Goal: Task Accomplishment & Management: Manage account settings

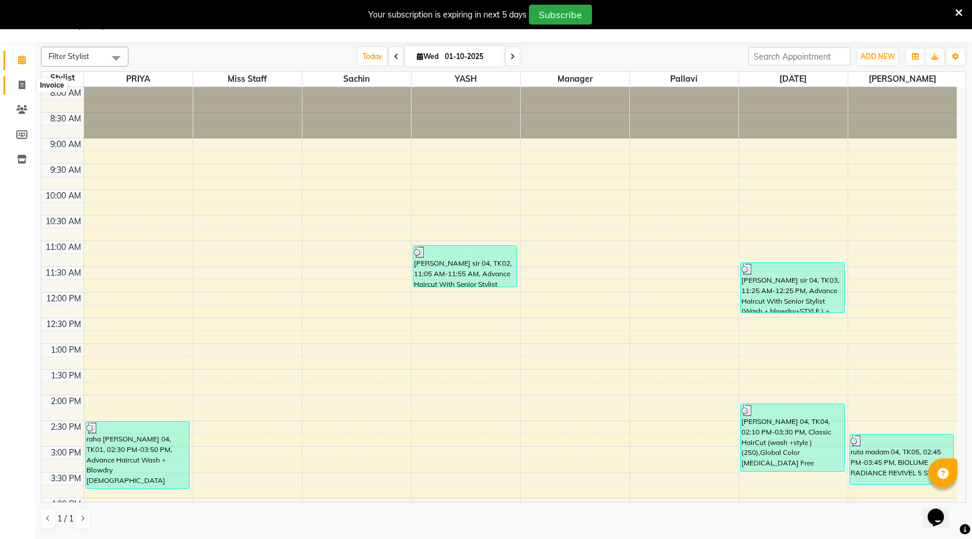
click at [24, 85] on icon at bounding box center [22, 85] width 6 height 9
select select "7062"
select select "service"
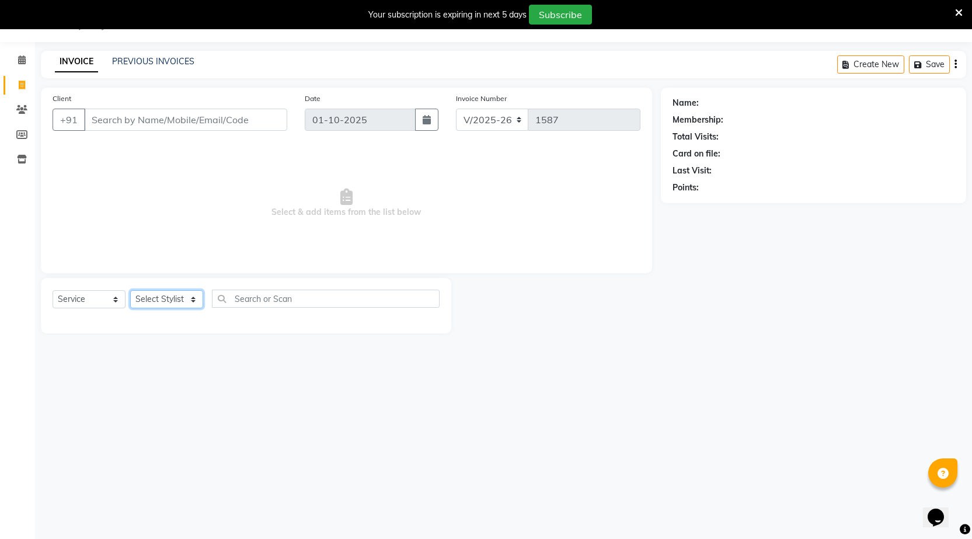
click at [163, 304] on select "Select Stylist" at bounding box center [166, 299] width 73 height 18
click at [130, 290] on select "Select Stylist [DATE] manager miss staff [PERSON_NAME]" at bounding box center [166, 299] width 73 height 18
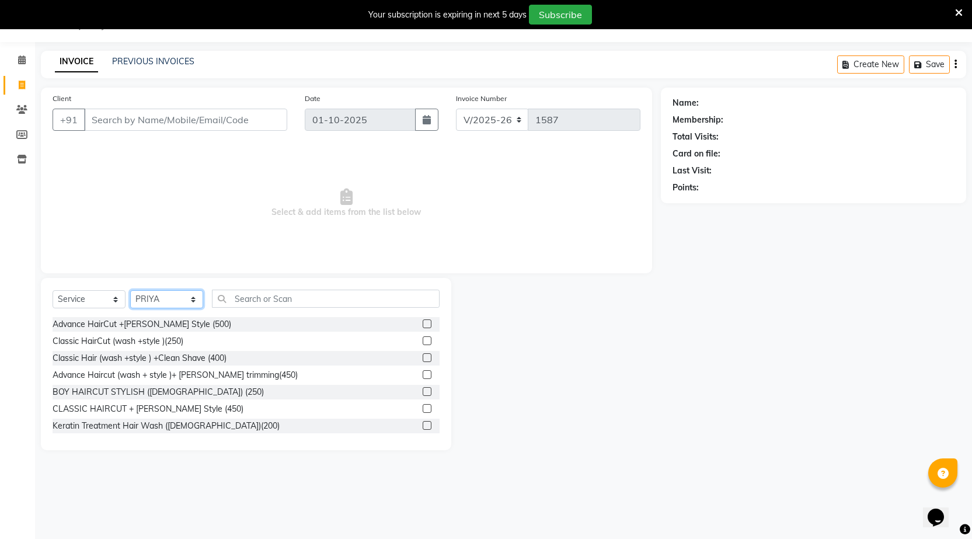
click at [174, 299] on select "Select Stylist [DATE] manager miss staff [PERSON_NAME]" at bounding box center [166, 299] width 73 height 18
select select "71504"
click at [130, 290] on select "Select Stylist [DATE] manager miss staff [PERSON_NAME]" at bounding box center [166, 299] width 73 height 18
click at [282, 296] on input "text" at bounding box center [326, 299] width 228 height 18
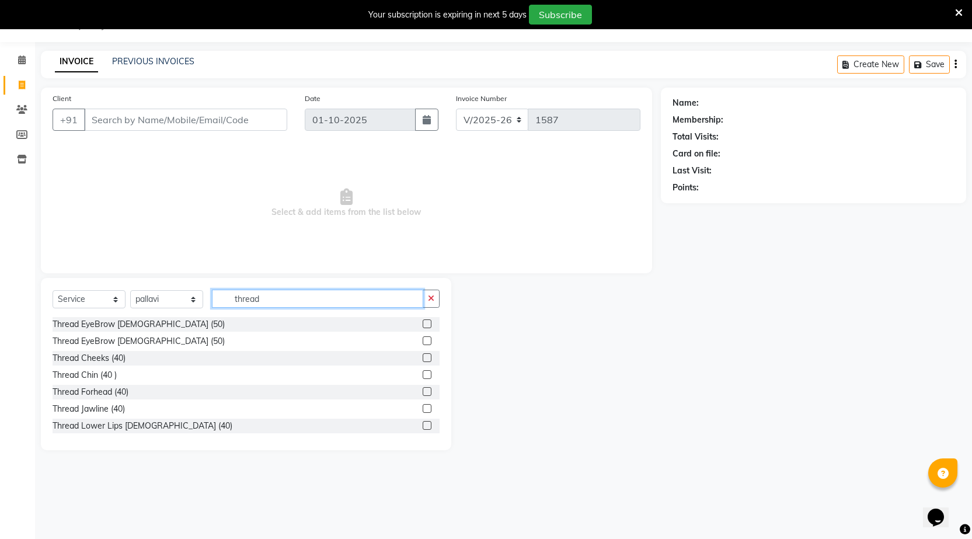
type input "thread"
click at [423, 322] on label at bounding box center [427, 323] width 9 height 9
click at [423, 322] on input "checkbox" at bounding box center [427, 324] width 8 height 8
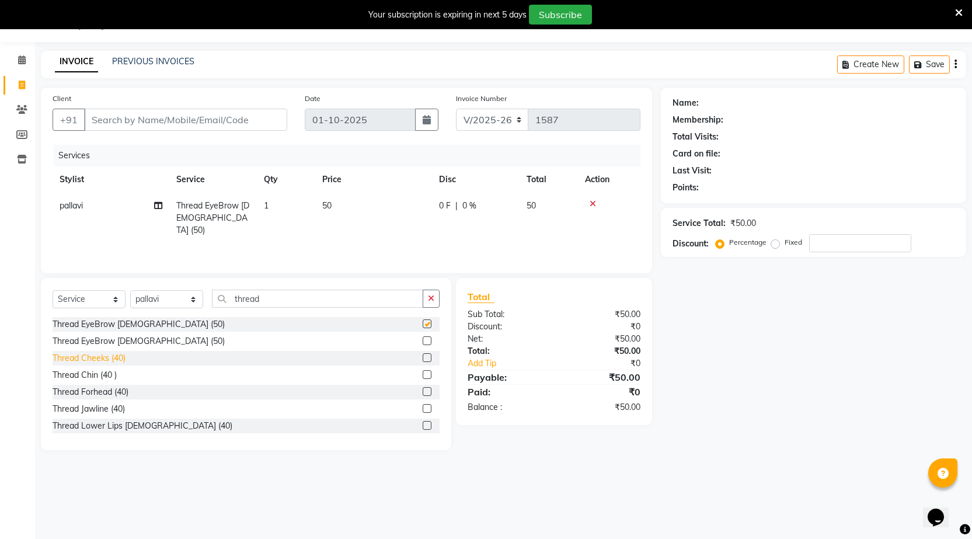
checkbox input "false"
click at [423, 392] on label at bounding box center [427, 391] width 9 height 9
click at [423, 392] on input "checkbox" at bounding box center [427, 392] width 8 height 8
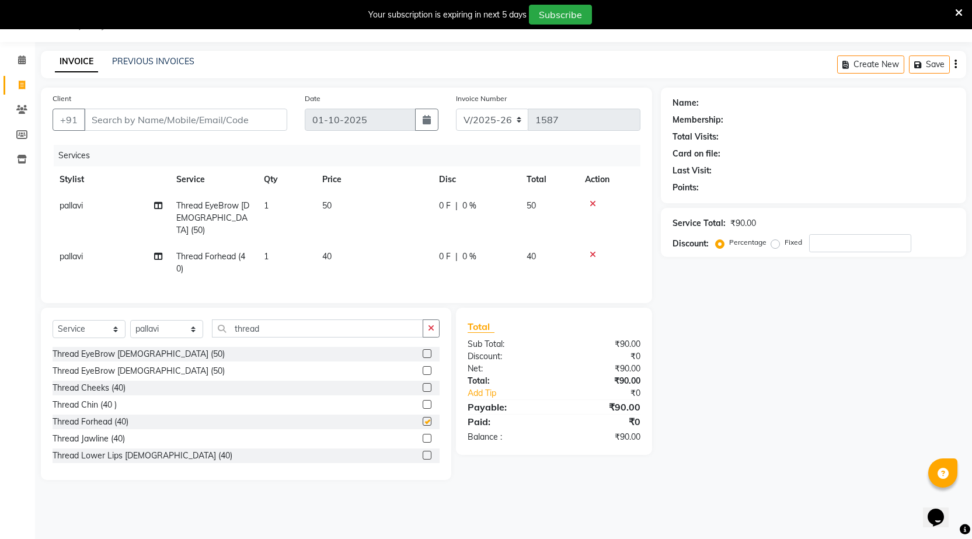
checkbox input "false"
click at [273, 319] on input "thread" at bounding box center [317, 328] width 211 height 18
type input "t"
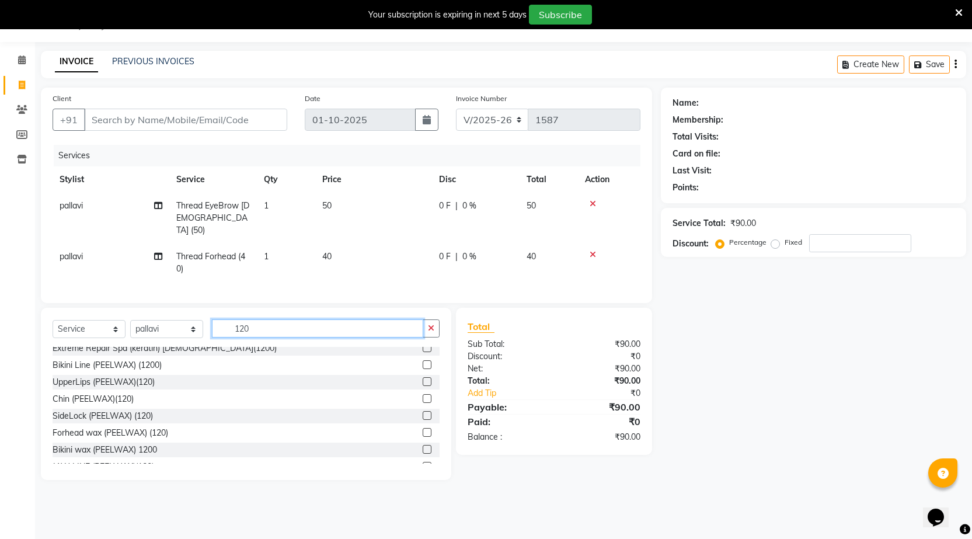
scroll to position [117, 0]
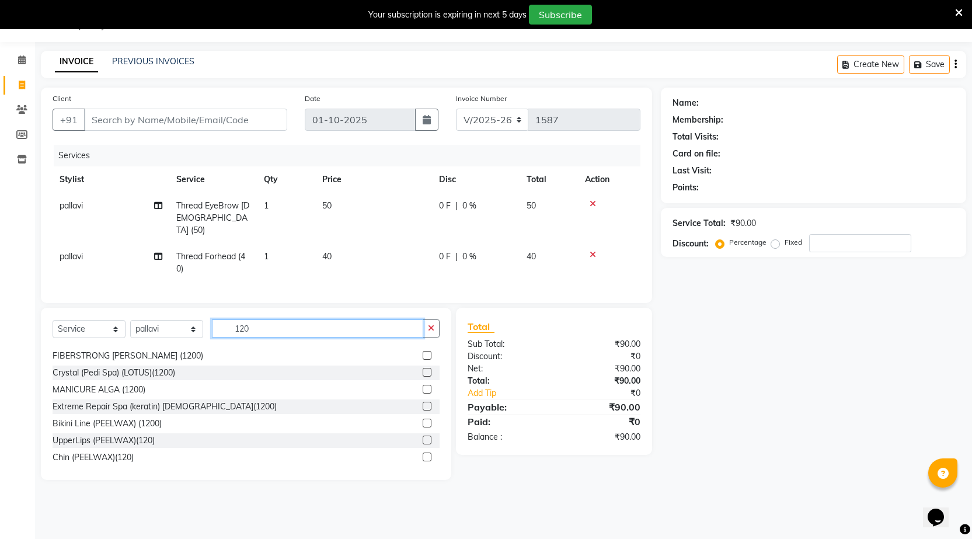
type input "120"
click at [423, 438] on label at bounding box center [427, 439] width 9 height 9
click at [423, 438] on input "checkbox" at bounding box center [427, 441] width 8 height 8
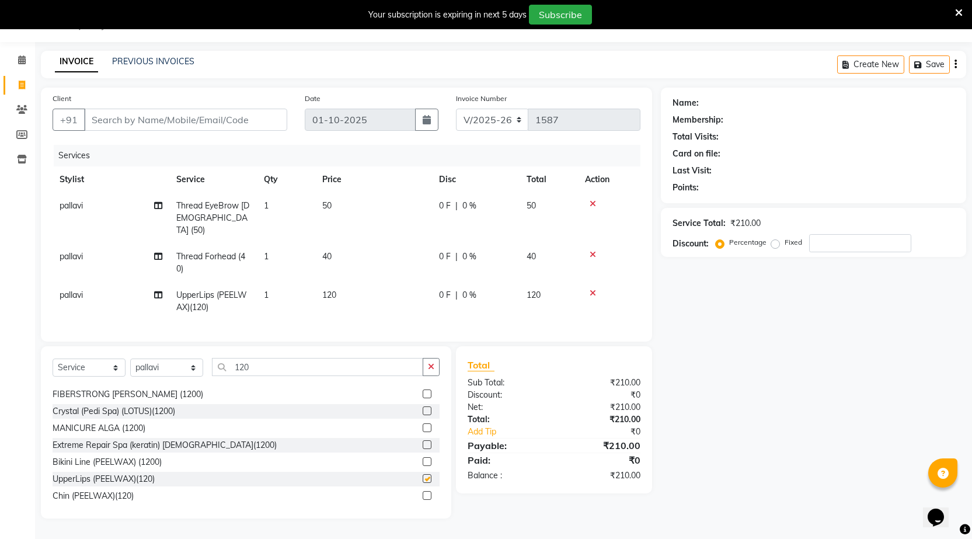
checkbox input "false"
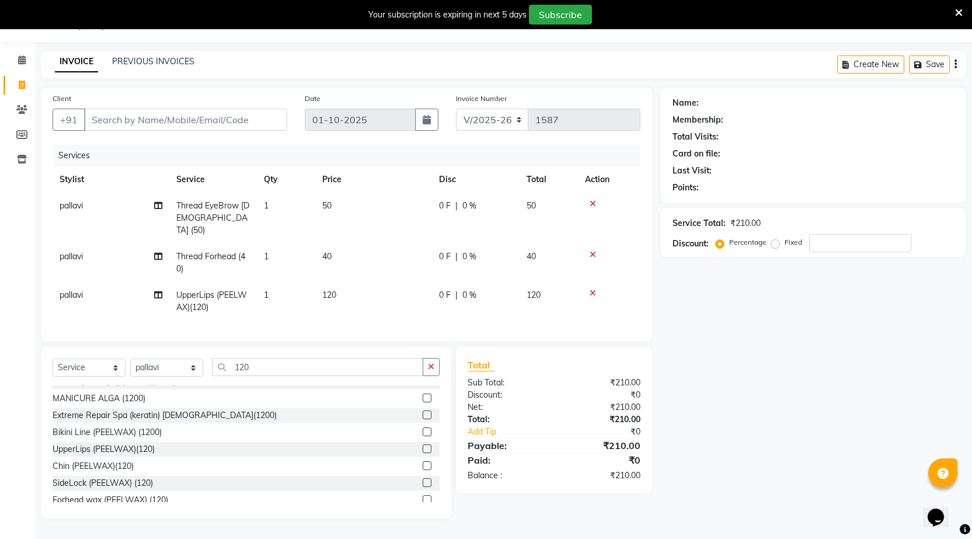
scroll to position [175, 0]
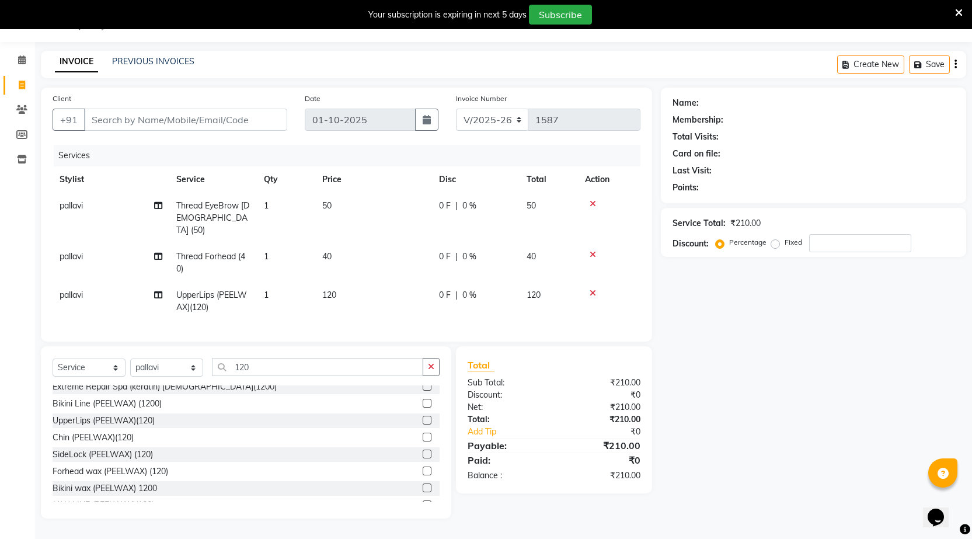
click at [423, 434] on label at bounding box center [427, 437] width 9 height 9
click at [423, 434] on input "checkbox" at bounding box center [427, 438] width 8 height 8
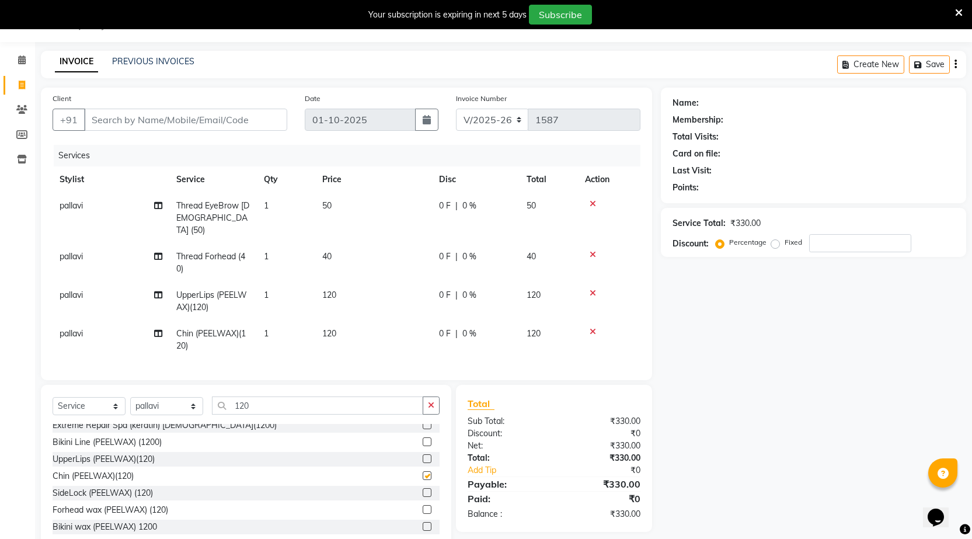
checkbox input "false"
click at [216, 117] on input "Client" at bounding box center [185, 120] width 203 height 22
click at [152, 113] on input "Client" at bounding box center [185, 120] width 203 height 22
click at [257, 123] on input "Client" at bounding box center [185, 120] width 203 height 22
type input "8"
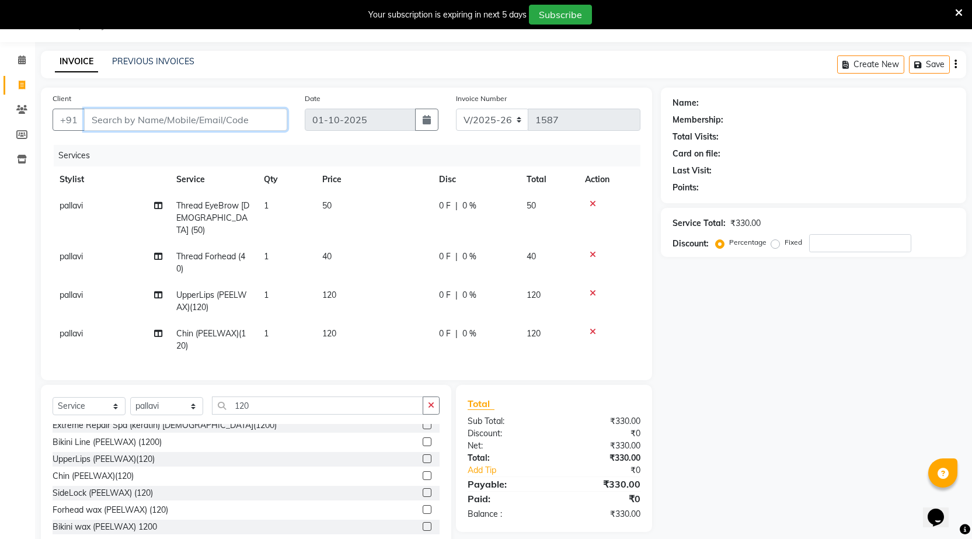
type input "0"
click at [113, 116] on input "876928237" at bounding box center [156, 120] width 144 height 22
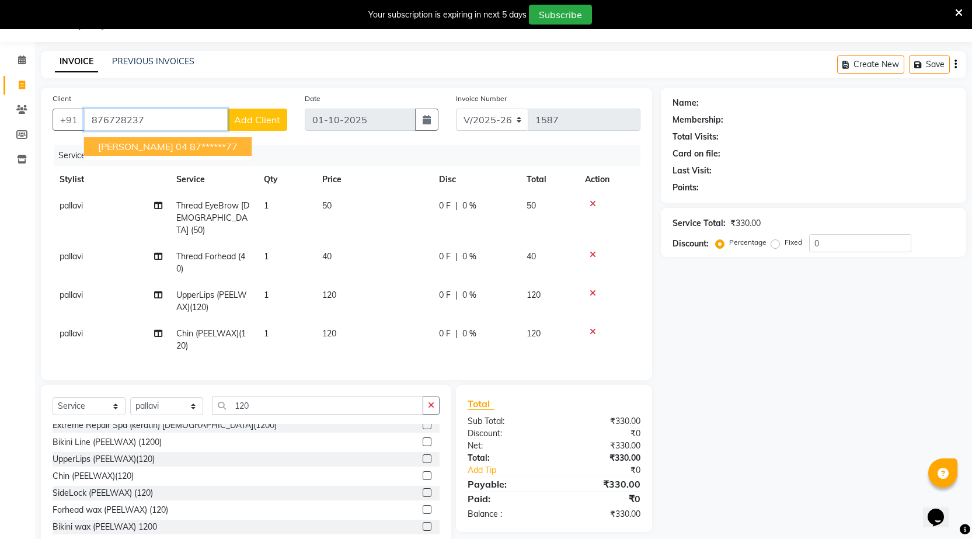
click at [172, 149] on span "[PERSON_NAME] 04" at bounding box center [142, 147] width 89 height 12
type input "87******77"
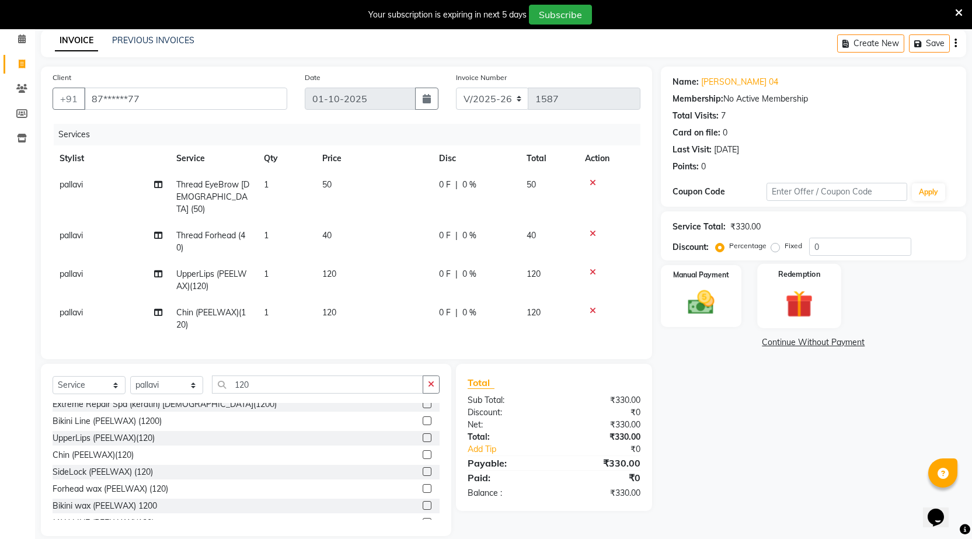
scroll to position [61, 0]
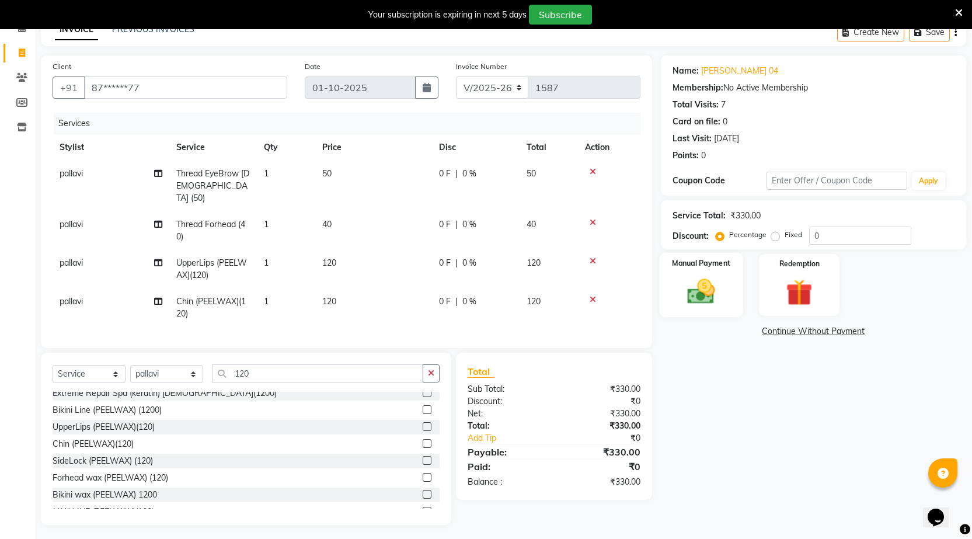
click at [735, 274] on div "Manual Payment" at bounding box center [701, 285] width 84 height 65
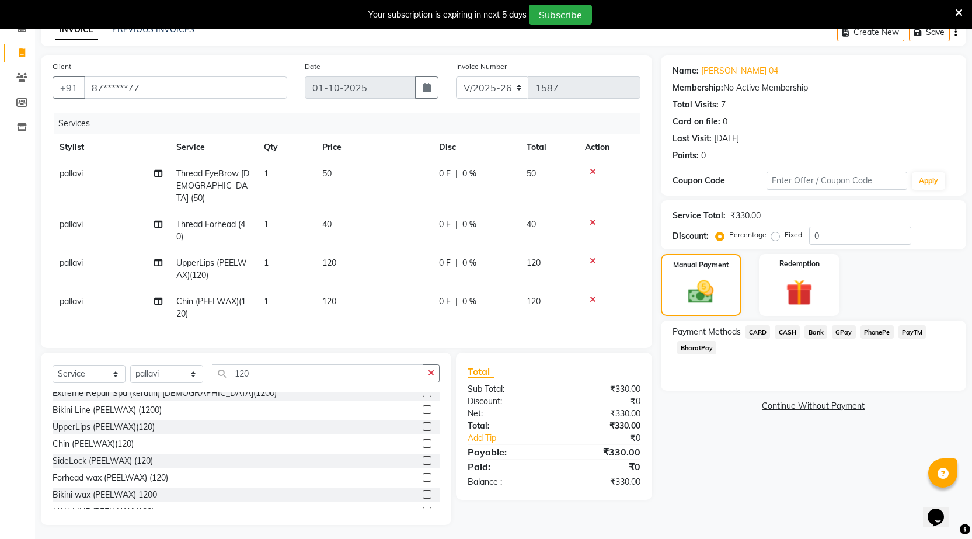
click at [883, 326] on span "PhonePe" at bounding box center [876, 331] width 33 height 13
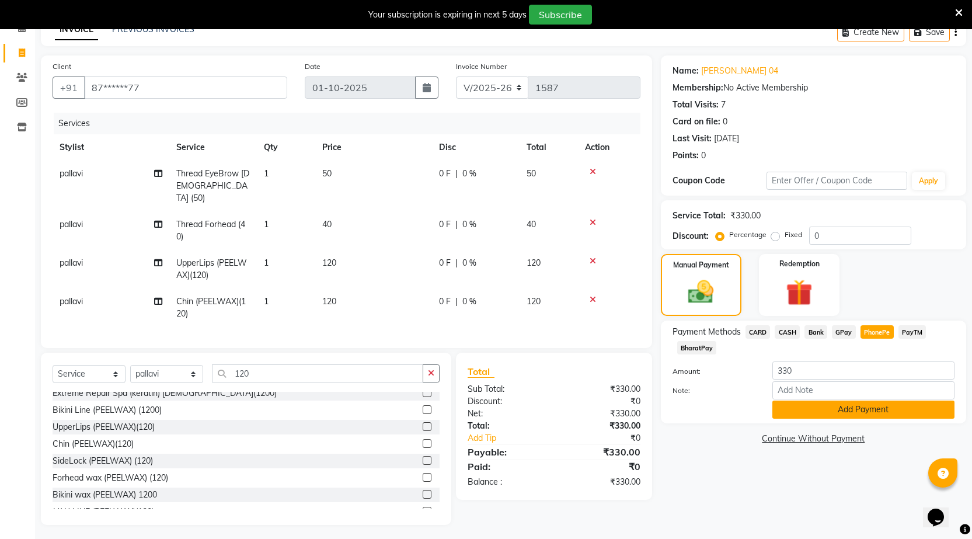
click at [866, 406] on button "Add Payment" at bounding box center [863, 409] width 182 height 18
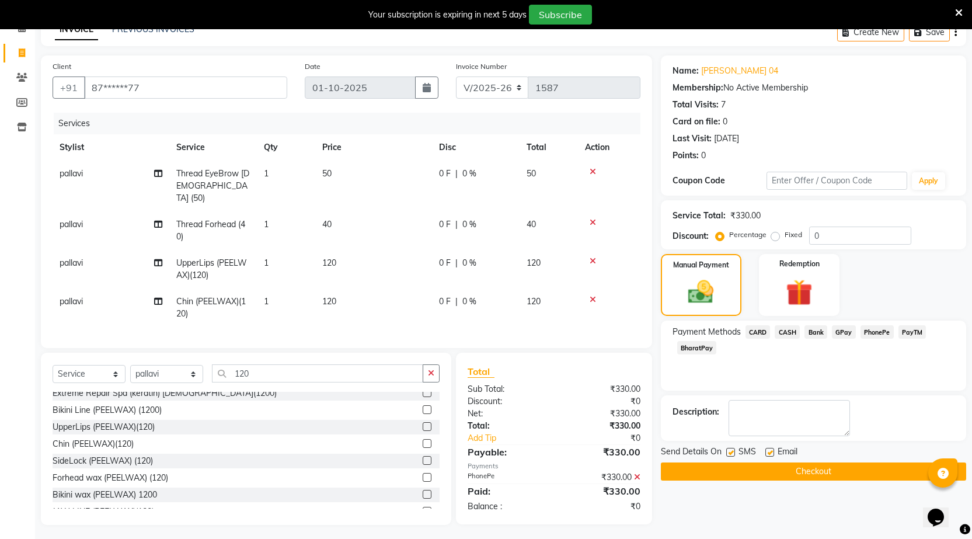
click at [845, 468] on button "Checkout" at bounding box center [813, 471] width 305 height 18
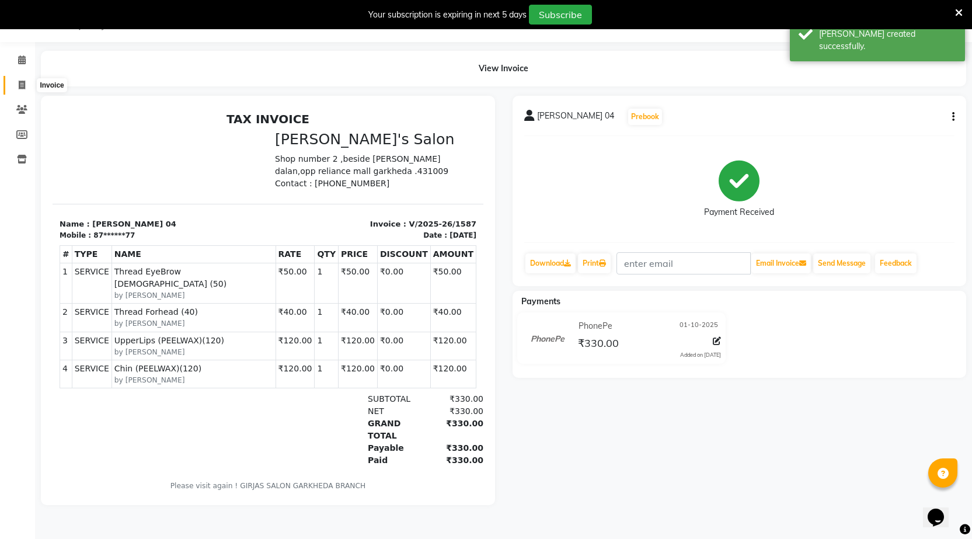
click at [20, 87] on icon at bounding box center [22, 85] width 6 height 9
select select "service"
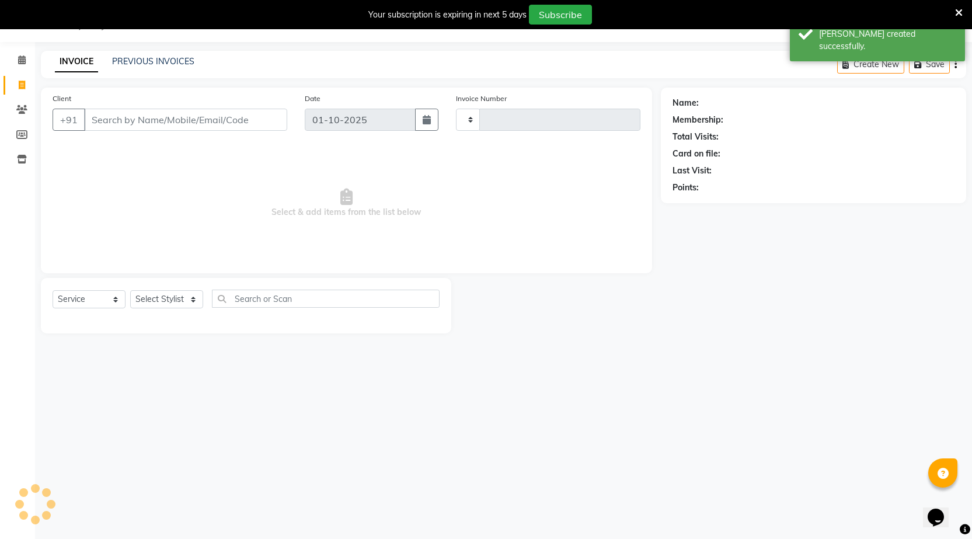
type input "1588"
select select "7062"
click at [23, 59] on icon at bounding box center [22, 59] width 8 height 9
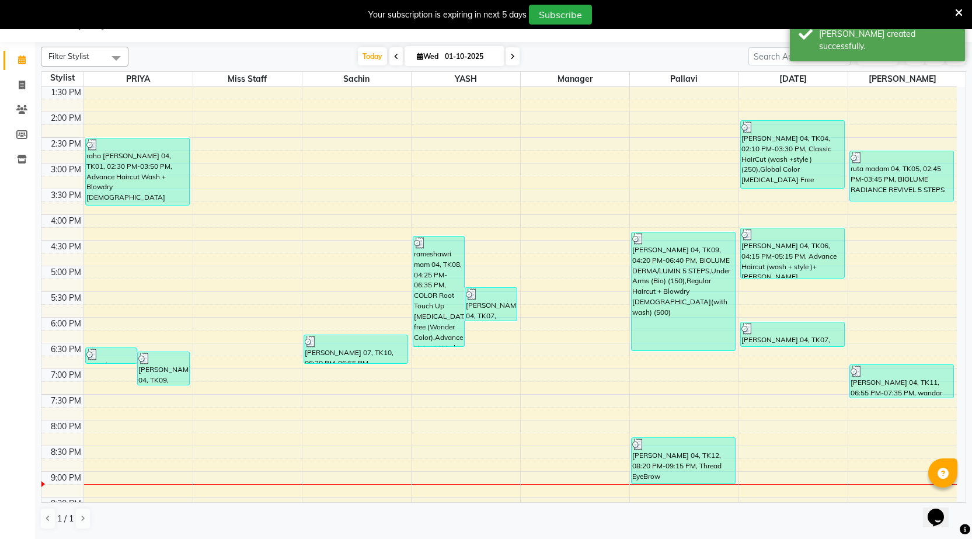
scroll to position [292, 0]
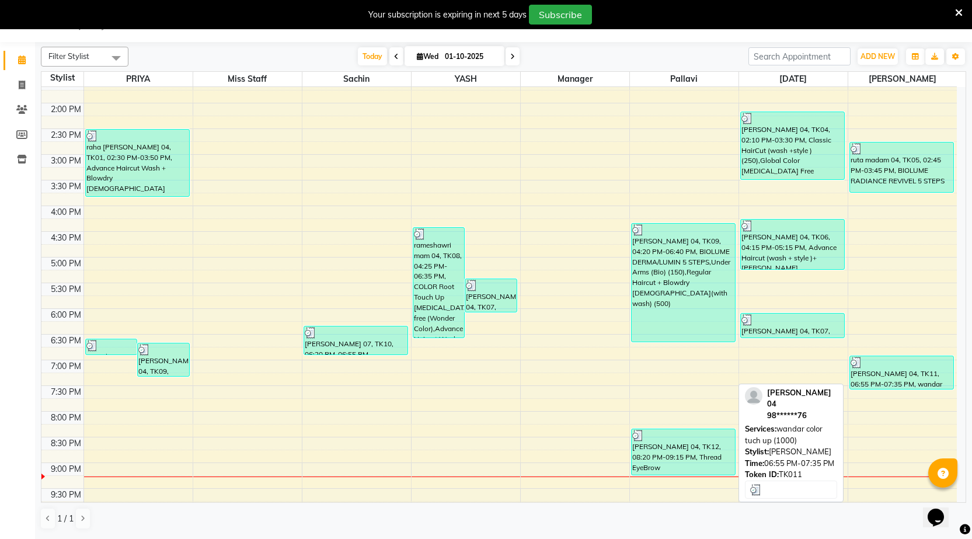
click at [893, 369] on div "[PERSON_NAME] 04, TK11, 06:55 PM-07:35 PM, wandar color tuch up (1000)" at bounding box center [902, 372] width 104 height 33
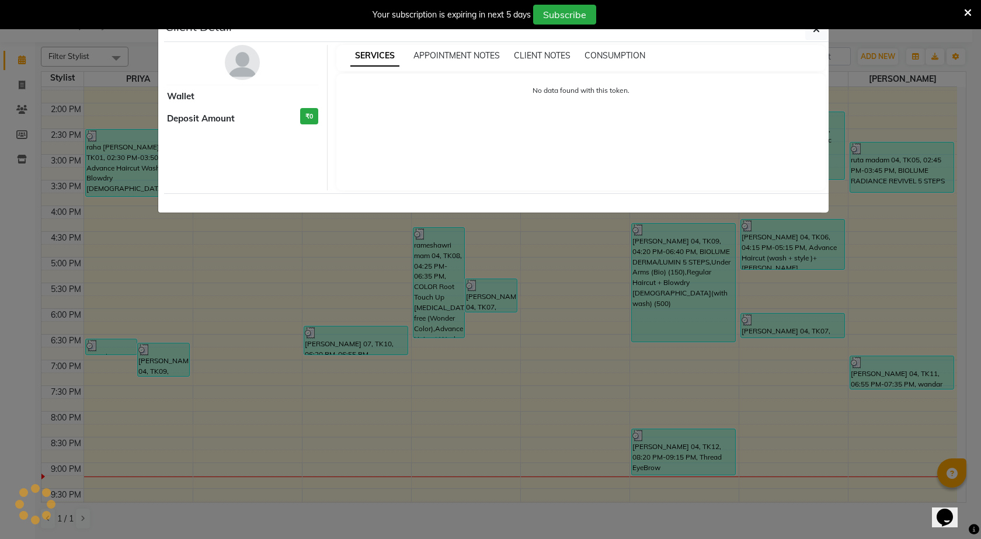
select select "3"
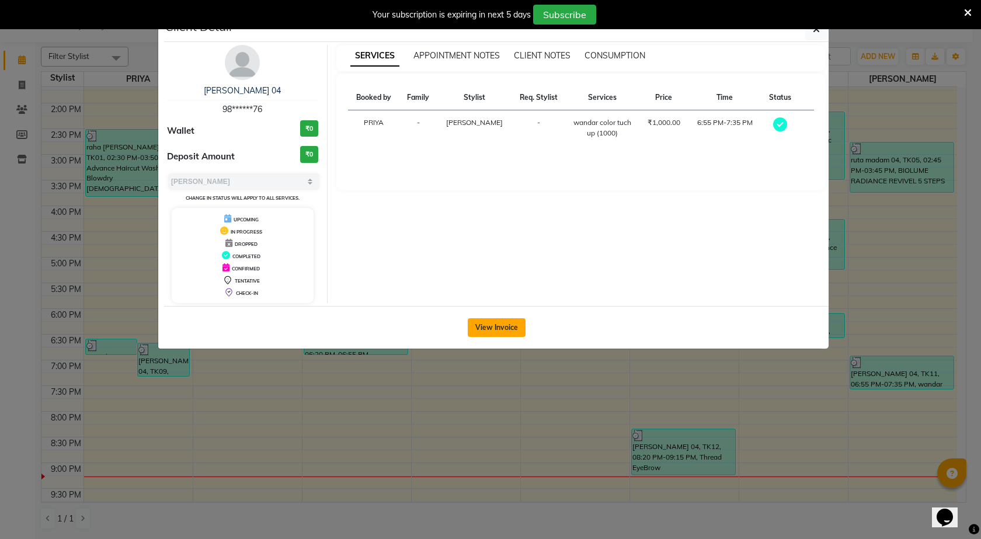
click at [491, 330] on button "View Invoice" at bounding box center [497, 327] width 58 height 19
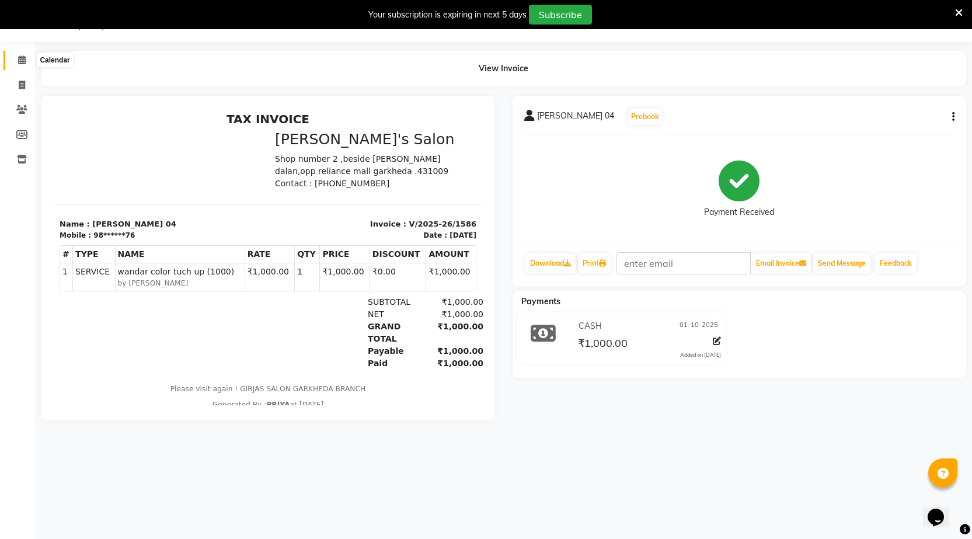
click at [21, 60] on icon at bounding box center [22, 59] width 8 height 9
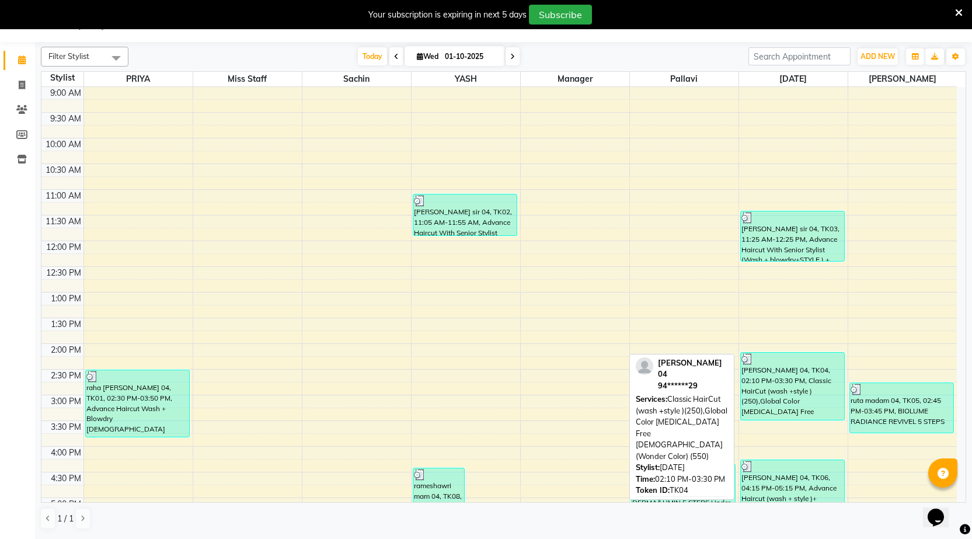
scroll to position [175, 0]
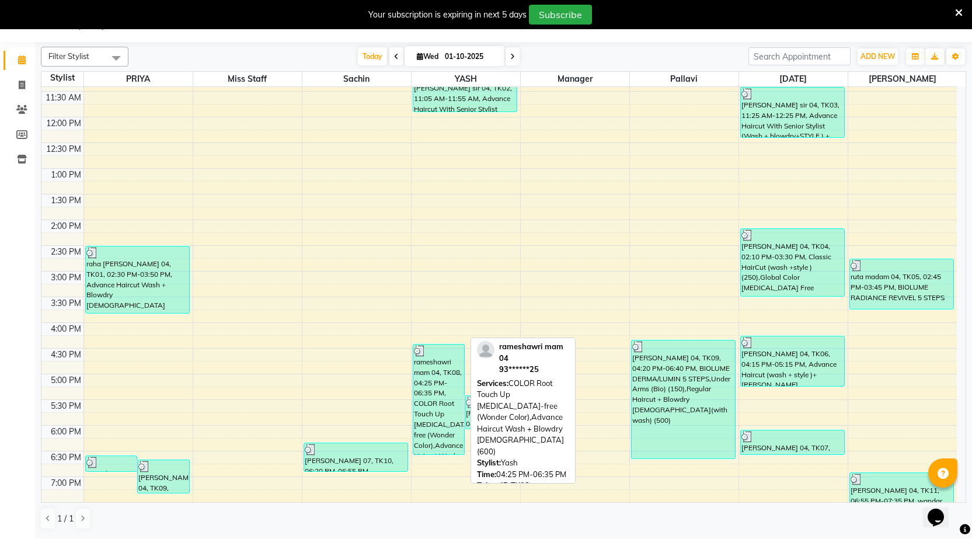
click at [417, 383] on div "rameshawri mam 04, TK08, 04:25 PM-06:35 PM, COLOR Root Touch Up [MEDICAL_DATA]-…" at bounding box center [438, 399] width 51 height 110
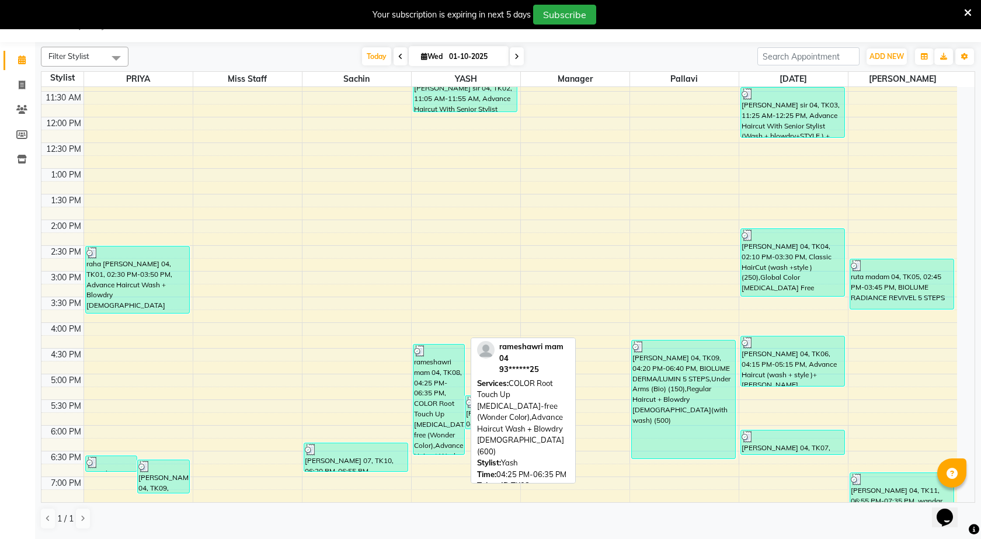
select select "3"
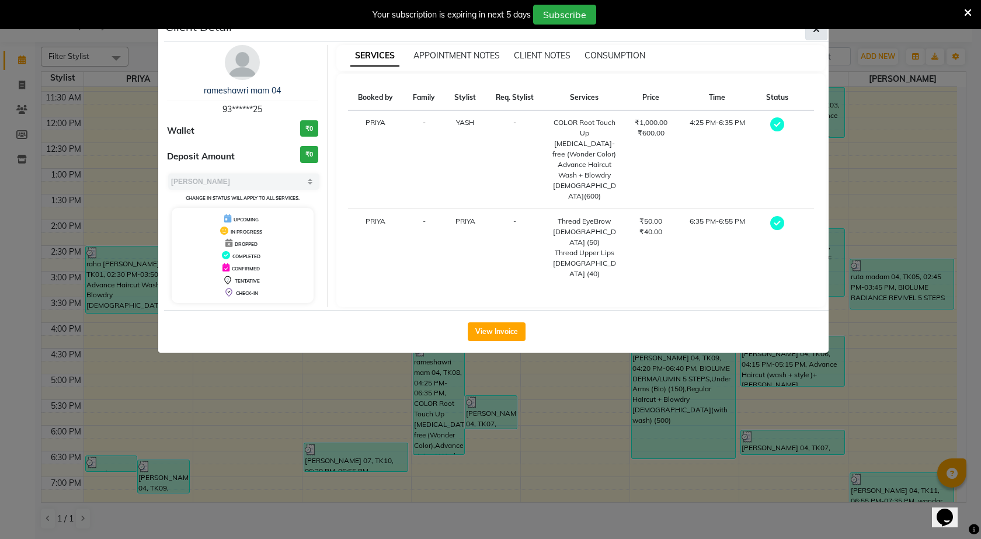
click at [819, 34] on span "button" at bounding box center [815, 29] width 7 height 12
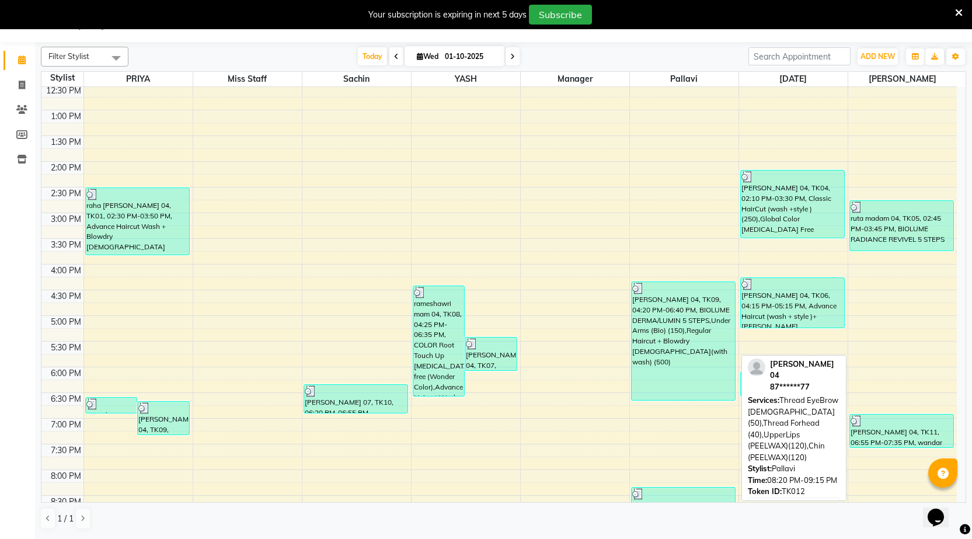
scroll to position [231, 0]
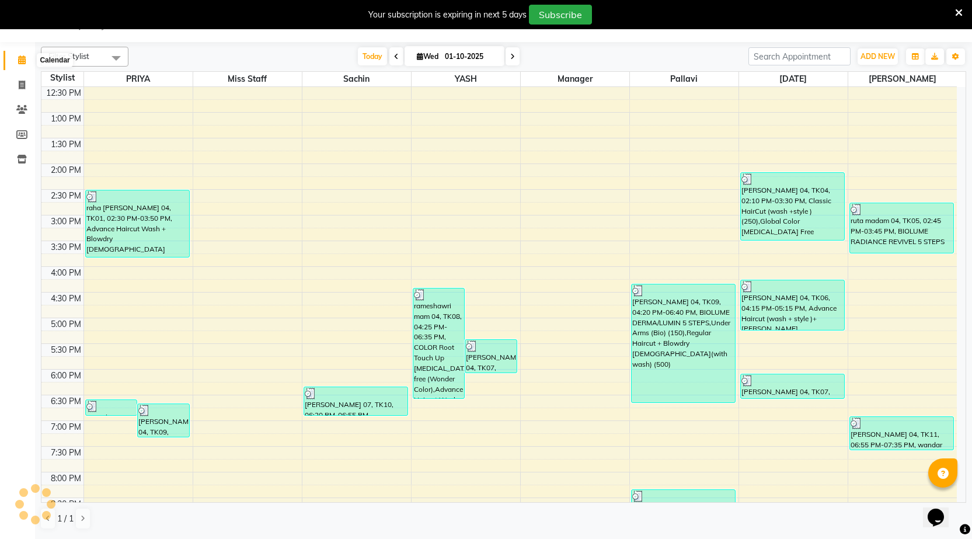
click at [20, 59] on icon at bounding box center [22, 59] width 8 height 9
click at [20, 82] on icon at bounding box center [22, 85] width 6 height 9
select select "7062"
select select "service"
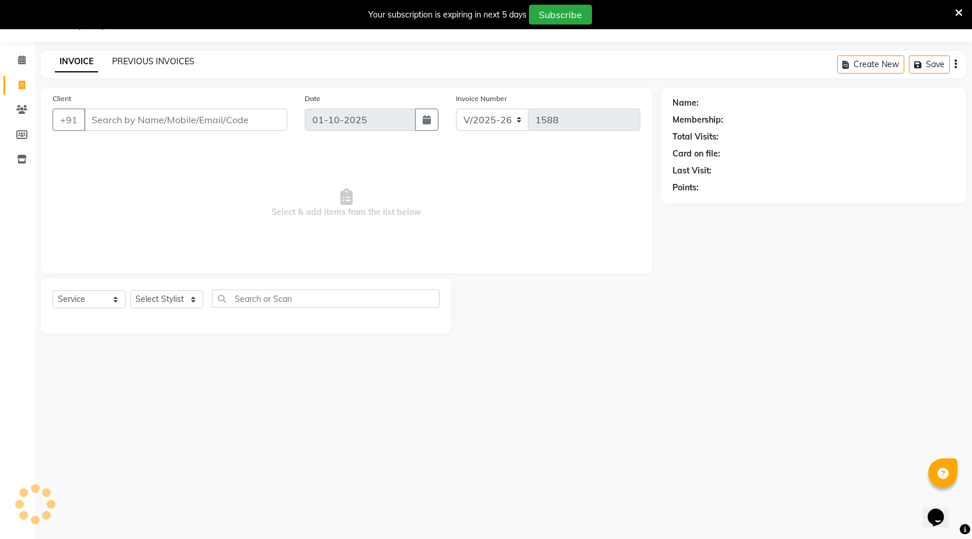
click at [179, 59] on link "PREVIOUS INVOICES" at bounding box center [153, 61] width 82 height 11
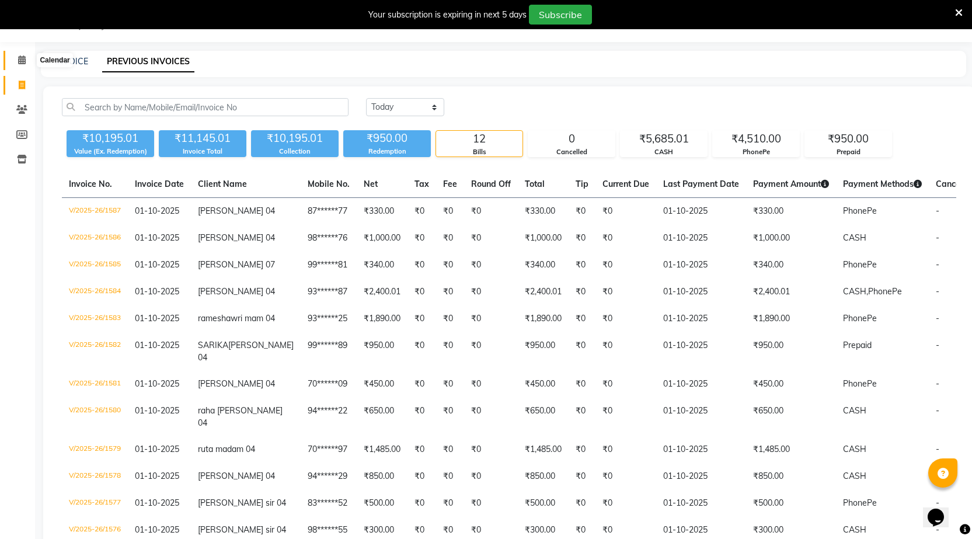
click at [18, 57] on icon at bounding box center [22, 59] width 8 height 9
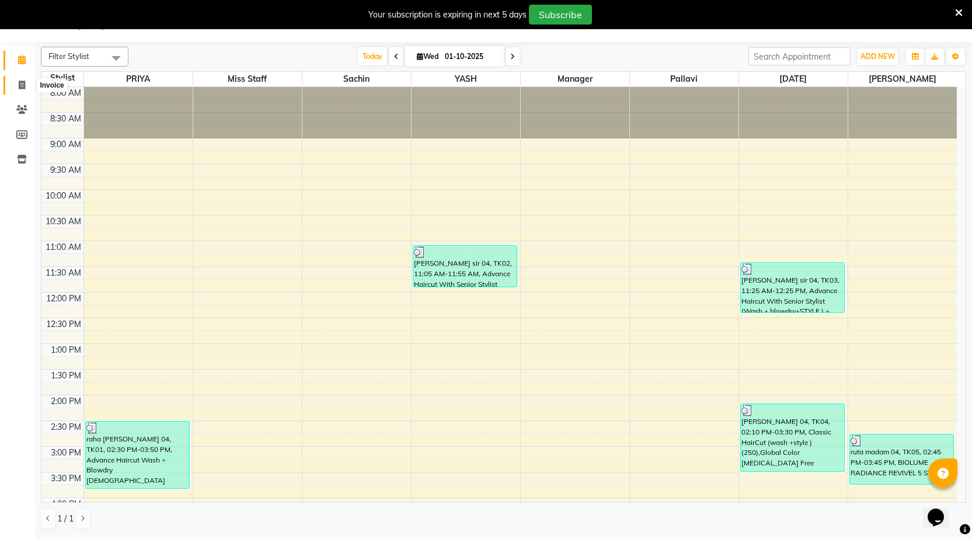
click at [24, 86] on icon at bounding box center [22, 85] width 6 height 9
select select "service"
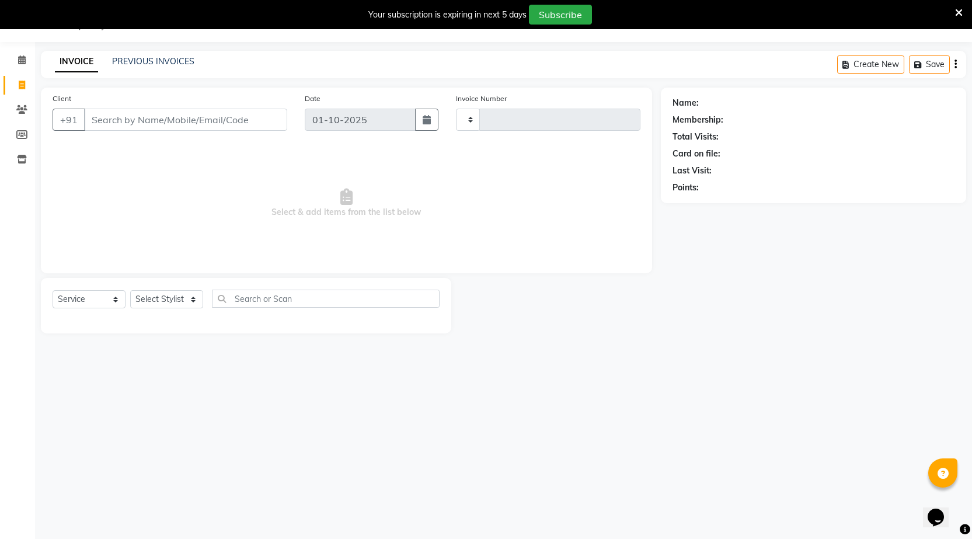
type input "1588"
select select "7062"
click at [25, 82] on icon at bounding box center [22, 85] width 6 height 9
select select "7062"
select select "service"
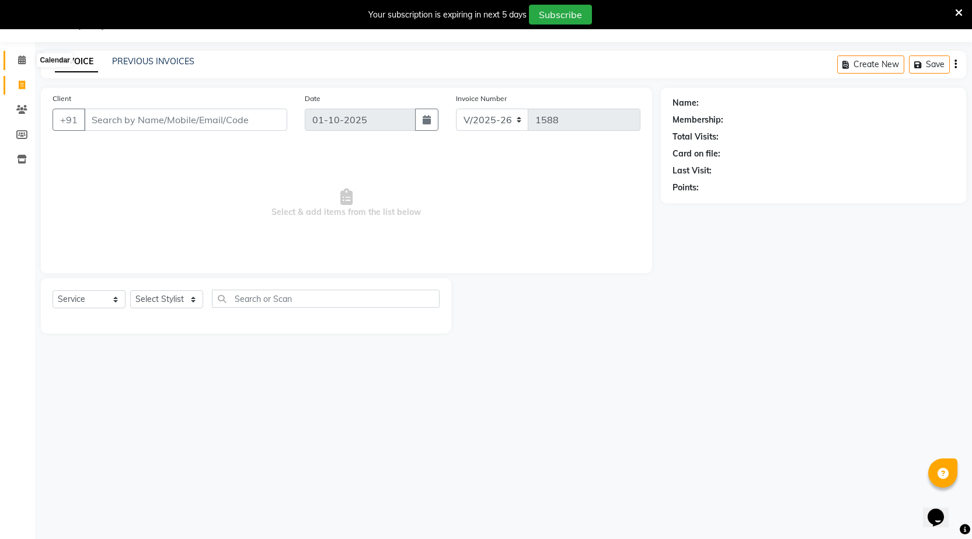
click at [22, 56] on icon at bounding box center [22, 59] width 8 height 9
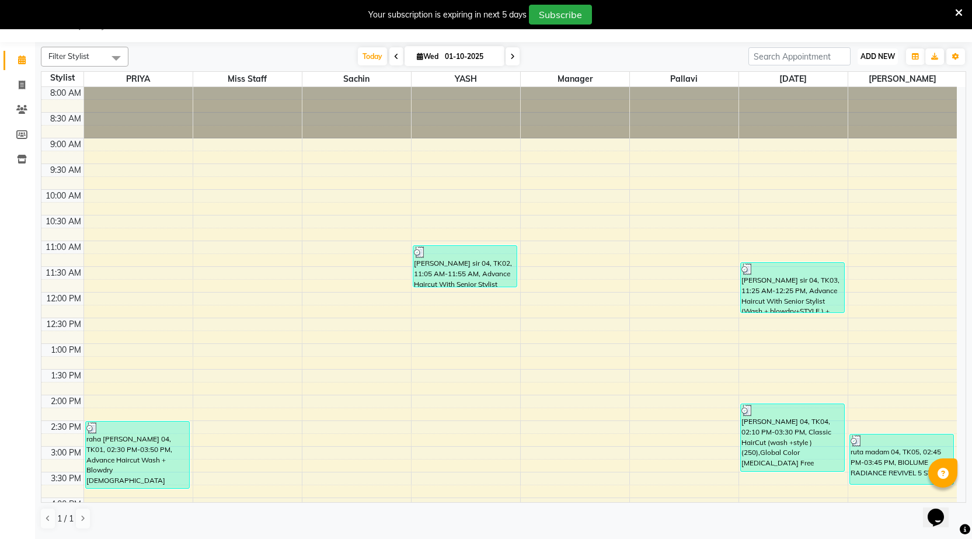
click at [873, 59] on span "ADD NEW" at bounding box center [877, 56] width 34 height 9
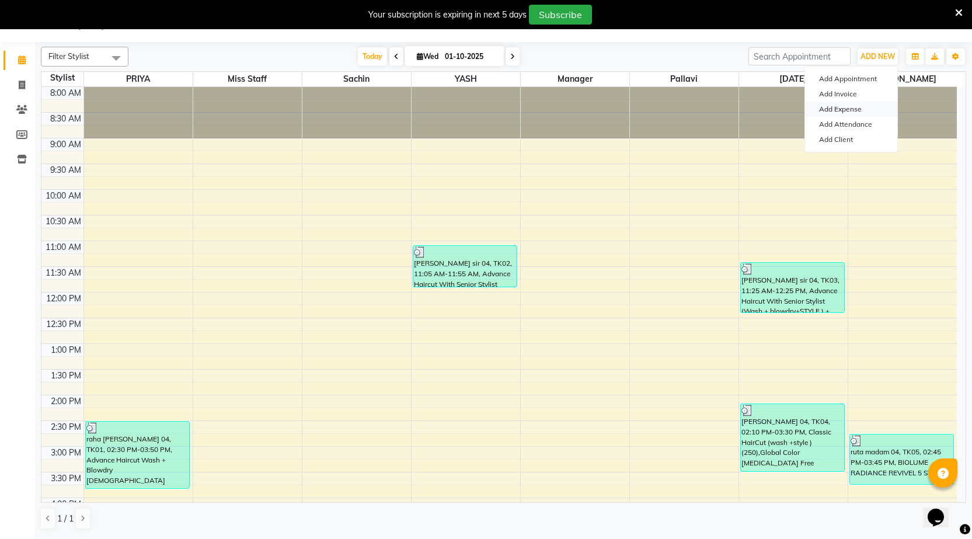
click at [850, 107] on link "Add Expense" at bounding box center [851, 109] width 92 height 15
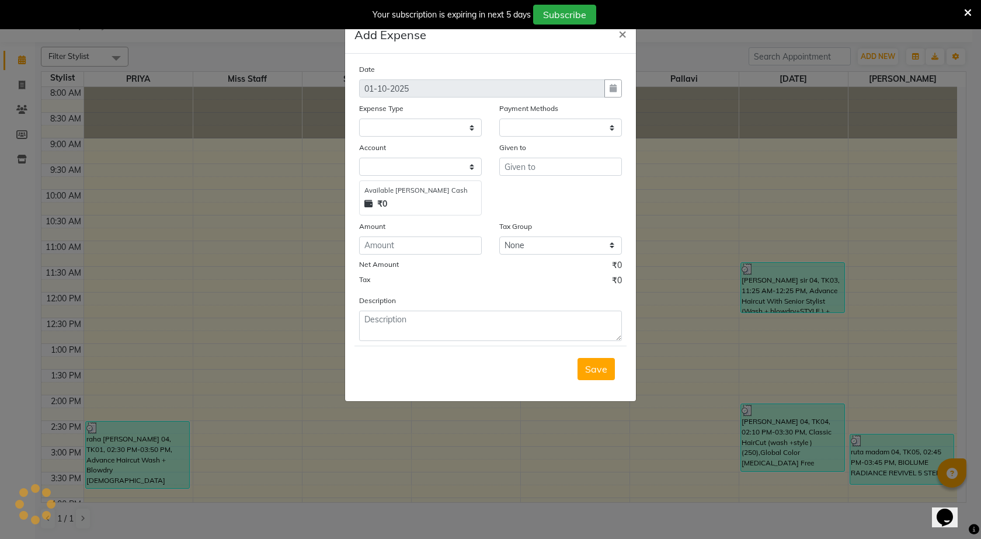
select select "1"
select select "6133"
click at [392, 123] on select "Select Advance Salary BANK TRANFAR Cash transfer to hub Client Snacks DISTRIBUT…" at bounding box center [420, 127] width 123 height 18
select select "11137"
click at [359, 118] on select "Select Advance Salary BANK TRANFAR Cash transfer to hub Client Snacks DISTRIBUT…" at bounding box center [420, 127] width 123 height 18
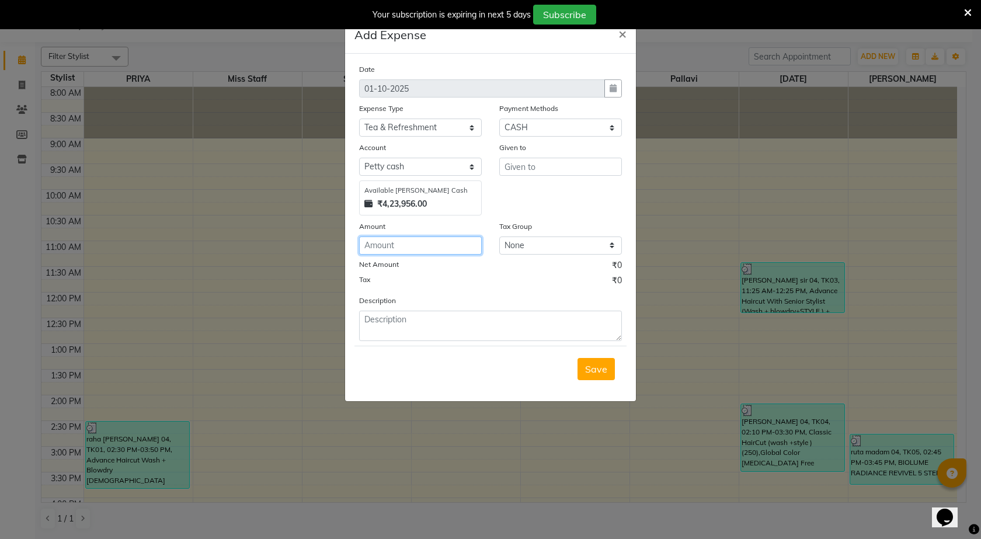
click at [413, 250] on input "number" at bounding box center [420, 245] width 123 height 18
type input "36"
click at [526, 172] on input "text" at bounding box center [560, 167] width 123 height 18
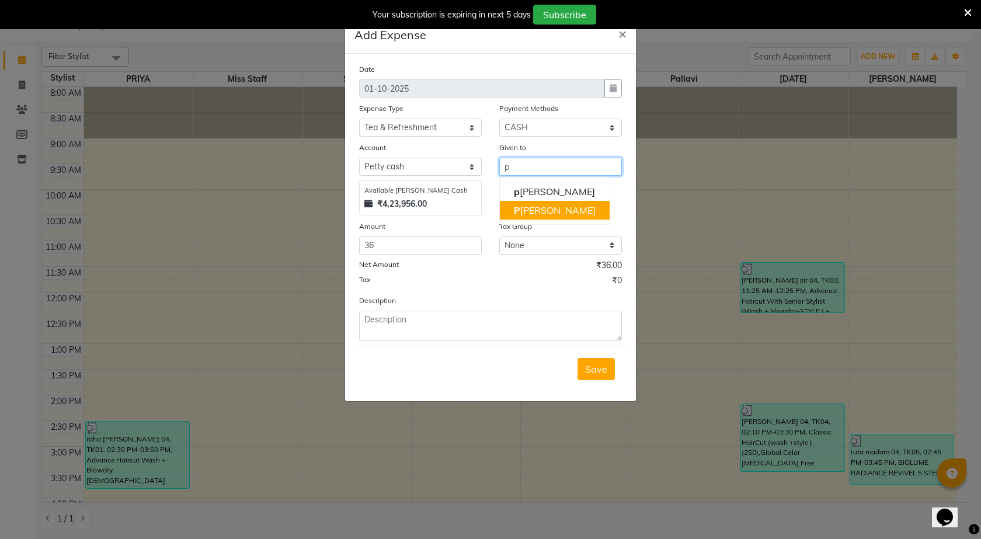
click at [533, 212] on ngb-highlight "P [PERSON_NAME]" at bounding box center [555, 210] width 82 height 12
type input "PRIYA"
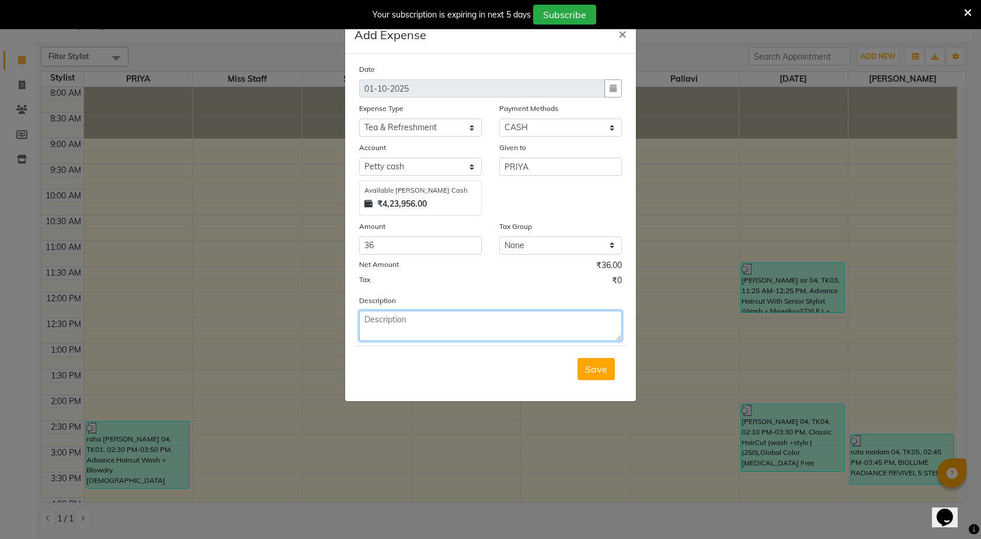
click at [412, 322] on textarea at bounding box center [490, 326] width 263 height 30
type textarea "milk bag"
drag, startPoint x: 586, startPoint y: 369, endPoint x: 619, endPoint y: 368, distance: 33.3
click at [587, 369] on span "Save" at bounding box center [596, 369] width 22 height 12
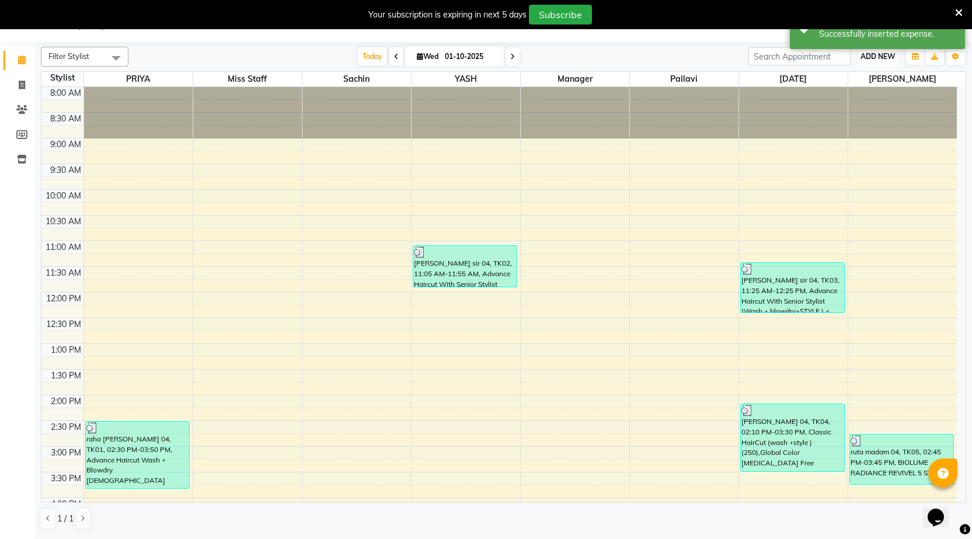
click at [888, 54] on span "ADD NEW" at bounding box center [877, 56] width 34 height 9
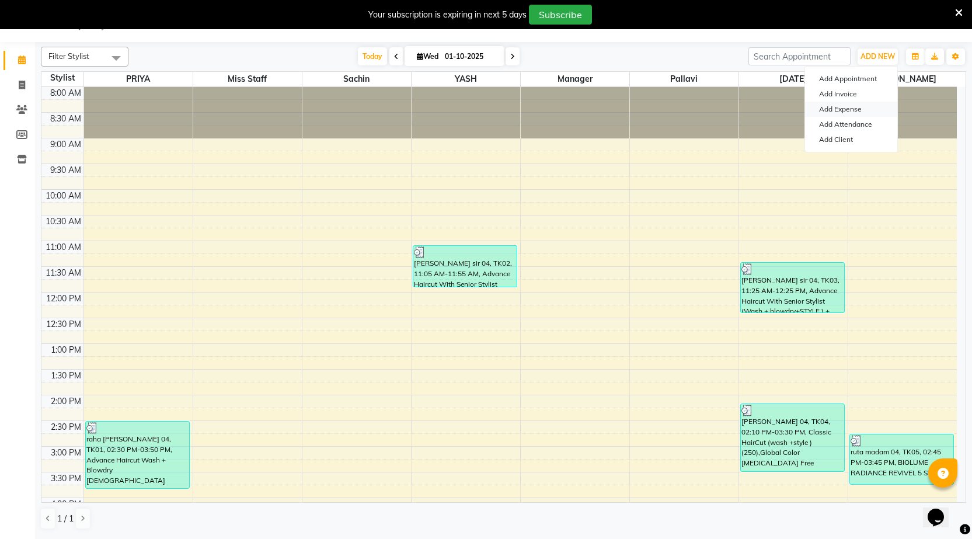
click at [825, 111] on link "Add Expense" at bounding box center [851, 109] width 92 height 15
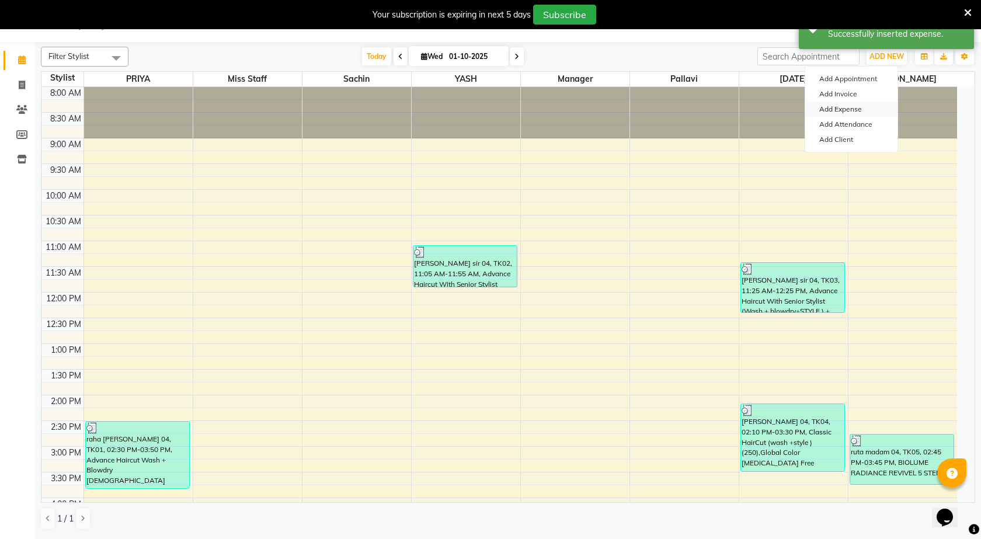
select select "1"
select select "6133"
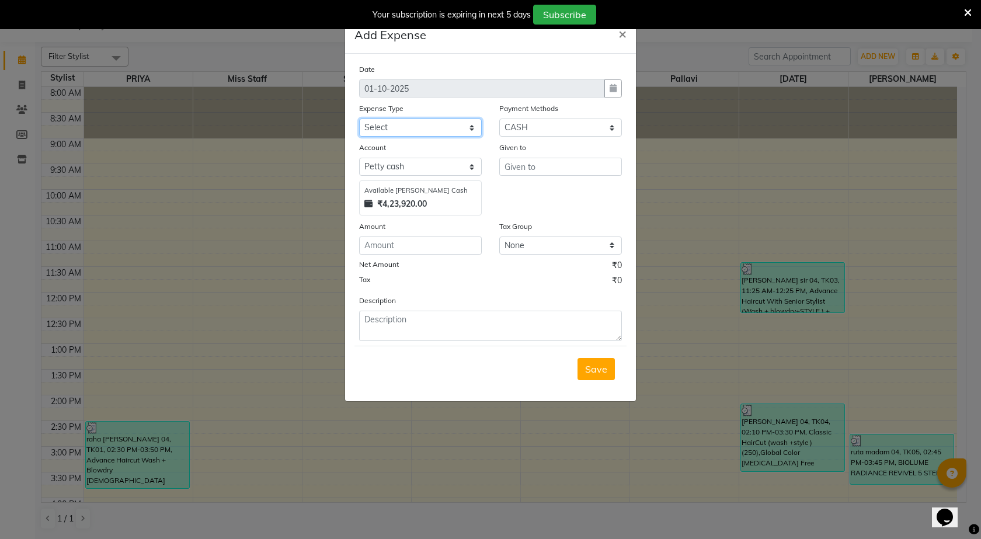
click at [418, 127] on select "Select Advance Salary BANK TRANFAR Cash transfer to hub Client Snacks DISTRIBUT…" at bounding box center [420, 127] width 123 height 18
select select "11137"
click at [359, 118] on select "Select Advance Salary BANK TRANFAR Cash transfer to hub Client Snacks DISTRIBUT…" at bounding box center [420, 127] width 123 height 18
click at [534, 168] on input "text" at bounding box center [560, 167] width 123 height 18
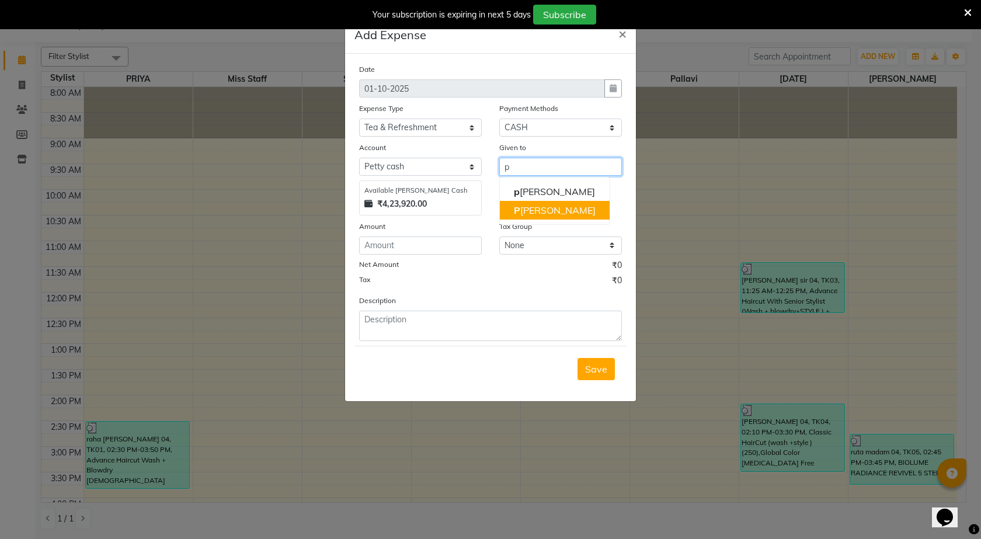
click at [534, 211] on ngb-highlight "P [PERSON_NAME]" at bounding box center [555, 210] width 82 height 12
type input "PRIYA"
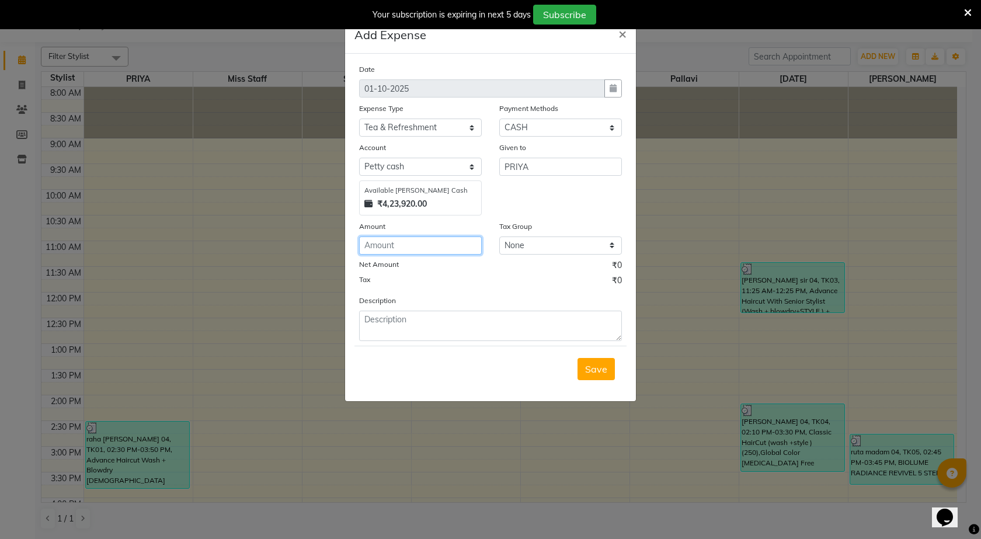
click at [447, 243] on input "number" at bounding box center [420, 245] width 123 height 18
type input "36"
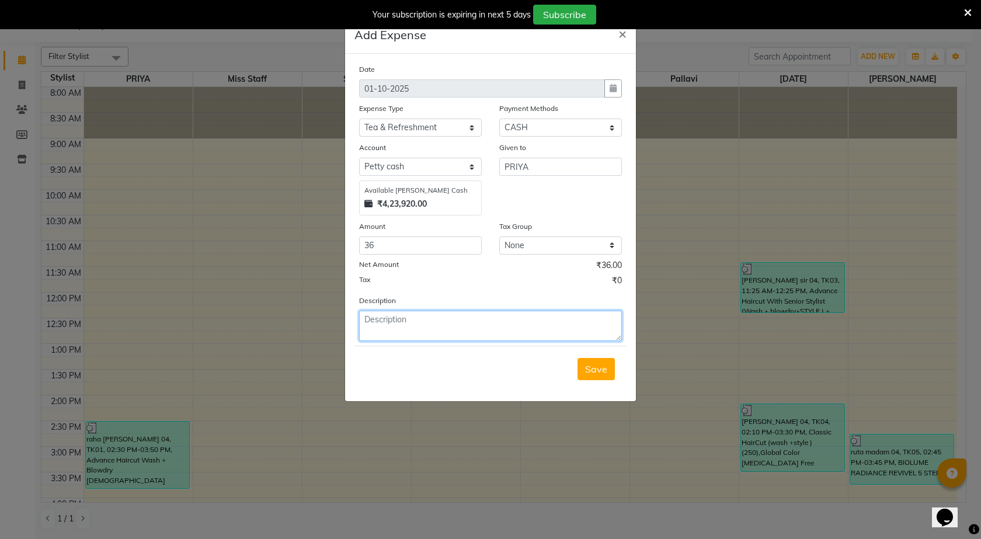
click at [470, 326] on textarea at bounding box center [490, 326] width 263 height 30
type textarea "milk bag"
click at [608, 367] on button "Save" at bounding box center [595, 369] width 37 height 22
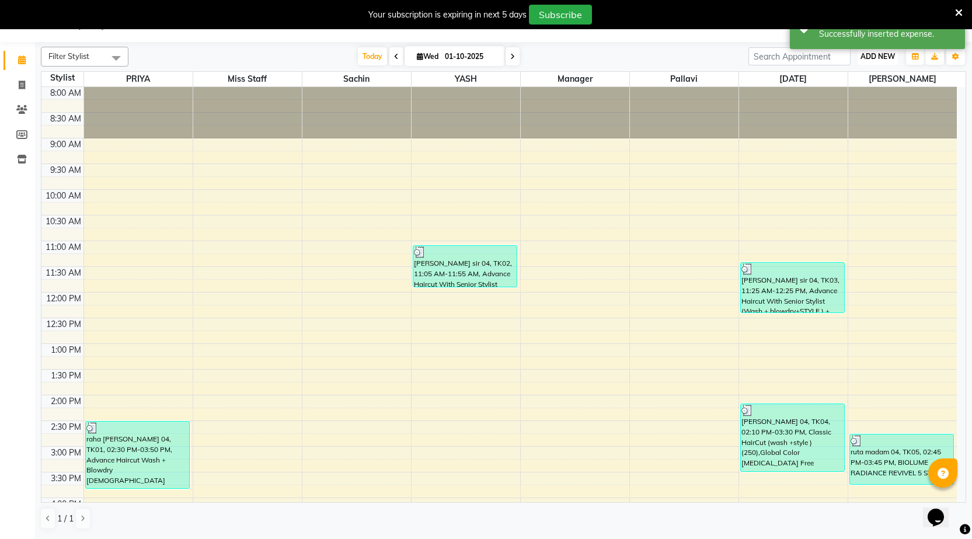
click at [890, 57] on span "ADD NEW" at bounding box center [877, 56] width 34 height 9
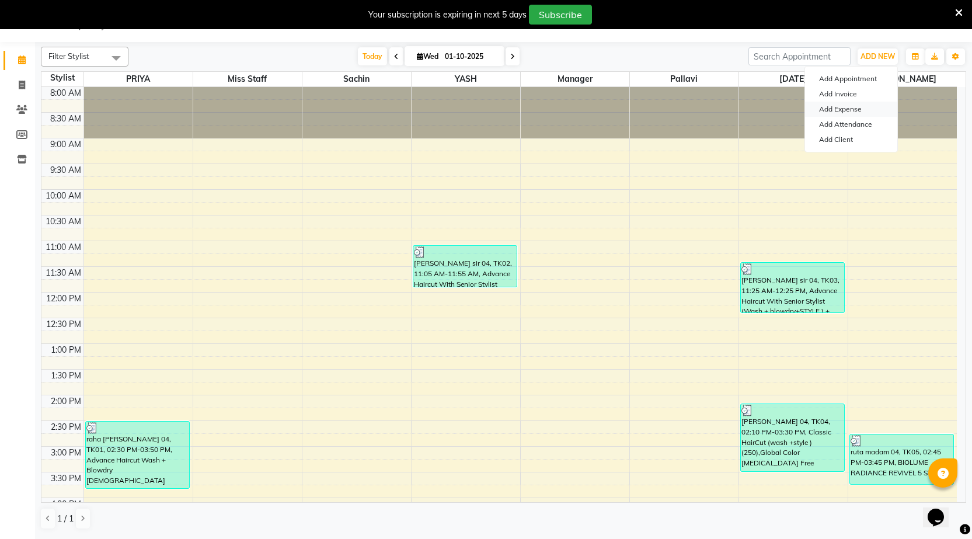
click at [871, 109] on link "Add Expense" at bounding box center [851, 109] width 92 height 15
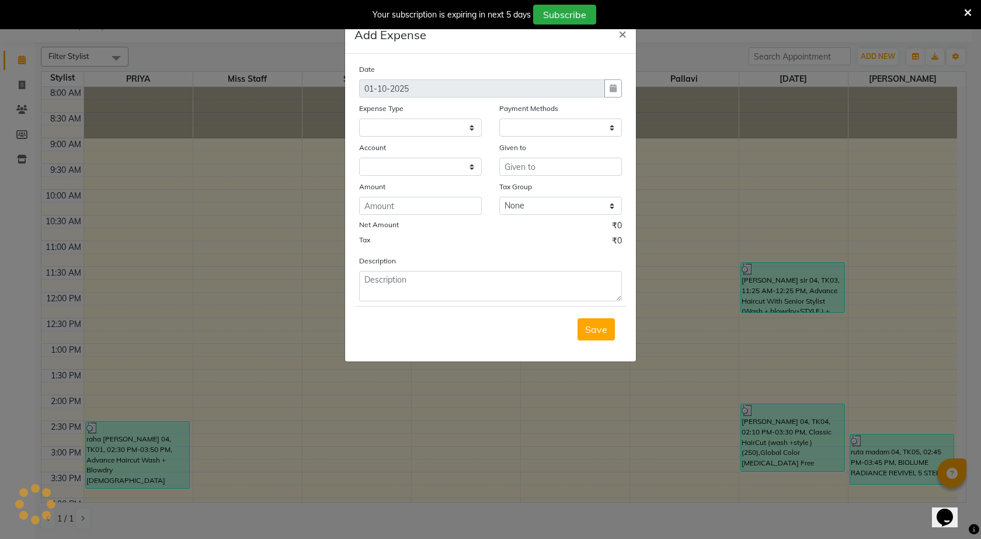
select select "1"
select select "6133"
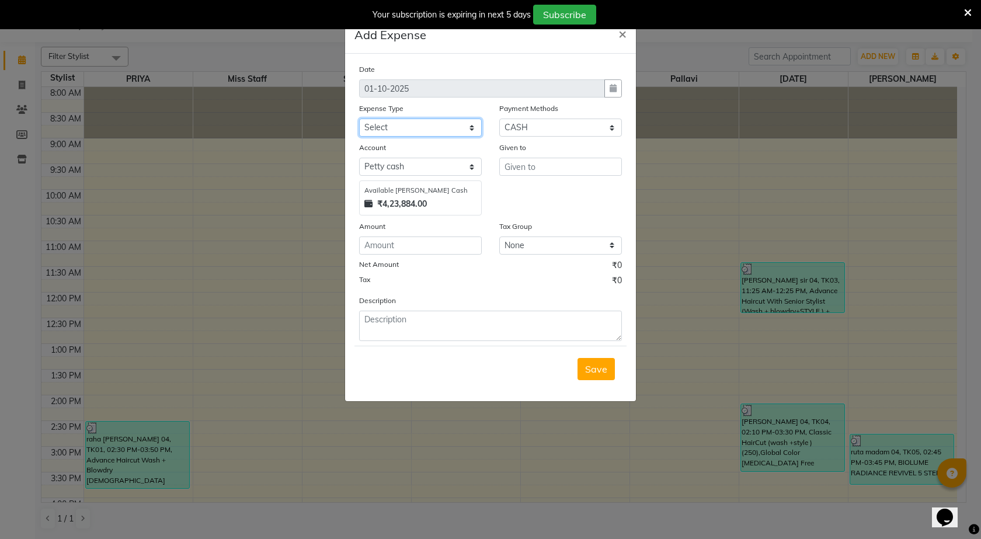
click at [440, 128] on select "Select Advance Salary BANK TRANFAR Cash transfer to hub Client Snacks DISTRIBUT…" at bounding box center [420, 127] width 123 height 18
select select "11137"
click at [359, 118] on select "Select Advance Salary BANK TRANFAR Cash transfer to hub Client Snacks DISTRIBUT…" at bounding box center [420, 127] width 123 height 18
click at [426, 247] on input "number" at bounding box center [420, 245] width 123 height 18
type input "36"
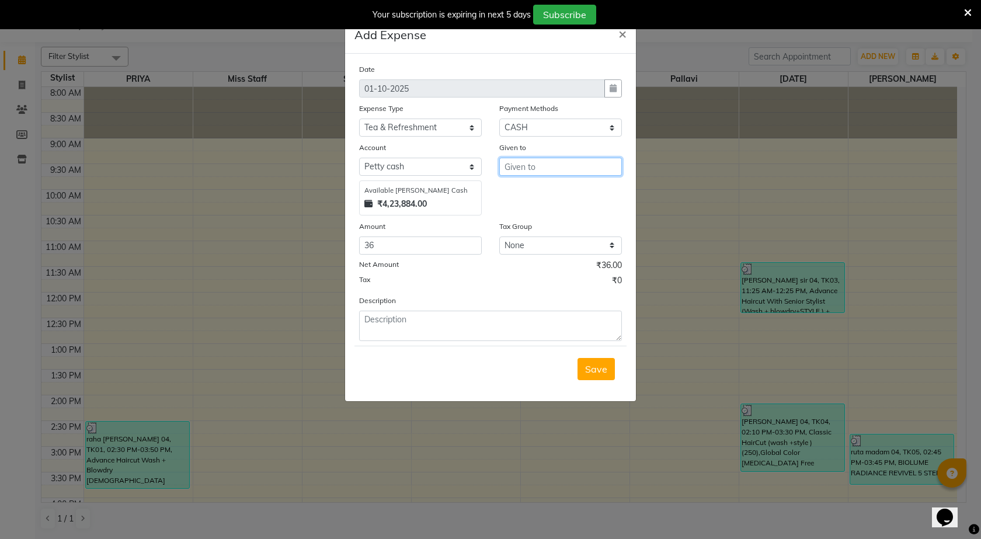
click at [561, 165] on input "text" at bounding box center [560, 167] width 123 height 18
click at [556, 208] on button "P [PERSON_NAME]" at bounding box center [555, 210] width 110 height 19
type input "PRIYA"
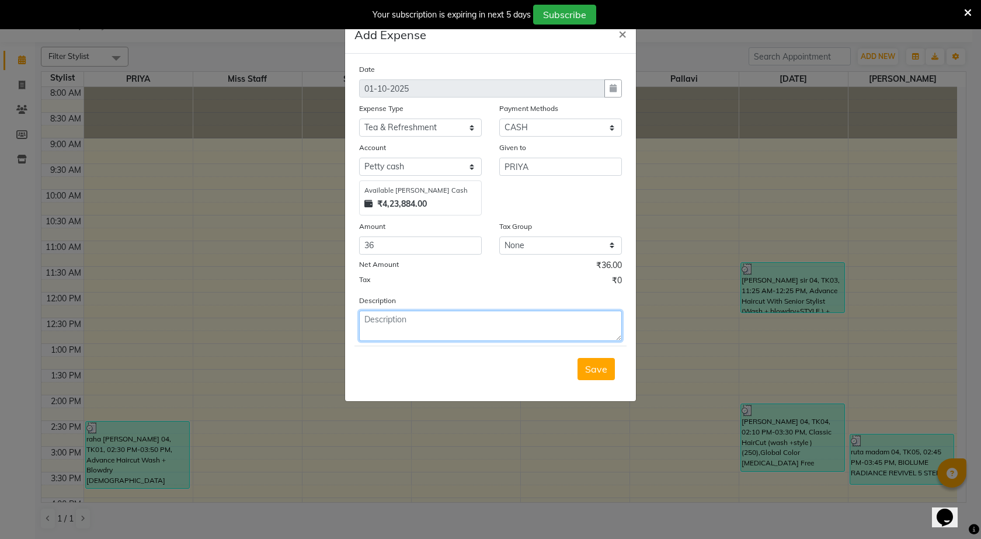
click at [455, 327] on textarea at bounding box center [490, 326] width 263 height 30
type textarea "milk bag"
click at [587, 369] on span "Save" at bounding box center [596, 369] width 22 height 12
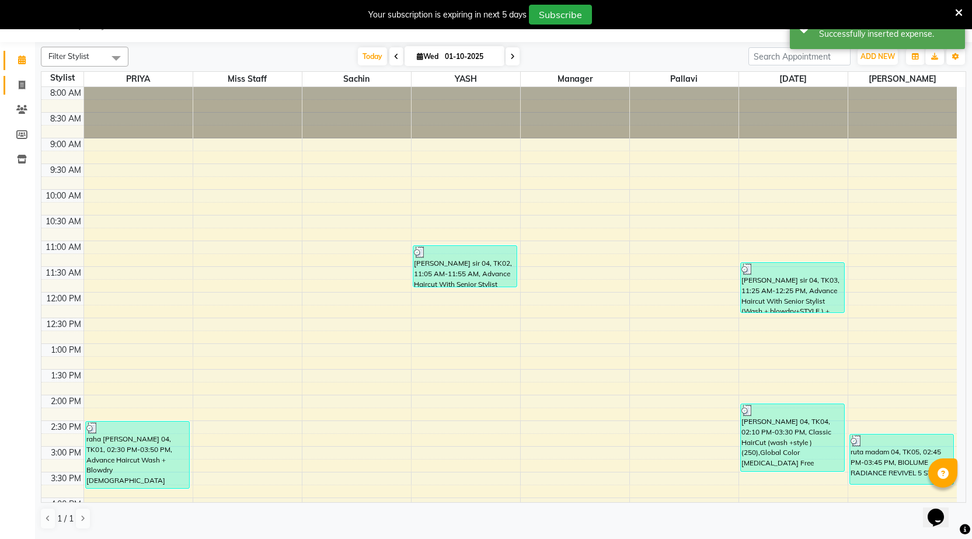
click at [19, 92] on link "Invoice" at bounding box center [18, 85] width 28 height 19
select select "7062"
select select "service"
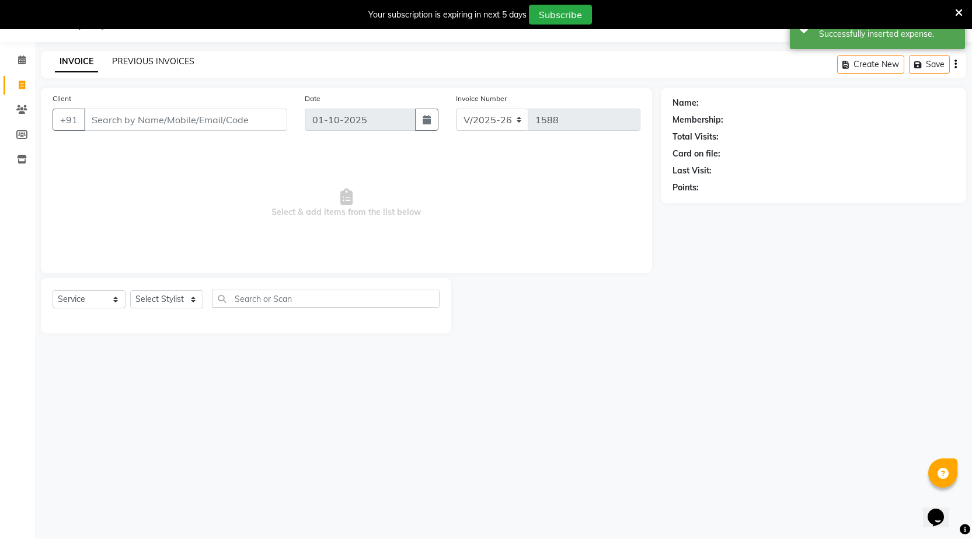
click at [151, 59] on link "PREVIOUS INVOICES" at bounding box center [153, 61] width 82 height 11
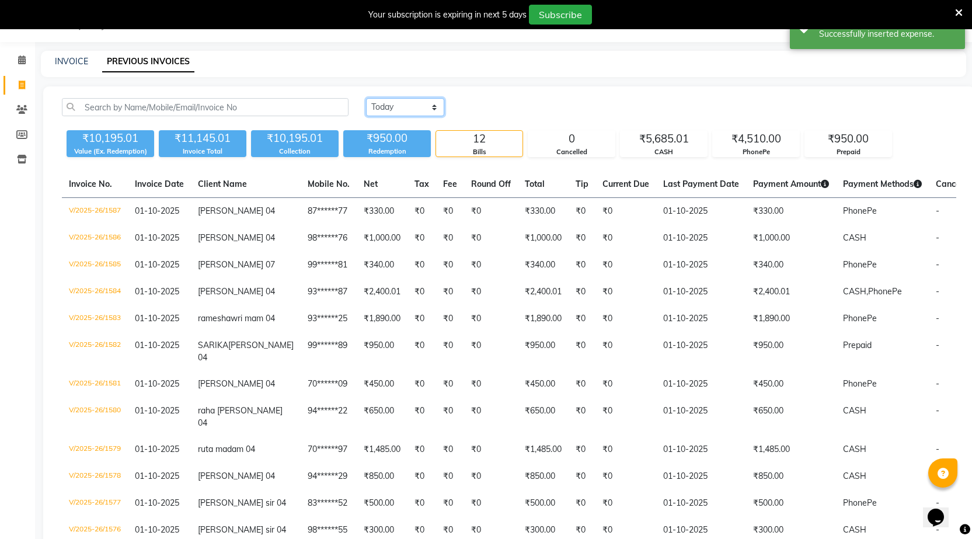
click at [438, 106] on select "[DATE] [DATE] Custom Range" at bounding box center [405, 107] width 78 height 18
select select "range"
click at [366, 98] on select "[DATE] [DATE] Custom Range" at bounding box center [405, 107] width 78 height 18
click at [503, 101] on input "01-10-2025" at bounding box center [500, 107] width 82 height 16
select select "10"
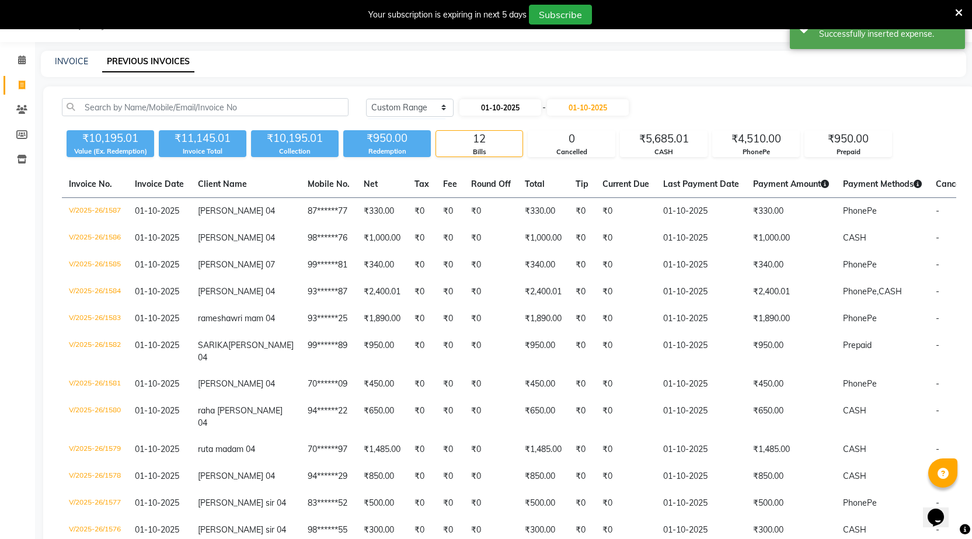
select select "2025"
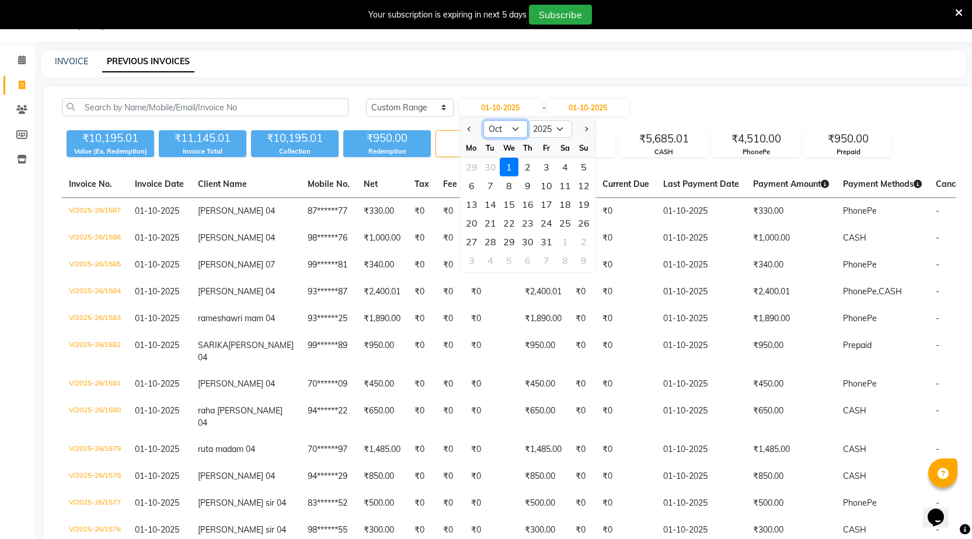
click at [515, 131] on select "Jan Feb Mar Apr May Jun [DATE] Aug Sep Oct Nov Dec" at bounding box center [505, 129] width 44 height 18
select select "9"
click at [483, 120] on select "Jan Feb Mar Apr May Jun [DATE] Aug Sep Oct Nov Dec" at bounding box center [505, 129] width 44 height 18
click at [471, 164] on div "1" at bounding box center [471, 167] width 19 height 19
type input "01-09-2025"
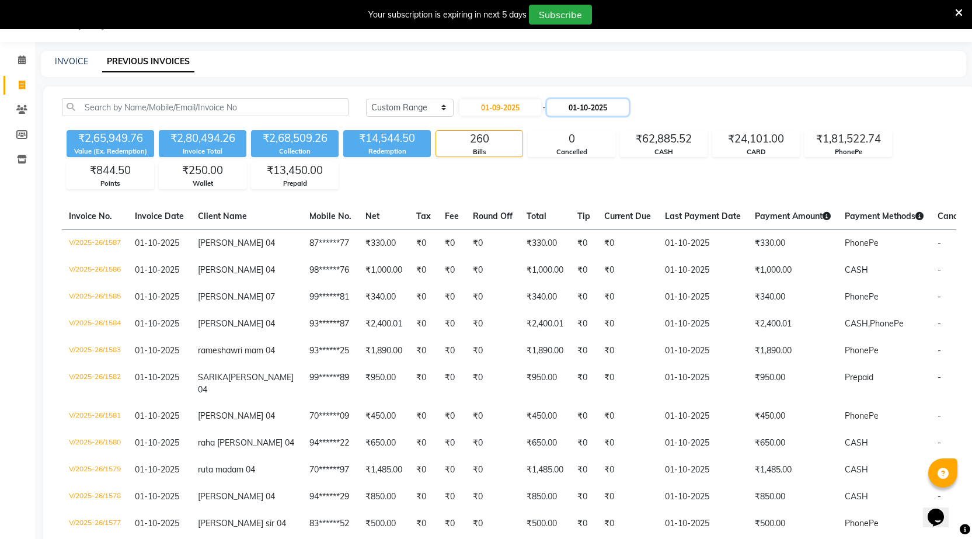
click at [608, 107] on input "01-10-2025" at bounding box center [588, 107] width 82 height 16
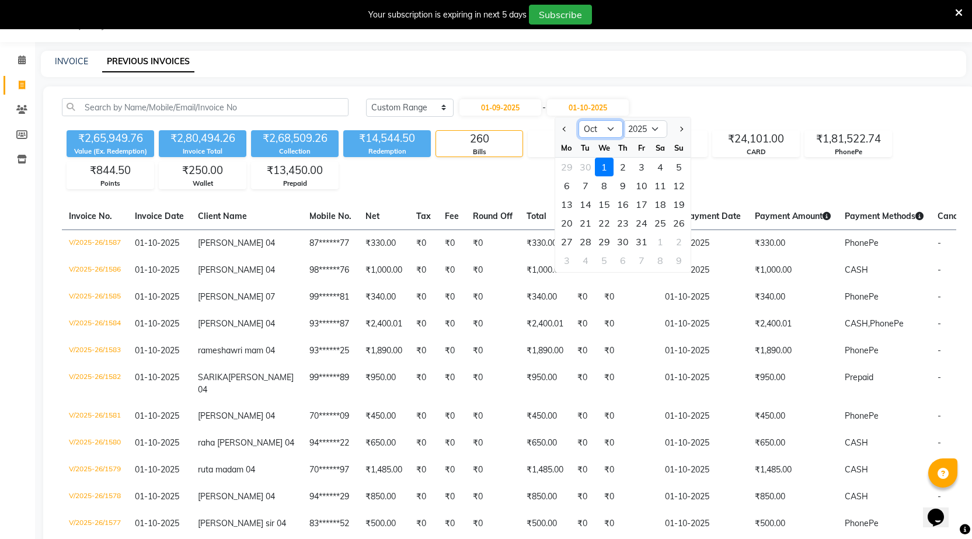
click at [605, 127] on select "Sep Oct Nov Dec" at bounding box center [600, 129] width 44 height 18
select select "9"
click at [578, 120] on select "Sep Oct Nov Dec" at bounding box center [600, 129] width 44 height 18
click at [591, 242] on div "30" at bounding box center [585, 241] width 19 height 19
type input "[DATE]"
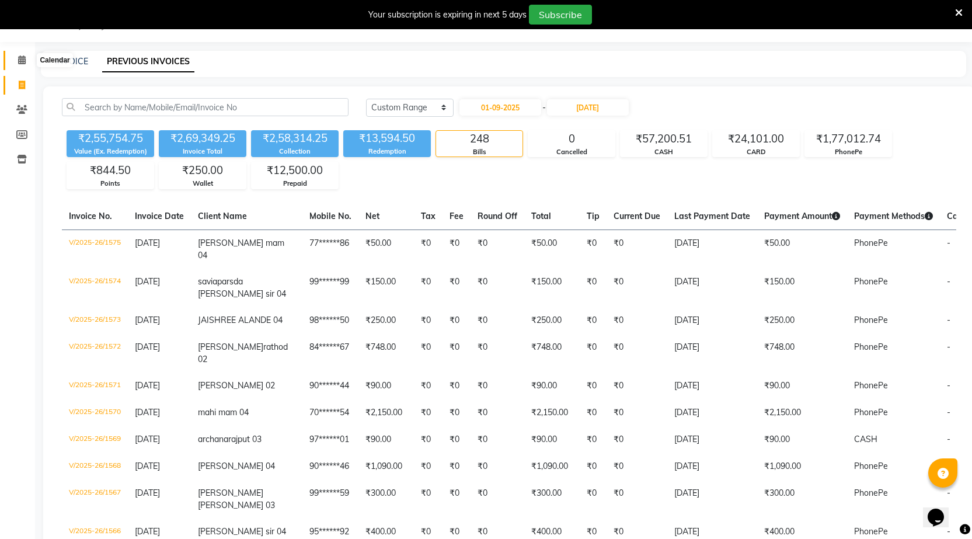
drag, startPoint x: 29, startPoint y: 65, endPoint x: 36, endPoint y: 62, distance: 8.1
click at [29, 65] on span at bounding box center [22, 60] width 20 height 13
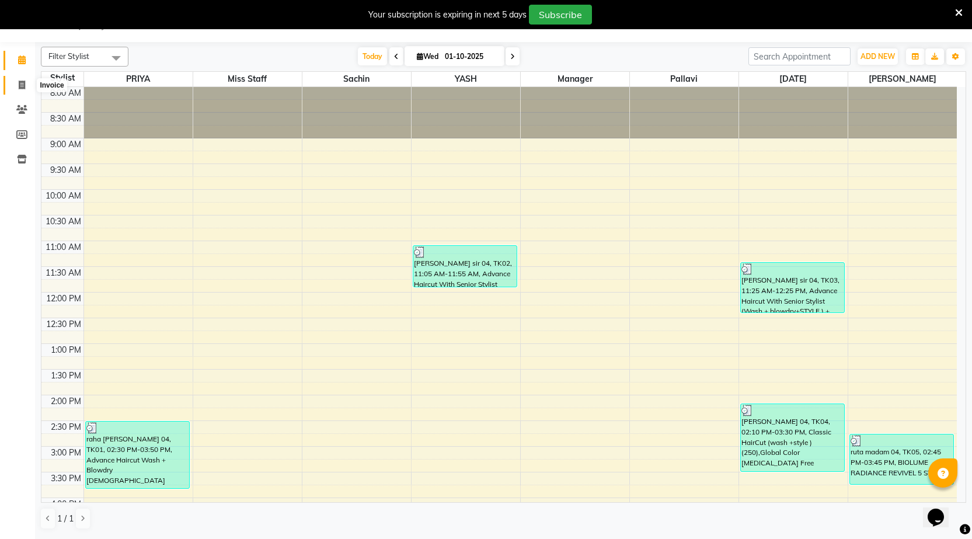
click at [25, 84] on icon at bounding box center [22, 85] width 6 height 9
select select "7062"
select select "service"
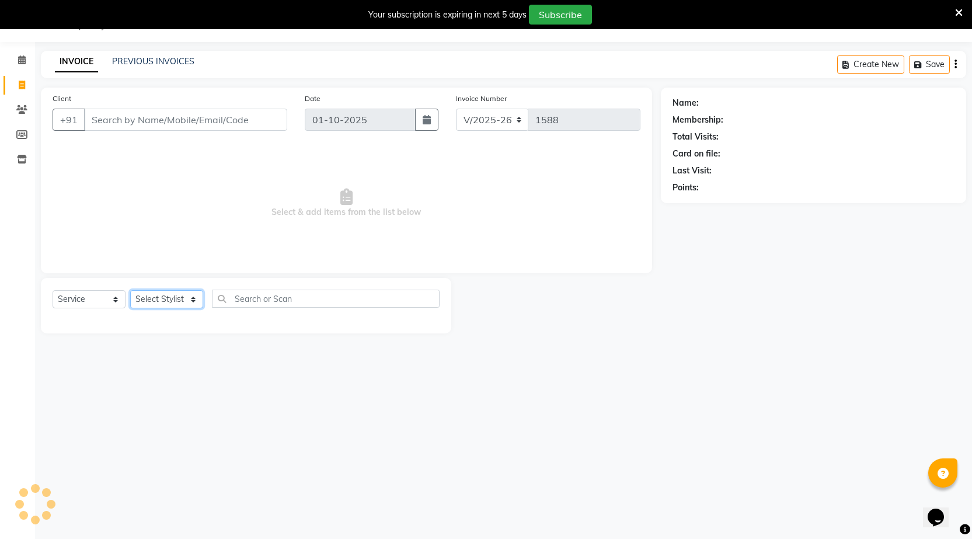
click at [182, 298] on select "Select Stylist [DATE] manager miss staff [PERSON_NAME]" at bounding box center [166, 299] width 73 height 18
select select "58764"
click at [130, 290] on select "Select Stylist [DATE] manager miss staff [PERSON_NAME]" at bounding box center [166, 299] width 73 height 18
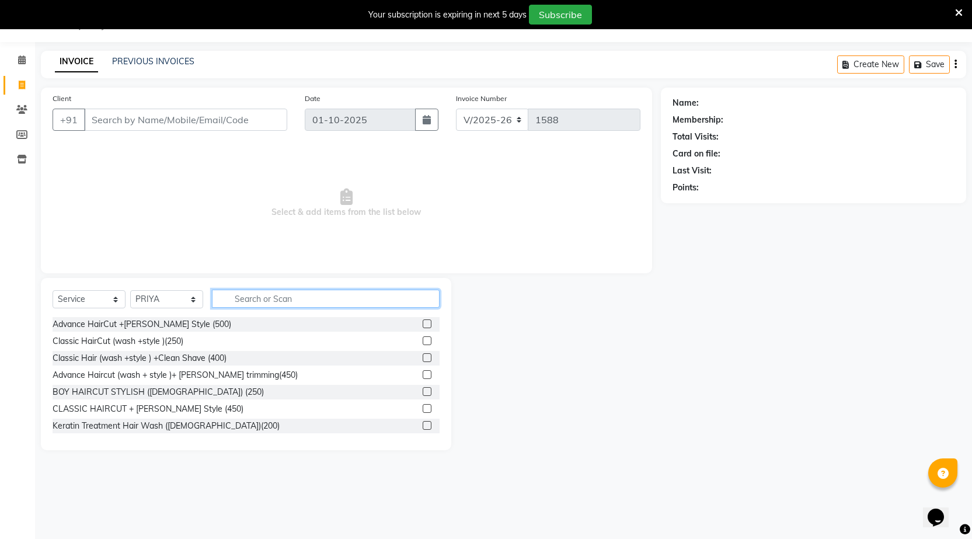
click at [250, 293] on input "text" at bounding box center [326, 299] width 228 height 18
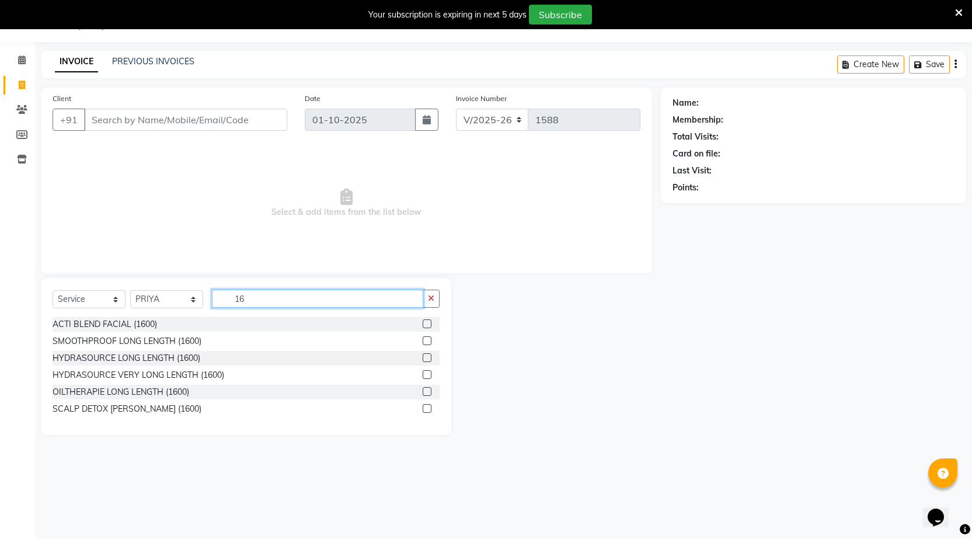
type input "1"
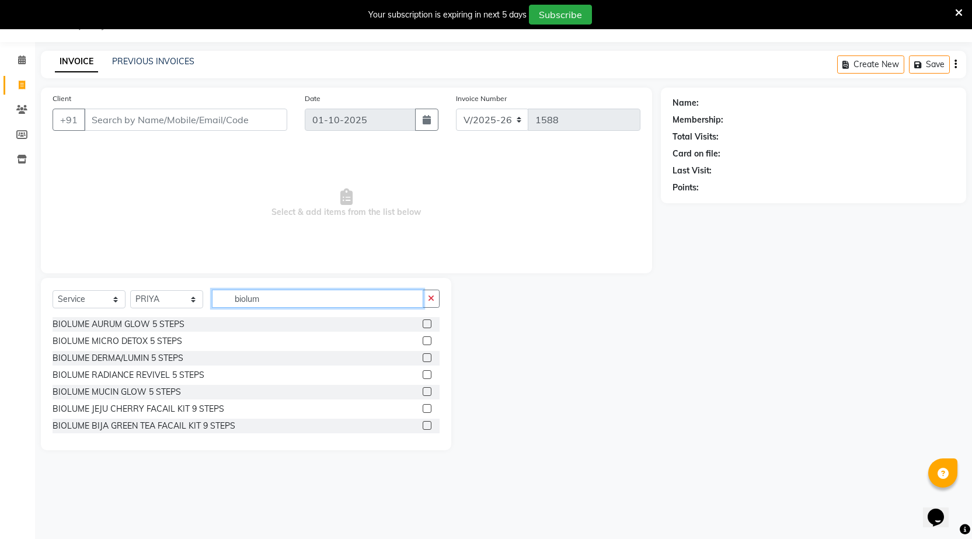
type input "biolum"
click at [423, 356] on label at bounding box center [427, 357] width 9 height 9
click at [423, 356] on input "checkbox" at bounding box center [427, 358] width 8 height 8
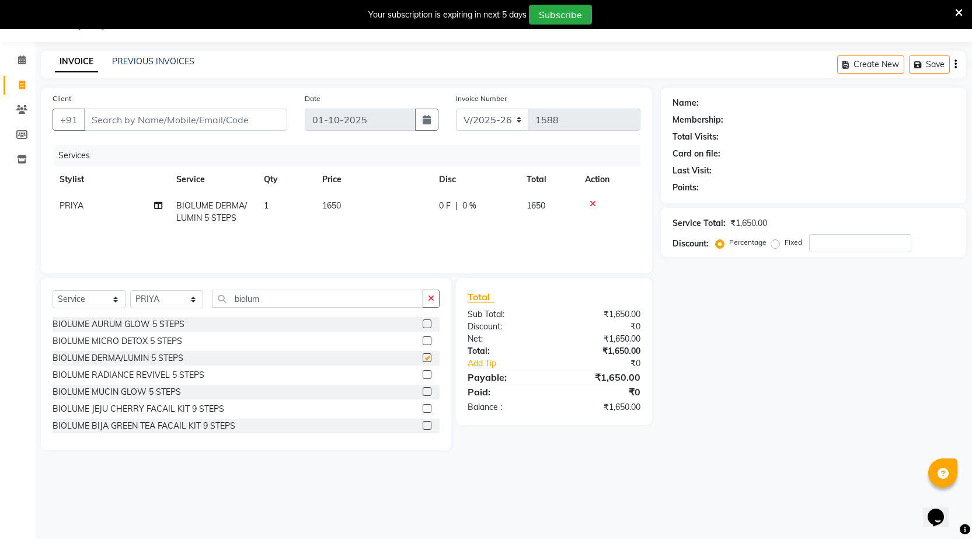
checkbox input "false"
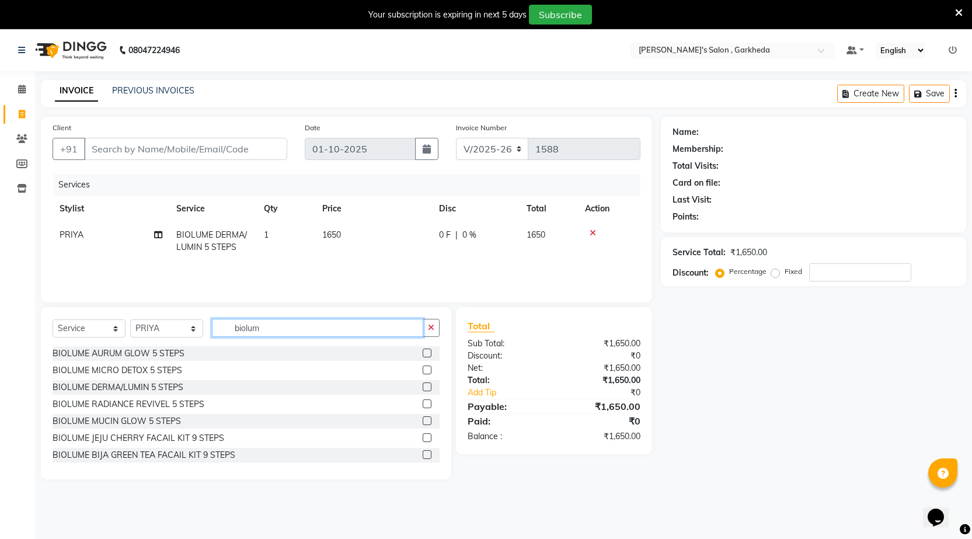
click at [282, 331] on input "biolum" at bounding box center [317, 328] width 211 height 18
type input "b"
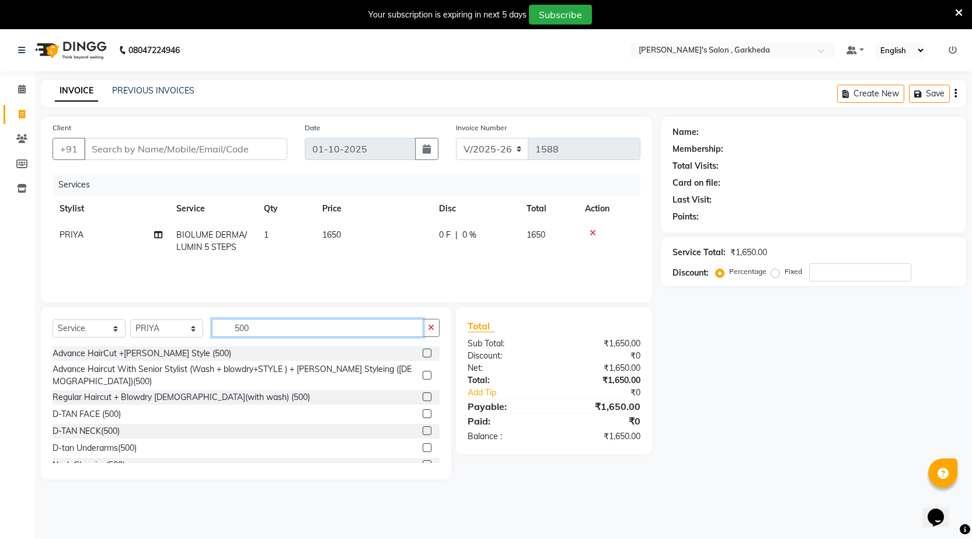
type input "500"
click at [423, 409] on label at bounding box center [427, 413] width 9 height 9
click at [423, 410] on input "checkbox" at bounding box center [427, 414] width 8 height 8
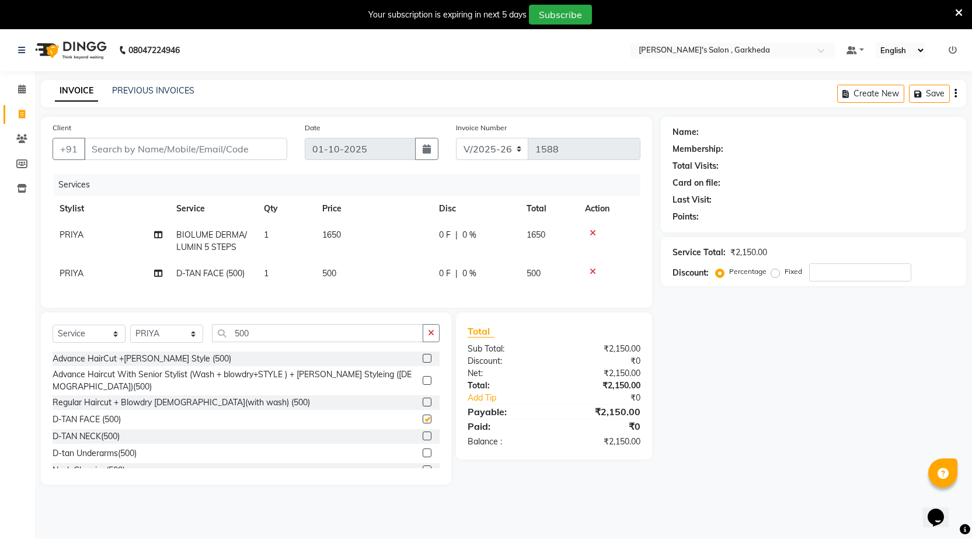
checkbox input "false"
click at [333, 275] on span "500" at bounding box center [329, 273] width 14 height 11
select select "58764"
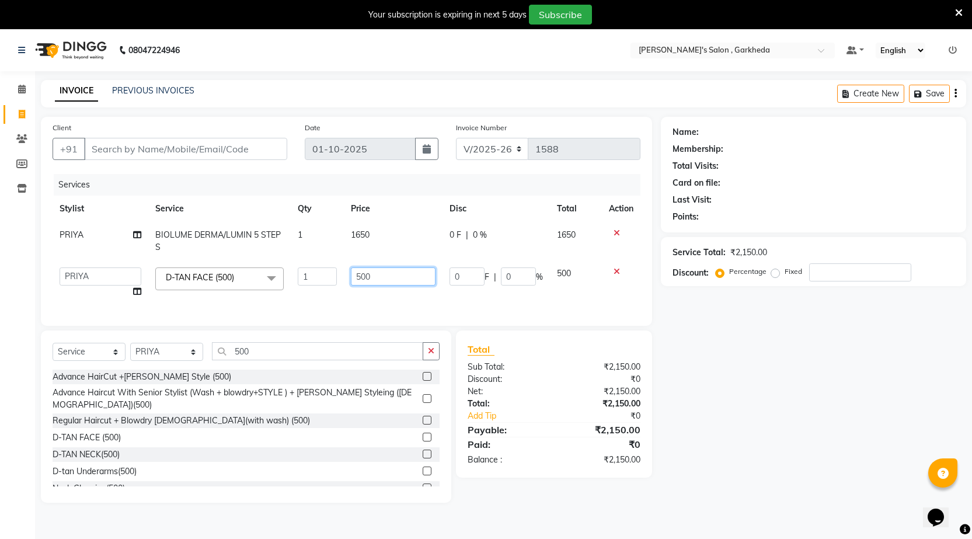
click at [362, 276] on input "500" at bounding box center [393, 276] width 85 height 18
type input "600"
click at [276, 361] on div "Select Service Product Membership Package Voucher Prepaid Gift Card Select Styl…" at bounding box center [246, 416] width 410 height 172
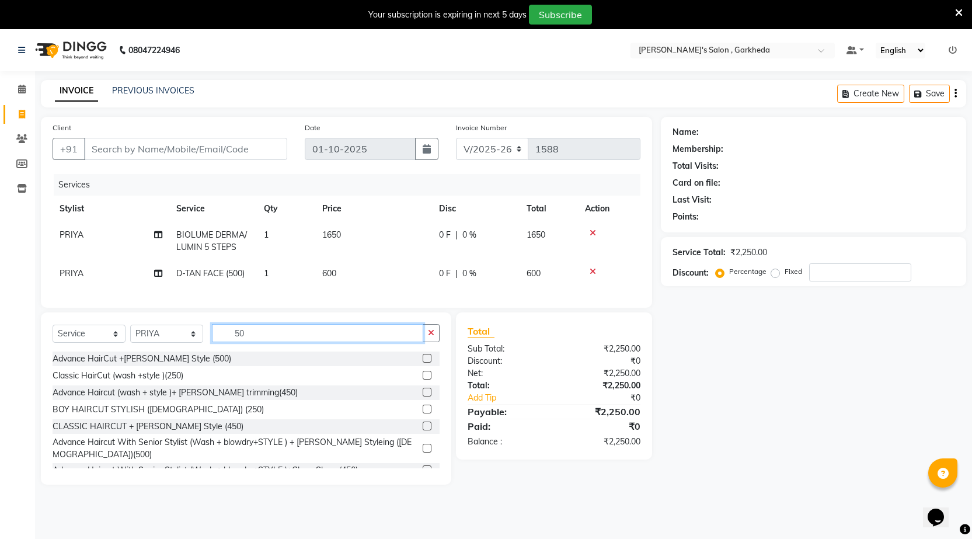
type input "5"
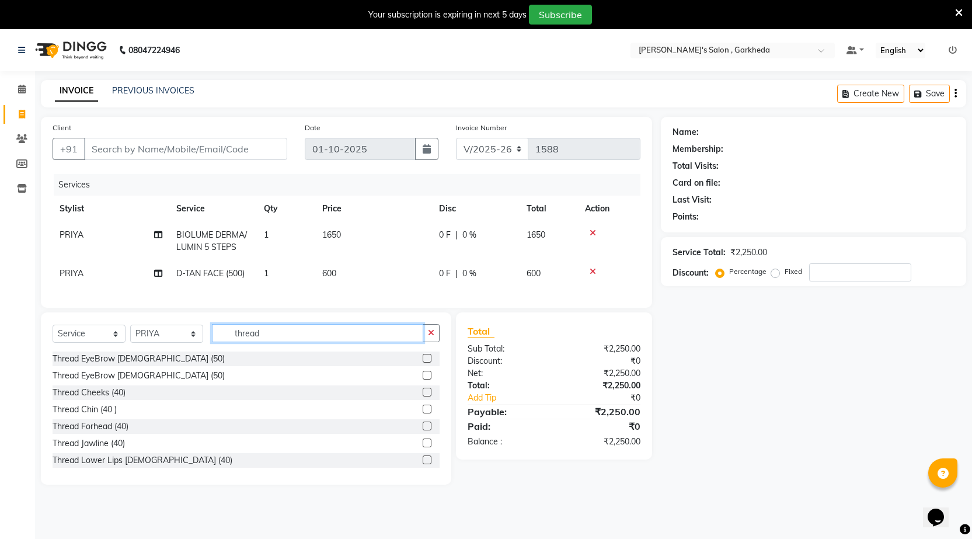
type input "thread"
click at [423, 362] on label at bounding box center [427, 358] width 9 height 9
click at [423, 362] on input "checkbox" at bounding box center [427, 359] width 8 height 8
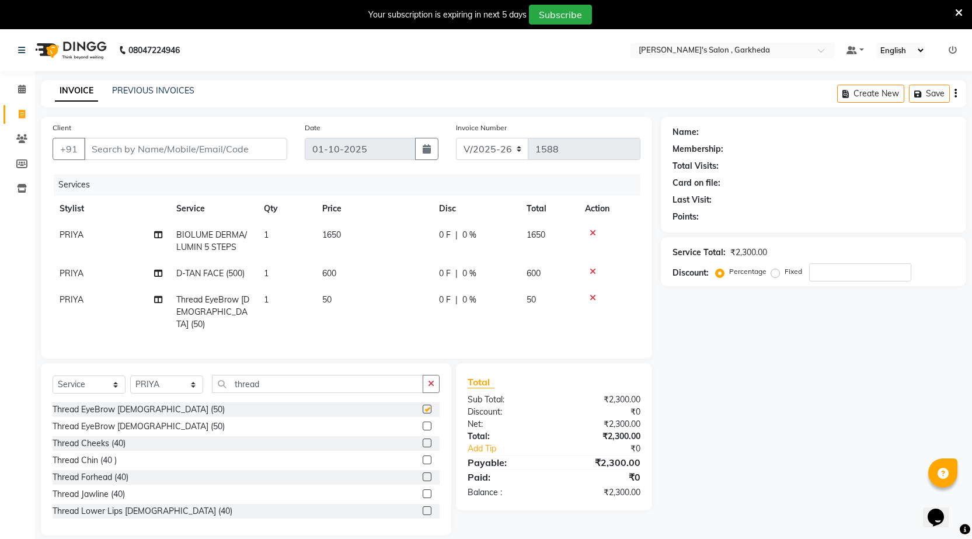
checkbox input "false"
click at [423, 458] on label at bounding box center [427, 459] width 9 height 9
click at [423, 458] on input "checkbox" at bounding box center [427, 460] width 8 height 8
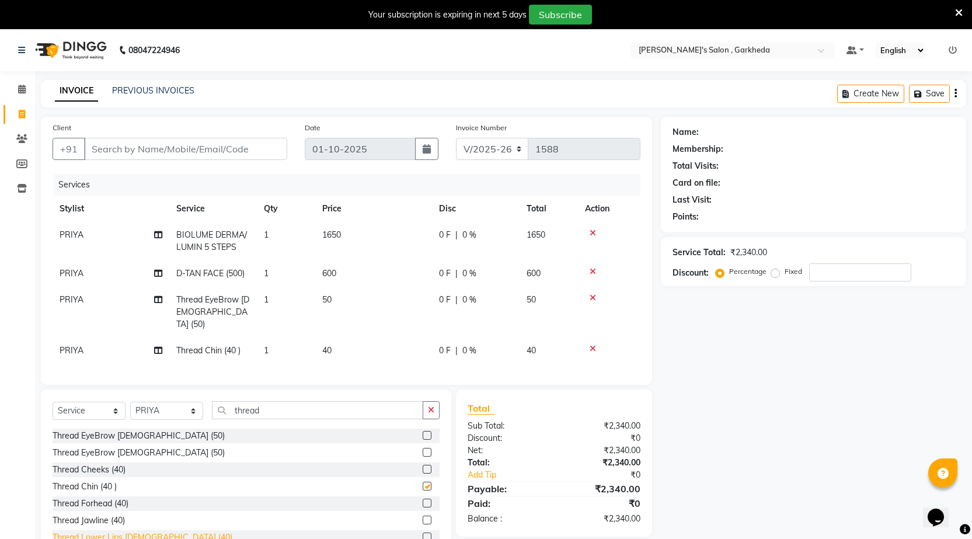
checkbox input "false"
click at [423, 498] on label at bounding box center [427, 502] width 9 height 9
click at [423, 500] on input "checkbox" at bounding box center [427, 504] width 8 height 8
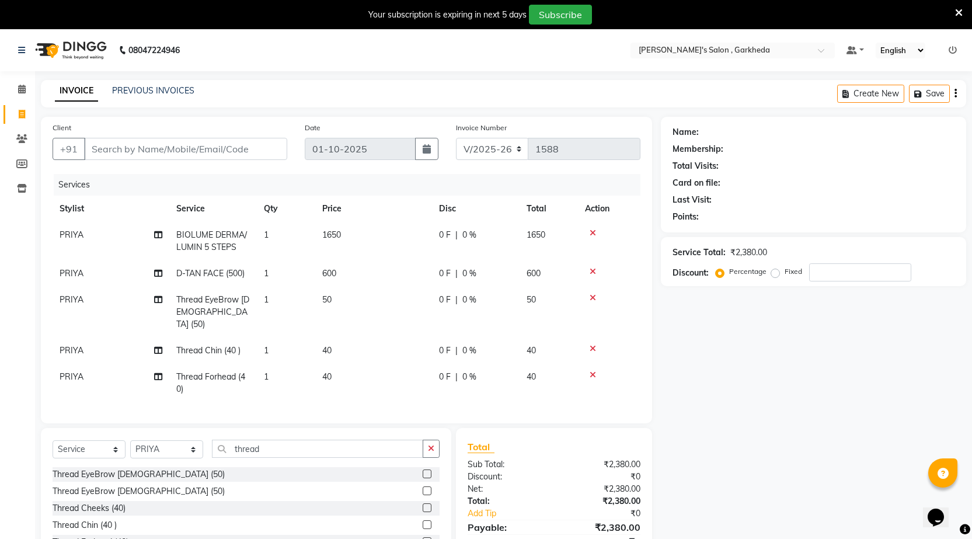
scroll to position [36, 0]
checkbox input "false"
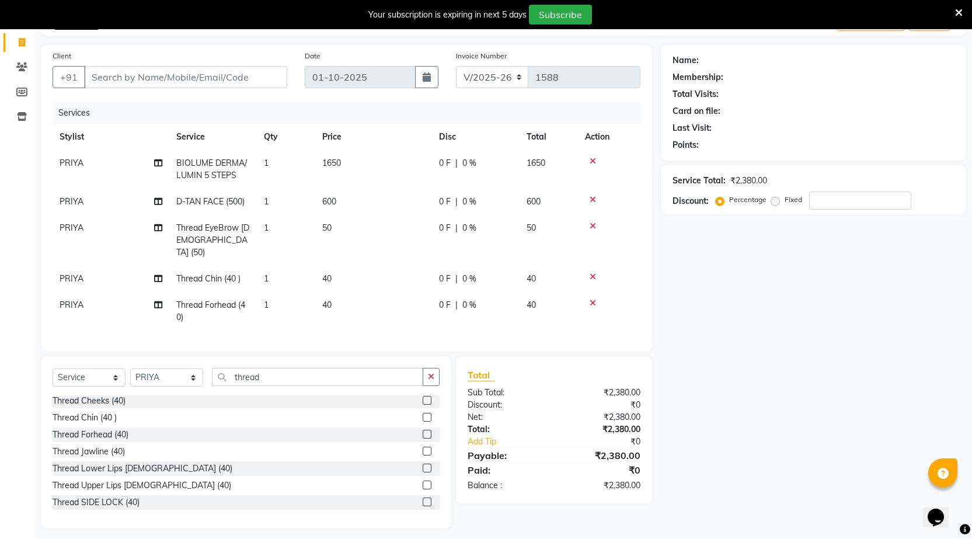
scroll to position [75, 0]
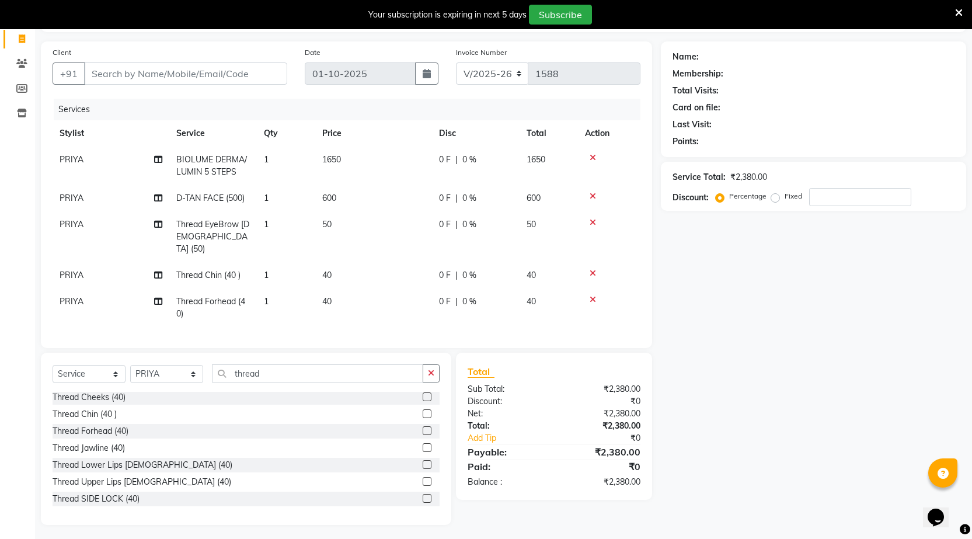
click at [423, 478] on label at bounding box center [427, 481] width 9 height 9
click at [423, 478] on input "checkbox" at bounding box center [427, 482] width 8 height 8
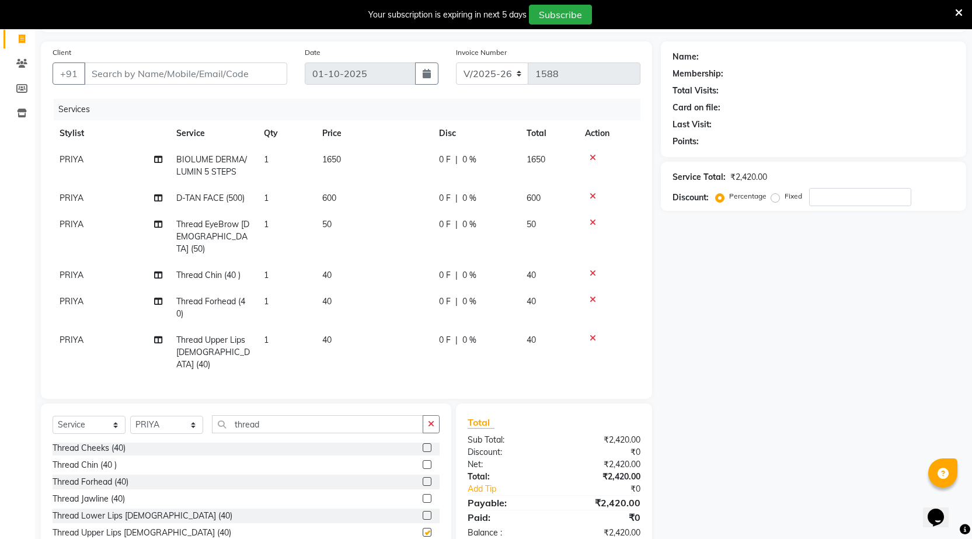
checkbox input "false"
click at [423, 511] on label at bounding box center [427, 515] width 9 height 9
click at [423, 512] on input "checkbox" at bounding box center [427, 516] width 8 height 8
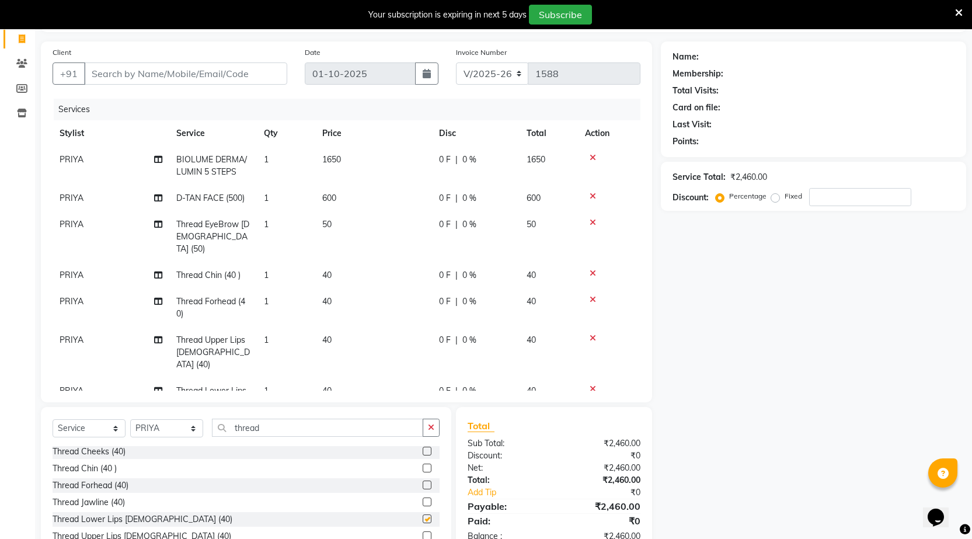
checkbox input "false"
click at [291, 430] on input "thread" at bounding box center [317, 428] width 211 height 18
type input "t"
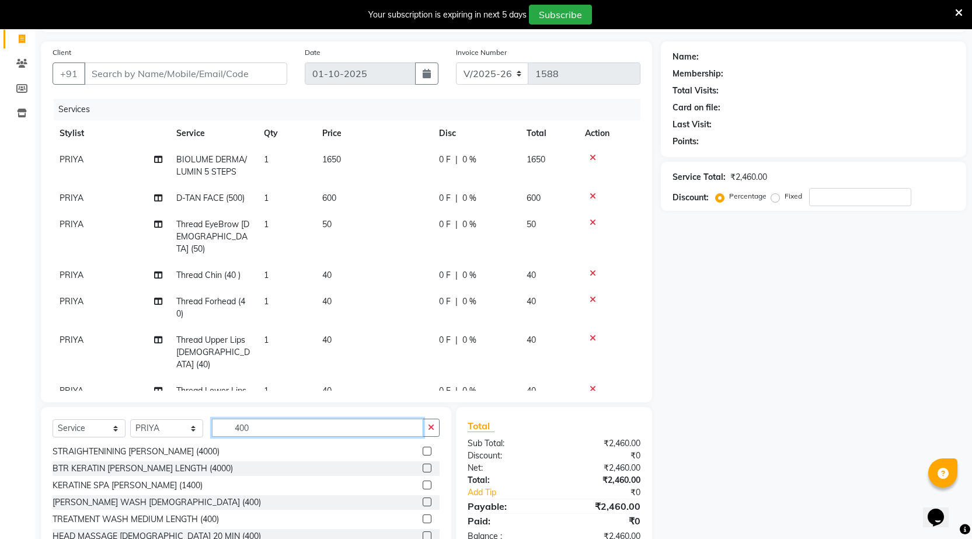
scroll to position [133, 0]
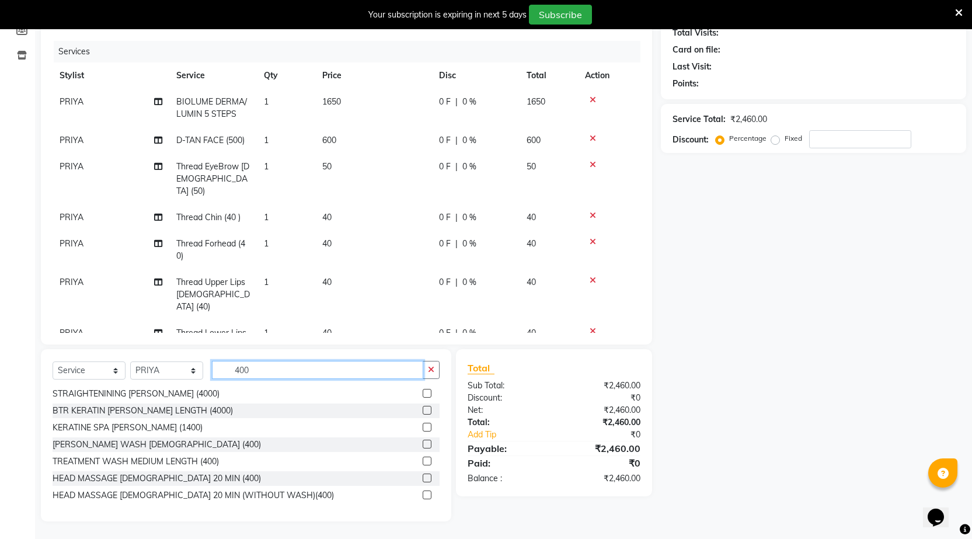
click at [240, 371] on input "400" at bounding box center [317, 370] width 211 height 18
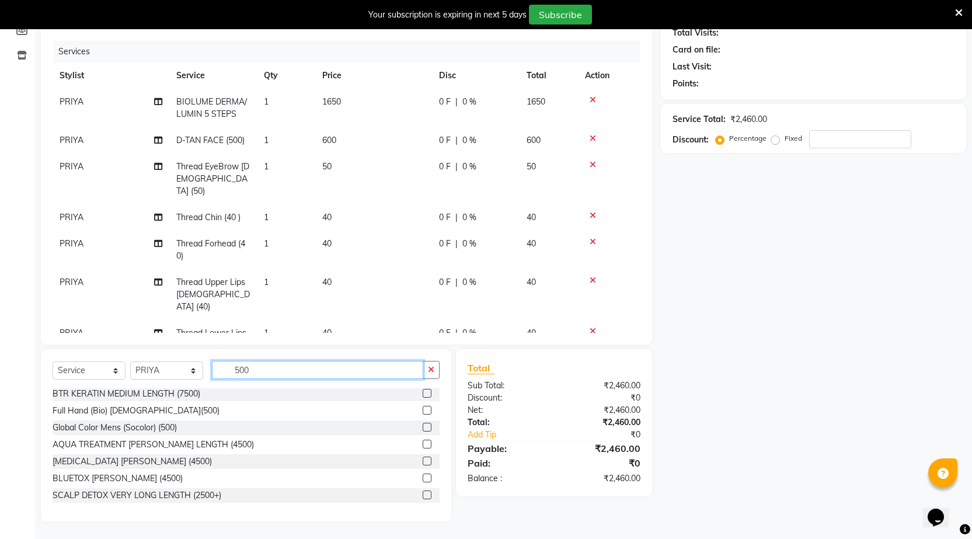
scroll to position [560, 0]
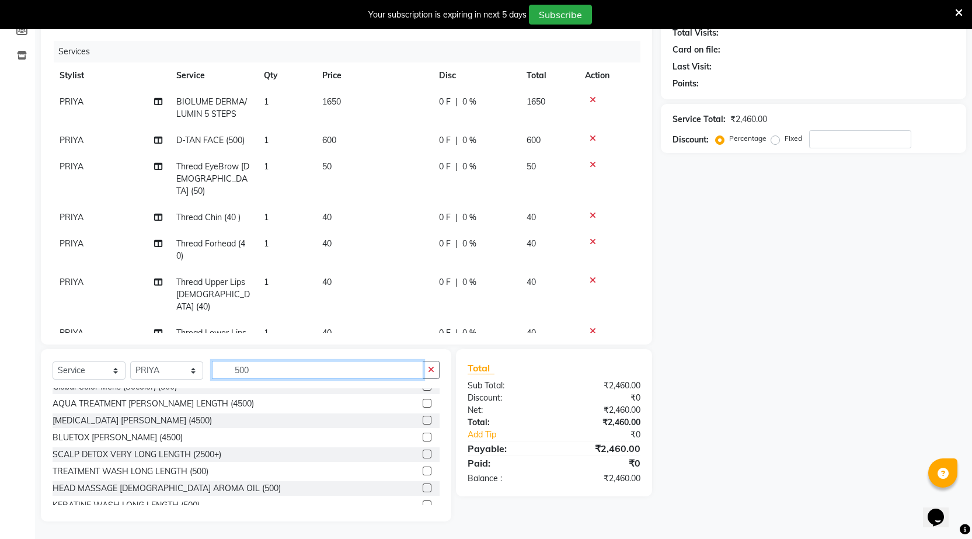
type input "500"
click at [423, 466] on label at bounding box center [427, 470] width 9 height 9
click at [423, 468] on input "checkbox" at bounding box center [427, 472] width 8 height 8
checkbox input "false"
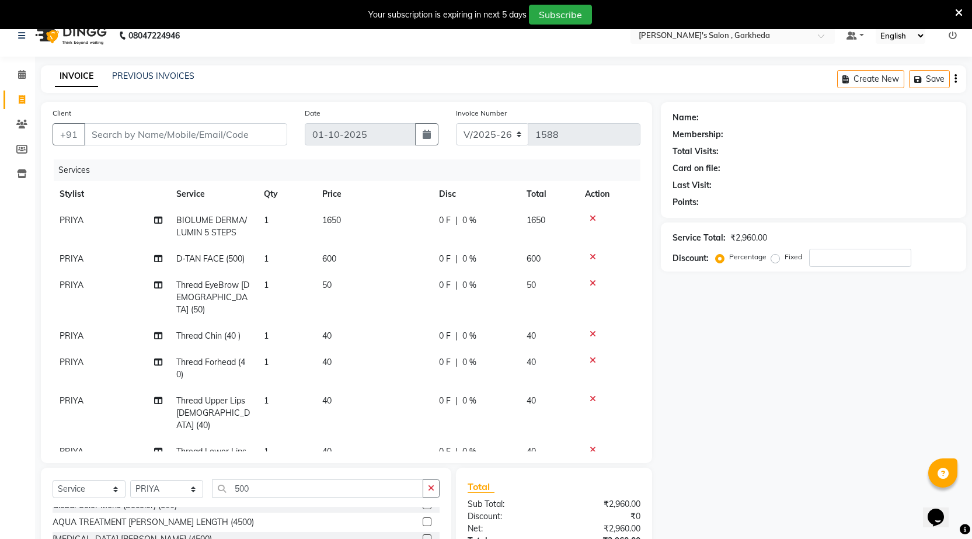
scroll to position [0, 0]
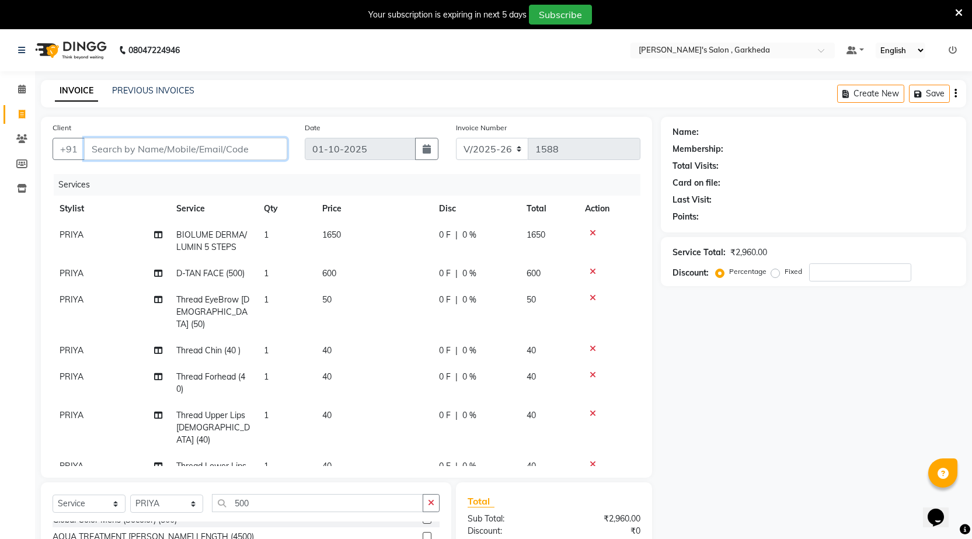
click at [217, 148] on input "Client" at bounding box center [185, 149] width 203 height 22
type input "l"
type input "0"
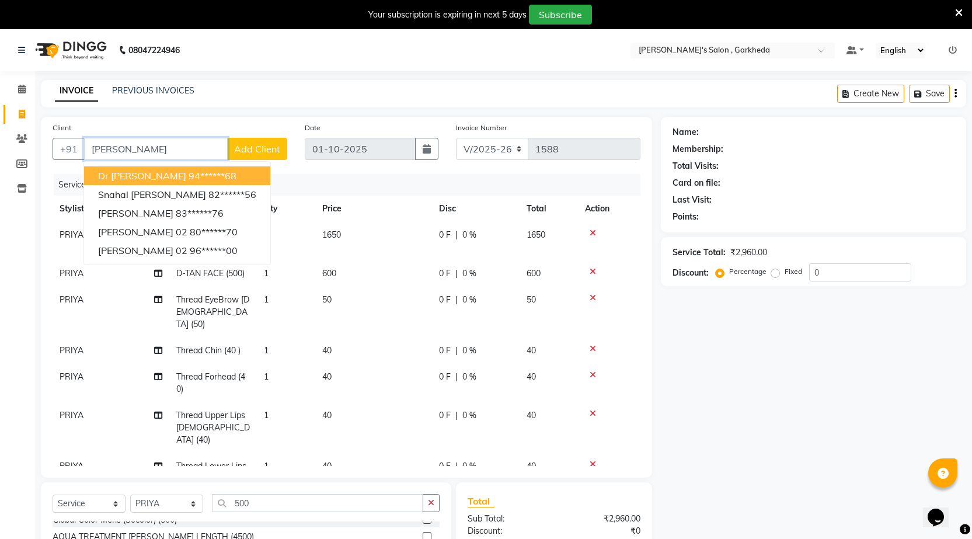
click at [181, 175] on span "Dr [PERSON_NAME]" at bounding box center [142, 176] width 88 height 12
type input "94******68"
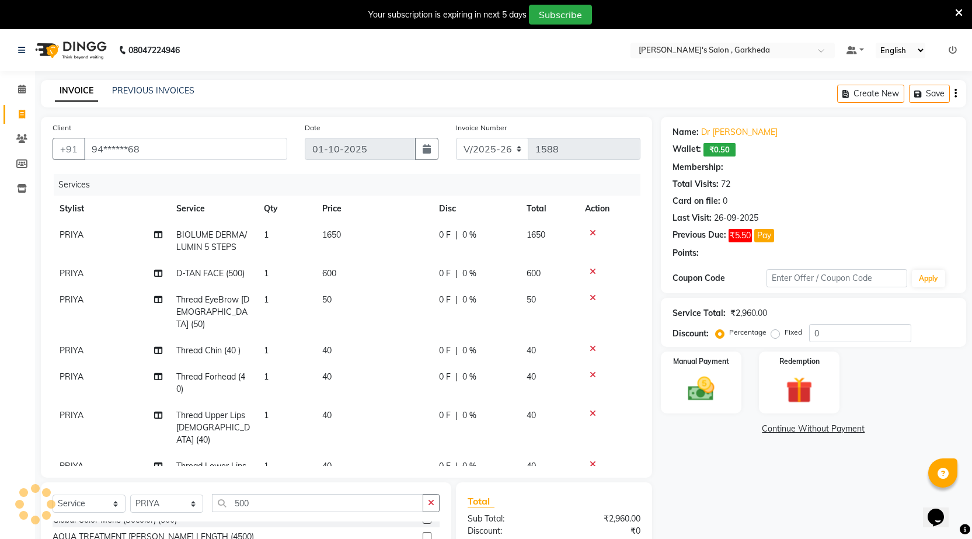
type input "15"
select select "1: Object"
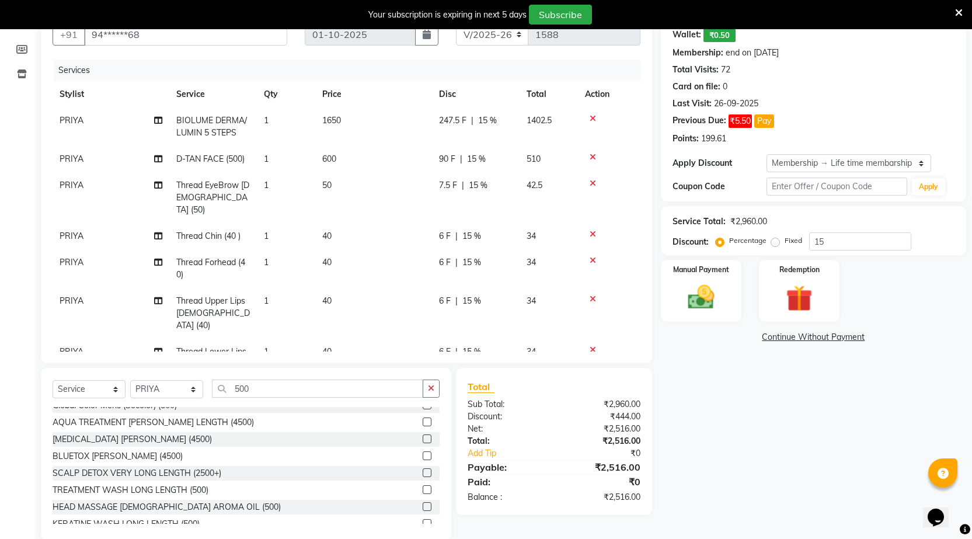
scroll to position [117, 0]
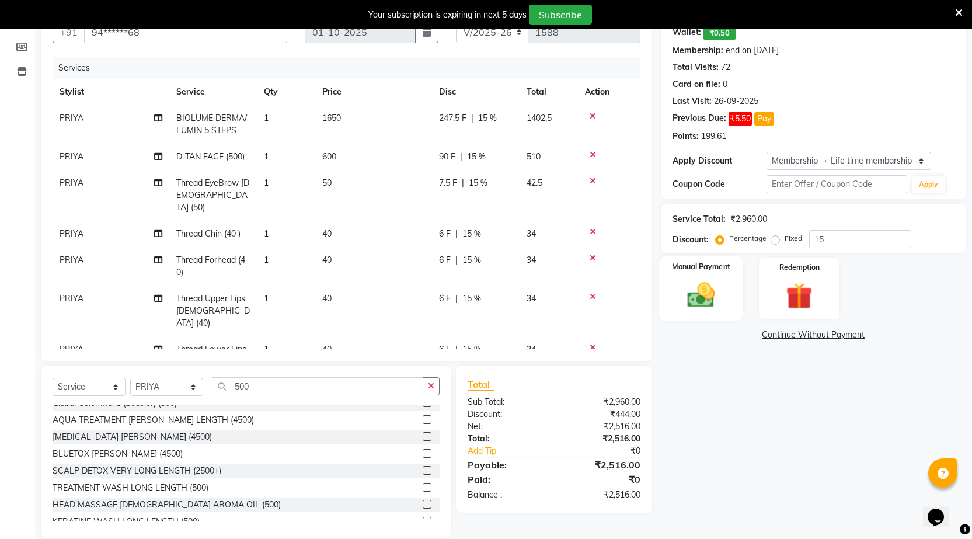
click at [723, 278] on div "Manual Payment" at bounding box center [701, 288] width 84 height 65
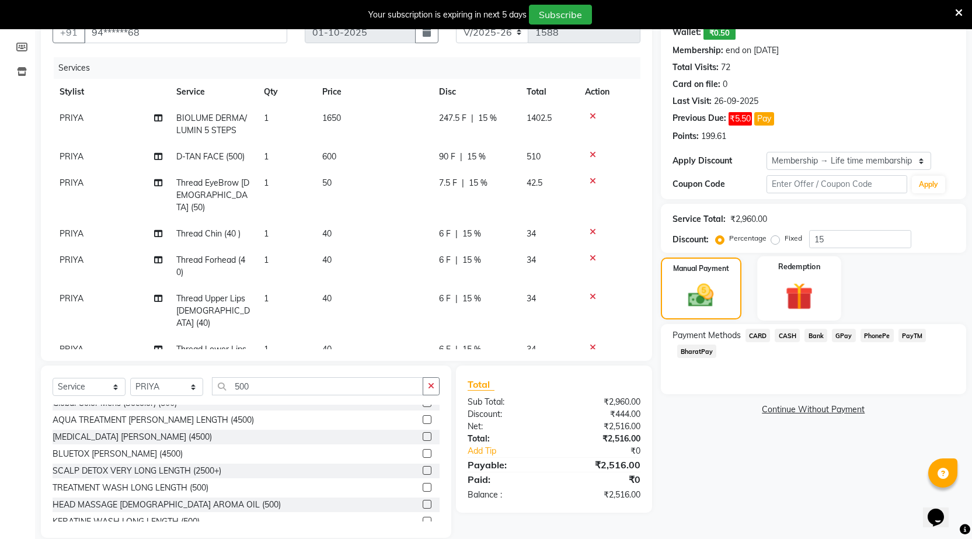
click at [796, 276] on div "Redemption" at bounding box center [799, 288] width 84 height 65
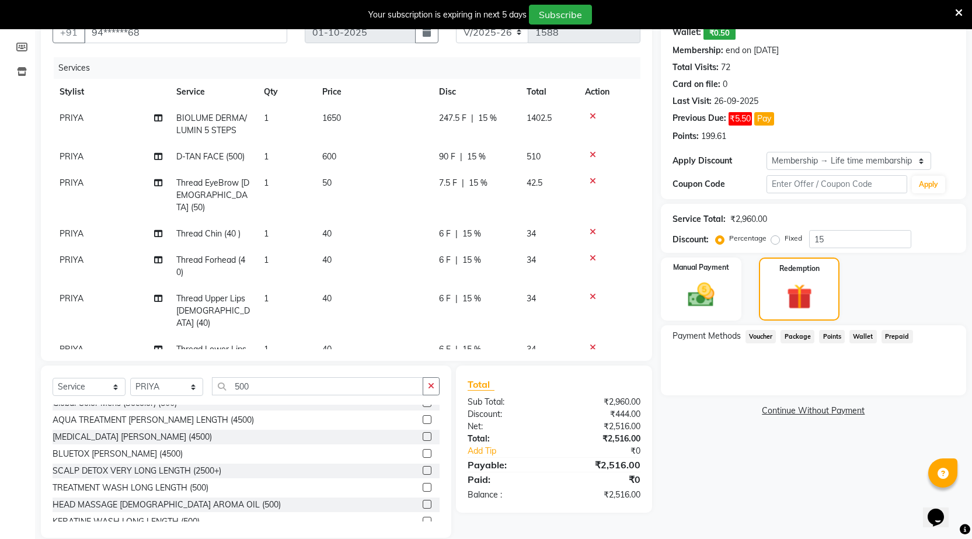
click at [829, 336] on span "Points" at bounding box center [832, 336] width 26 height 13
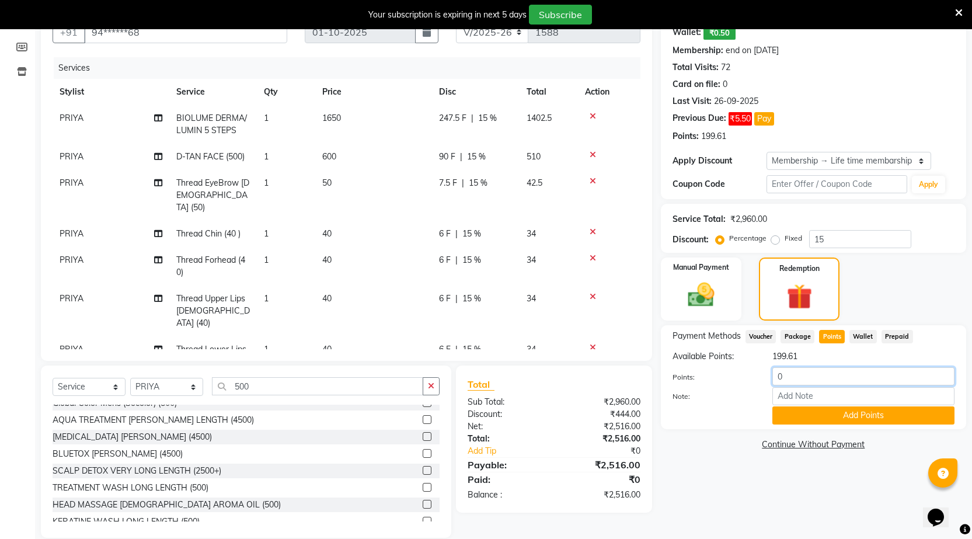
click at [807, 381] on input "0" at bounding box center [863, 376] width 182 height 18
type input "100"
click at [855, 410] on button "Add Points" at bounding box center [863, 415] width 182 height 18
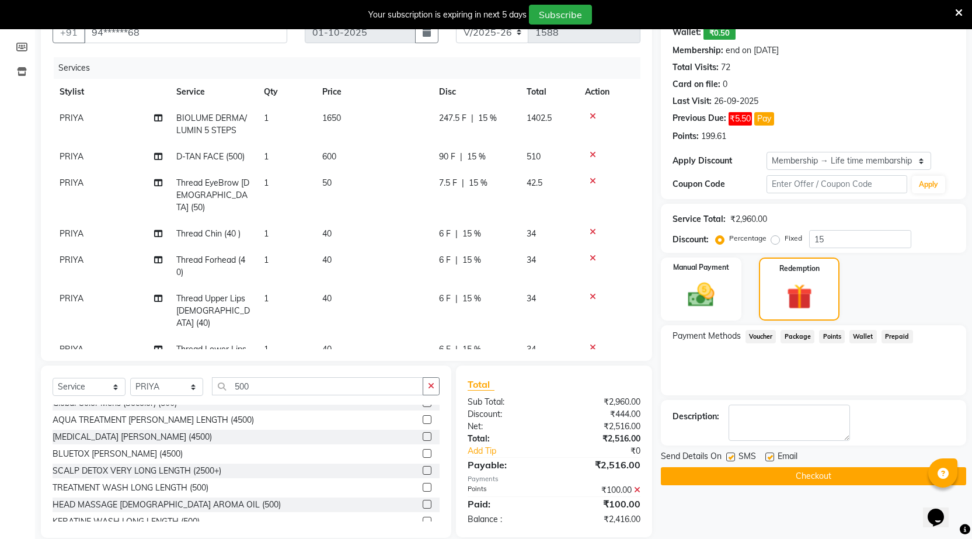
scroll to position [190, 0]
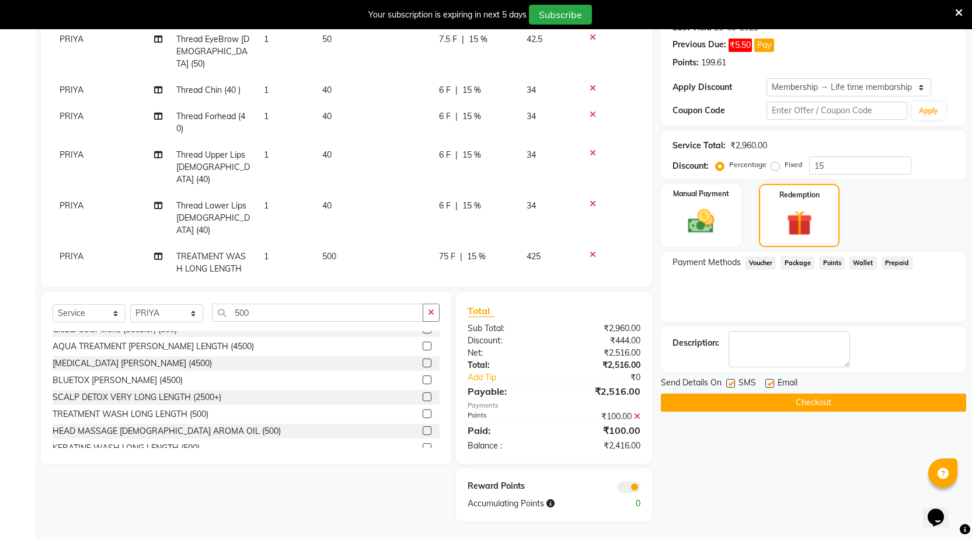
click at [62, 243] on td "PRIYA" at bounding box center [111, 268] width 117 height 51
select select "58764"
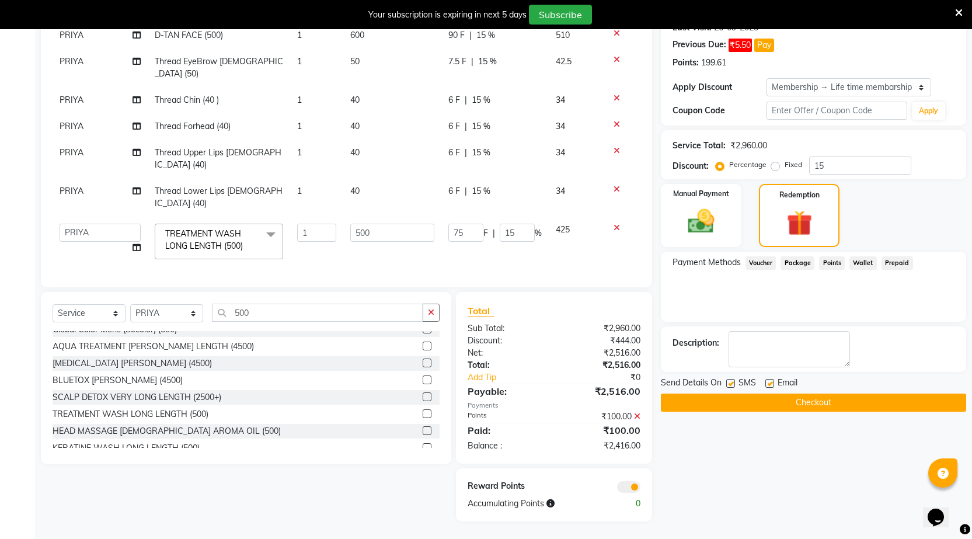
scroll to position [20, 0]
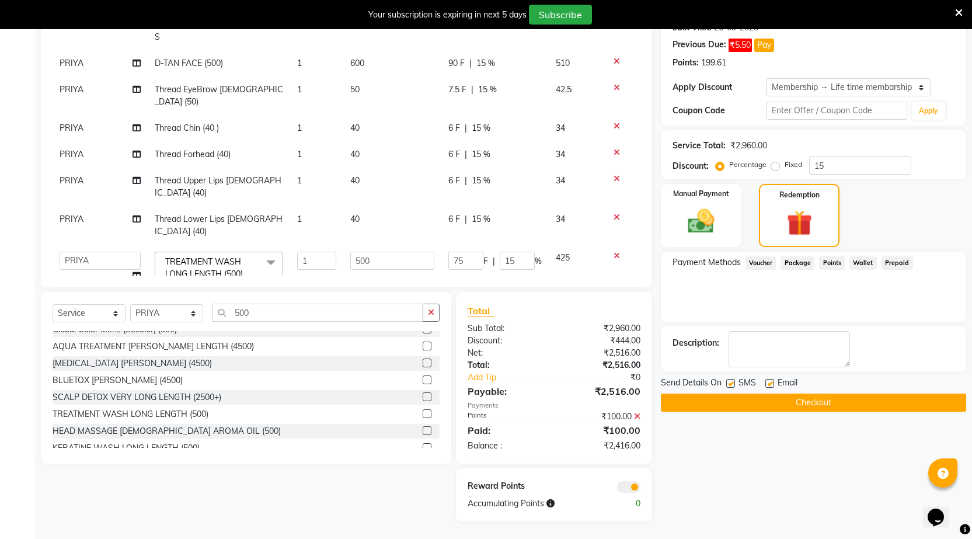
click at [72, 245] on td "[DATE] manager miss staff [PERSON_NAME]" at bounding box center [100, 270] width 95 height 50
drag, startPoint x: 79, startPoint y: 222, endPoint x: 84, endPoint y: 231, distance: 10.7
click at [79, 252] on select "[DATE] manager miss staff [PERSON_NAME]" at bounding box center [100, 261] width 81 height 18
click at [713, 224] on img at bounding box center [700, 221] width 45 height 32
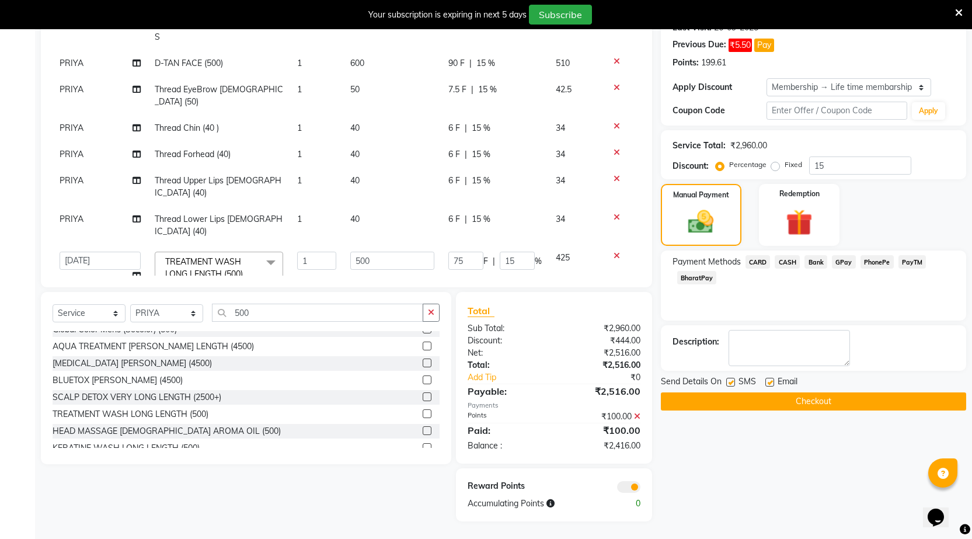
click at [756, 262] on span "CARD" at bounding box center [757, 261] width 25 height 13
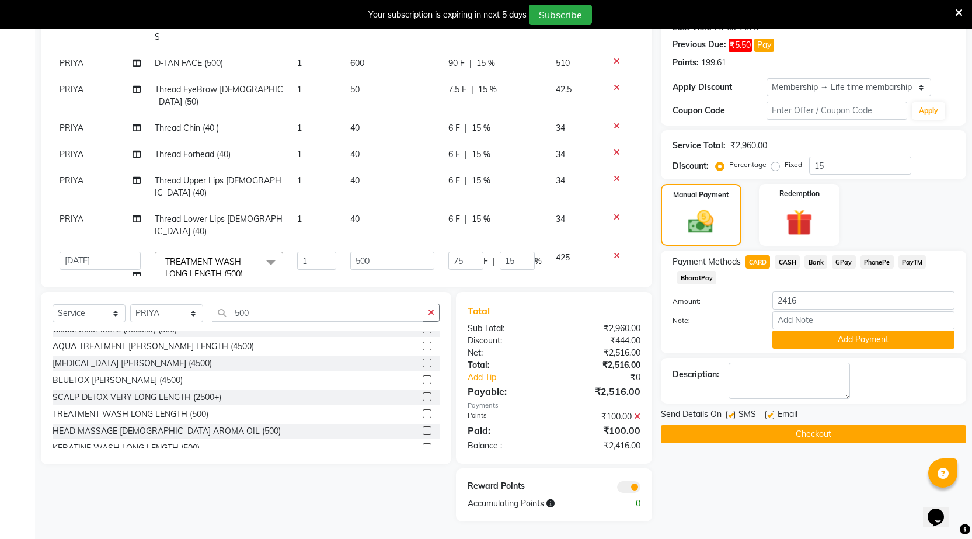
click at [812, 431] on button "Checkout" at bounding box center [813, 434] width 305 height 18
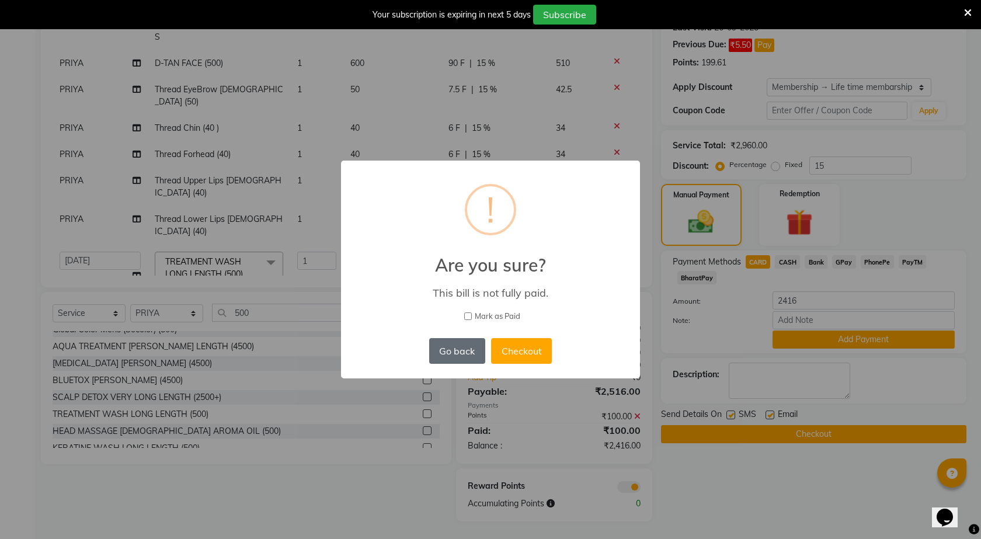
click at [453, 356] on button "Go back" at bounding box center [457, 351] width 56 height 26
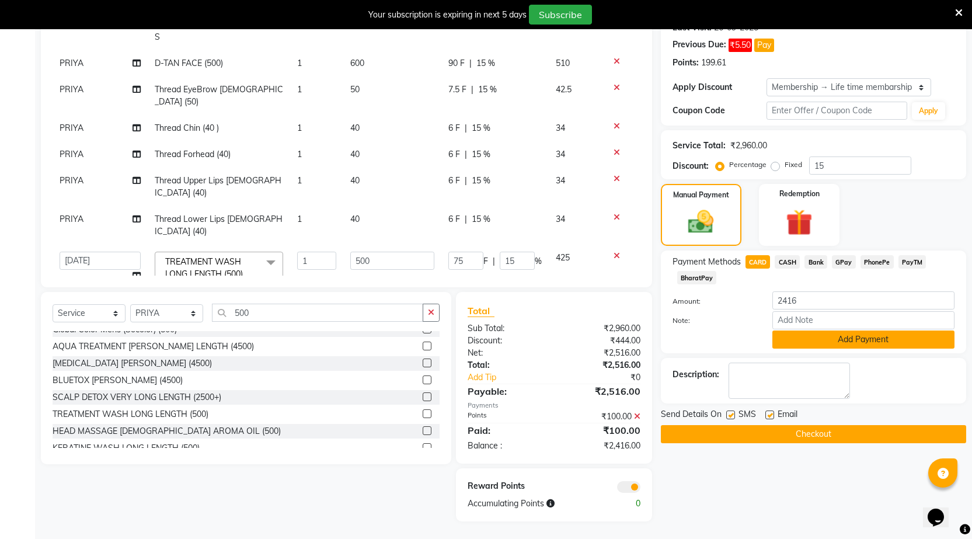
click at [876, 340] on button "Add Payment" at bounding box center [863, 339] width 182 height 18
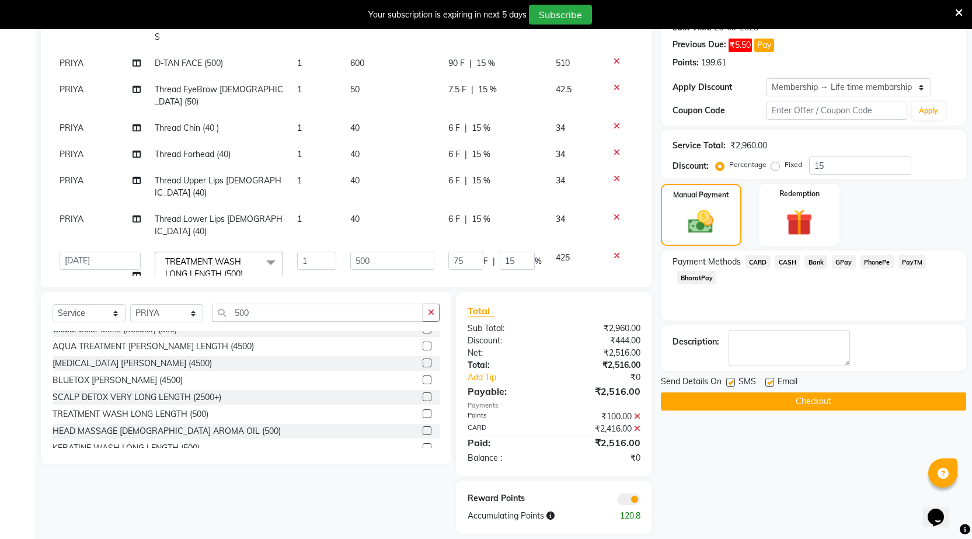
scroll to position [203, 0]
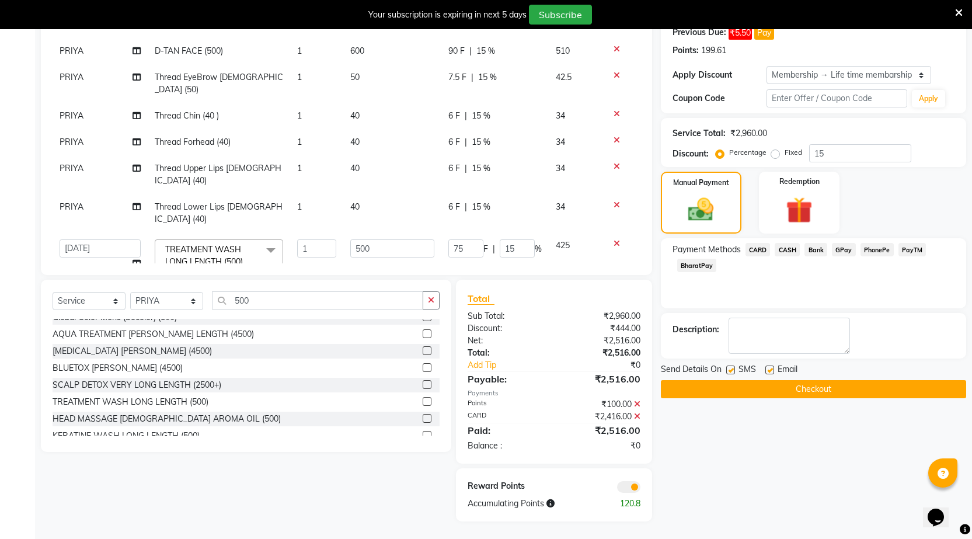
click at [837, 388] on button "Checkout" at bounding box center [813, 389] width 305 height 18
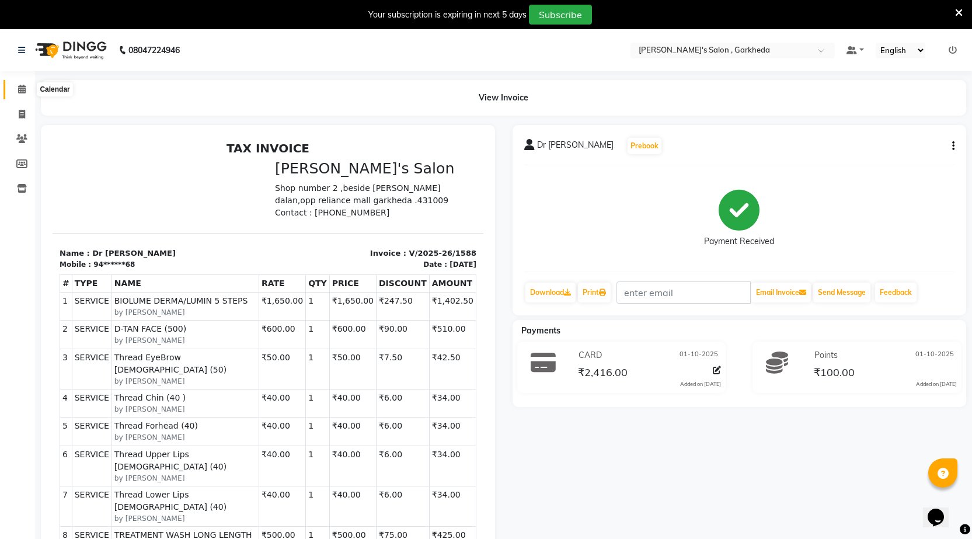
click at [21, 86] on icon at bounding box center [22, 89] width 8 height 9
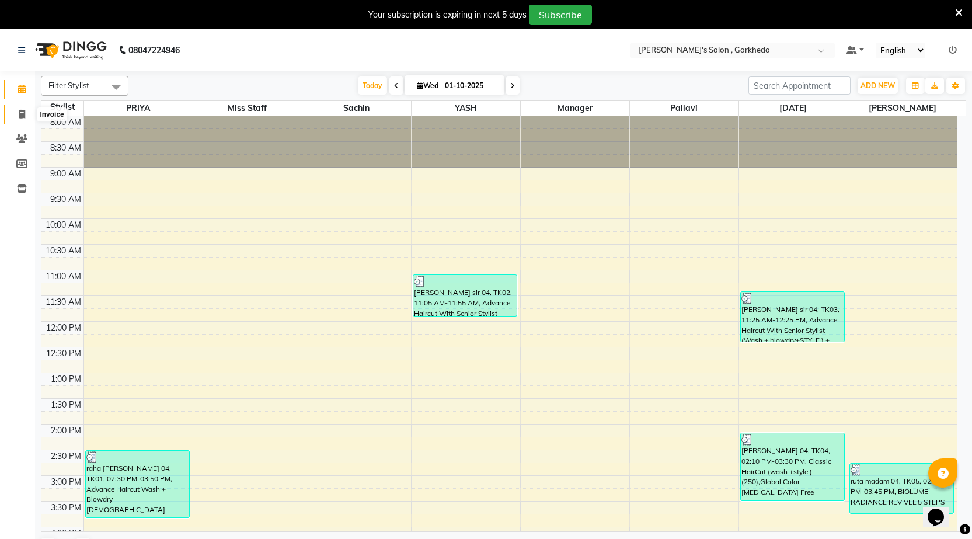
click at [23, 117] on icon at bounding box center [22, 114] width 6 height 9
select select "service"
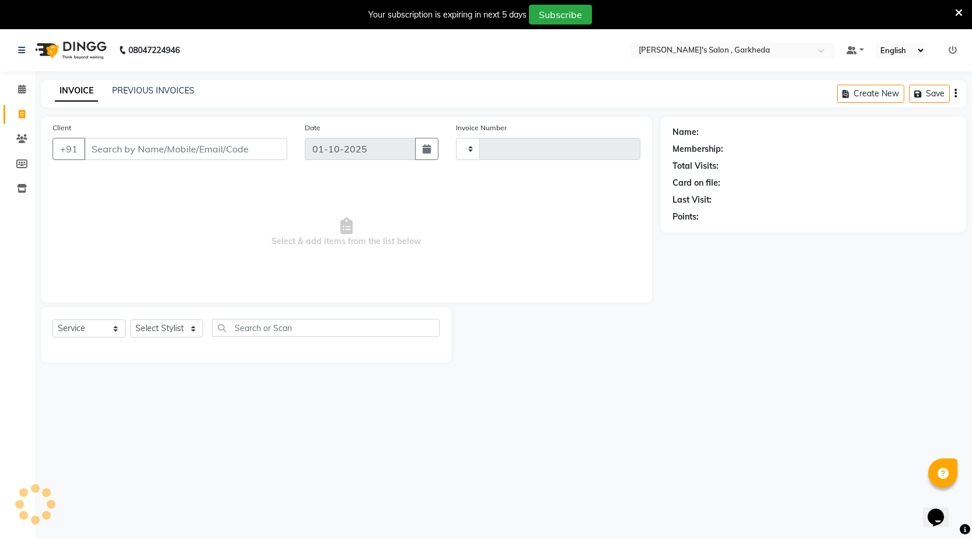
type input "1589"
select select "7062"
click at [157, 87] on link "PREVIOUS INVOICES" at bounding box center [153, 90] width 82 height 11
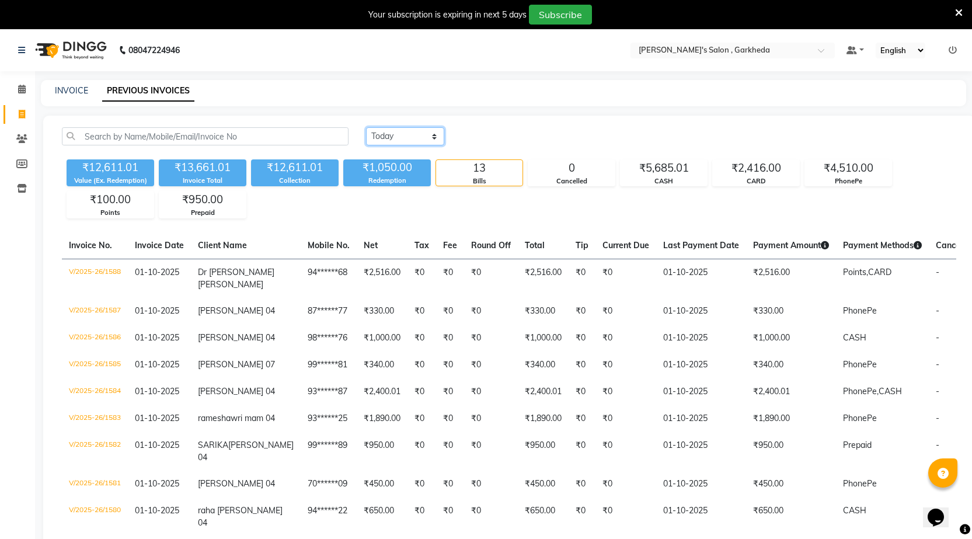
click at [392, 133] on select "[DATE] [DATE] Custom Range" at bounding box center [405, 136] width 78 height 18
select select "[DATE]"
click at [366, 127] on select "[DATE] [DATE] Custom Range" at bounding box center [405, 136] width 78 height 18
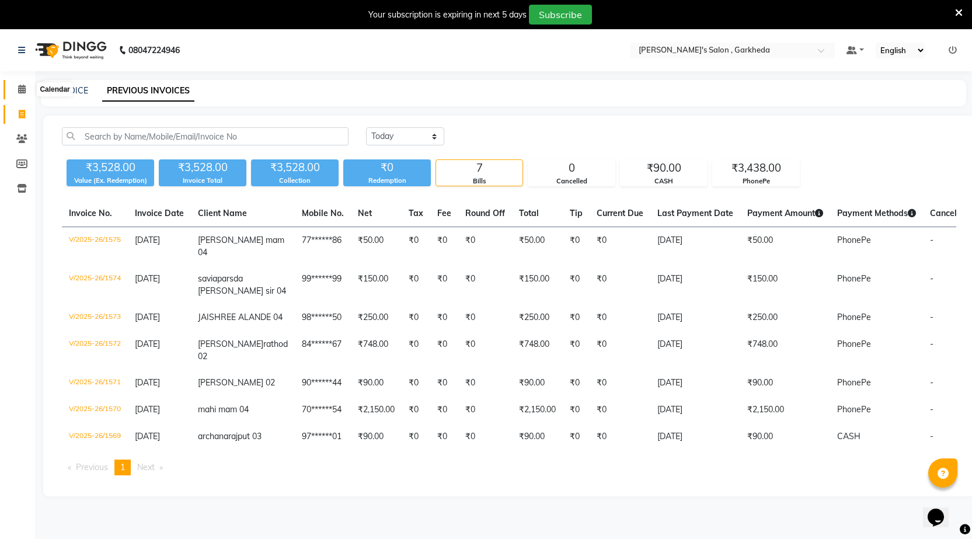
drag, startPoint x: 22, startPoint y: 89, endPoint x: 23, endPoint y: 102, distance: 12.9
click at [22, 88] on icon at bounding box center [22, 89] width 8 height 9
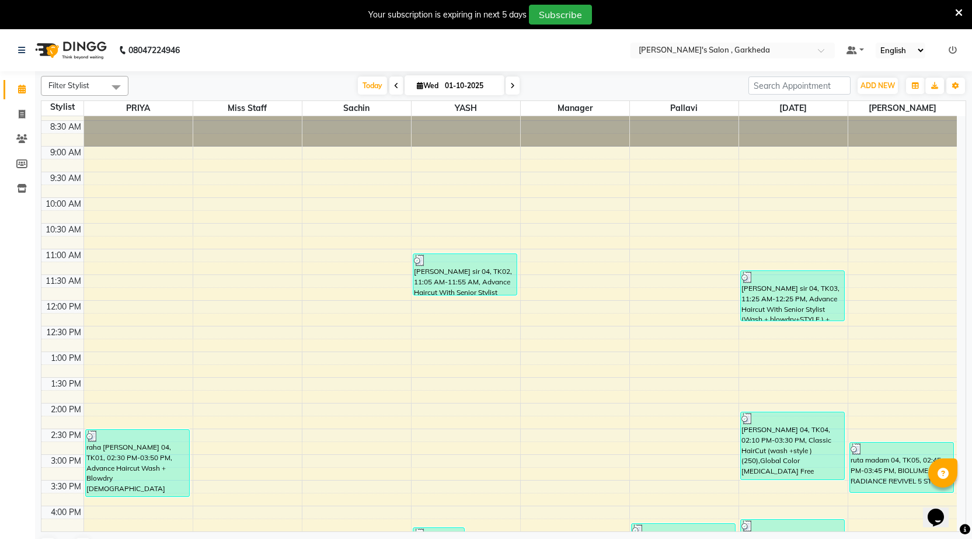
scroll to position [58, 0]
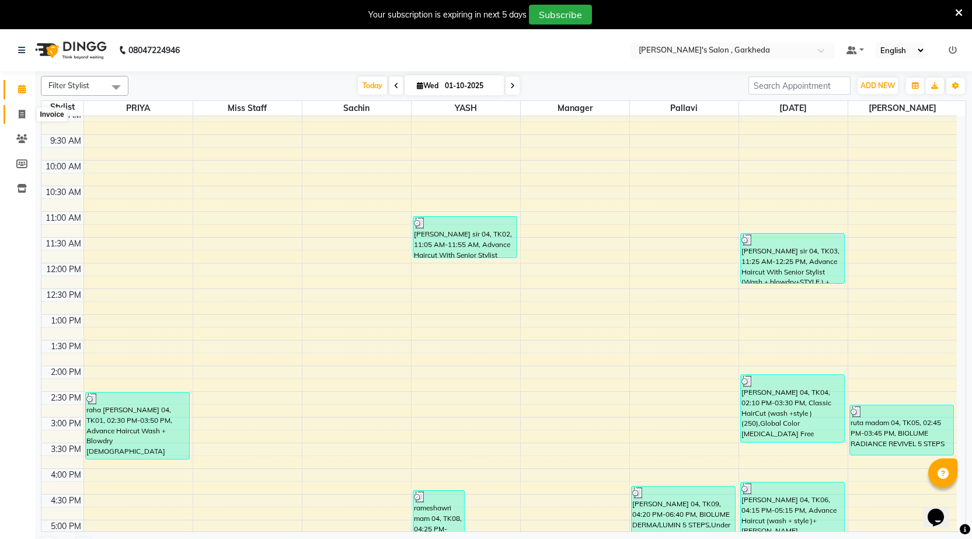
click at [18, 113] on span at bounding box center [22, 114] width 20 height 13
select select "7062"
select select "service"
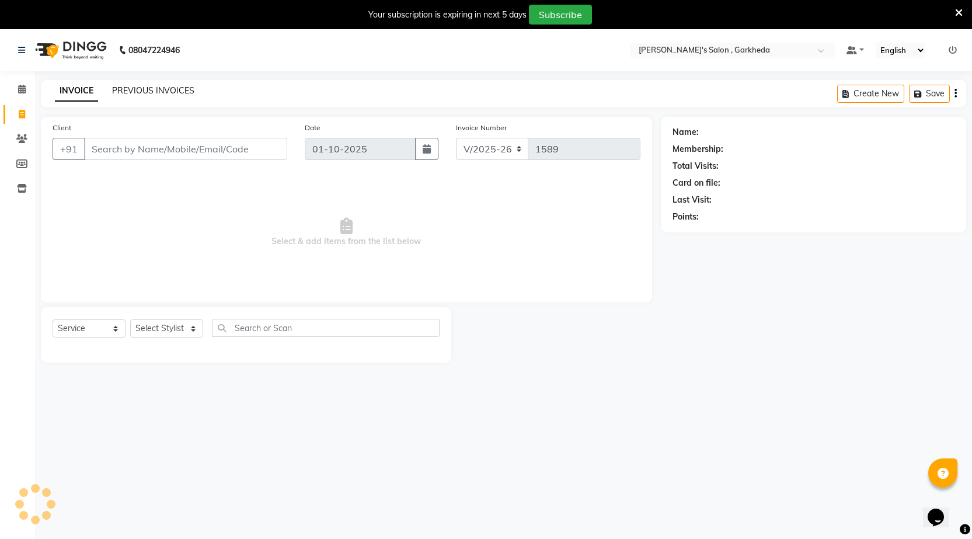
click at [148, 88] on link "PREVIOUS INVOICES" at bounding box center [153, 90] width 82 height 11
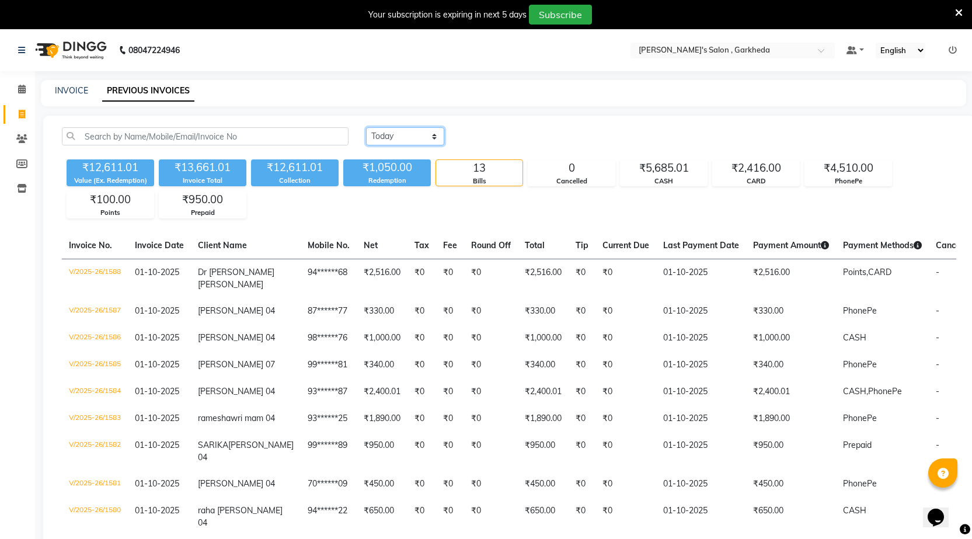
click at [403, 134] on select "[DATE] [DATE] Custom Range" at bounding box center [405, 136] width 78 height 18
select select "range"
click at [366, 127] on select "[DATE] [DATE] Custom Range" at bounding box center [405, 136] width 78 height 18
click at [539, 138] on input "01-10-2025" at bounding box center [500, 136] width 82 height 16
select select "10"
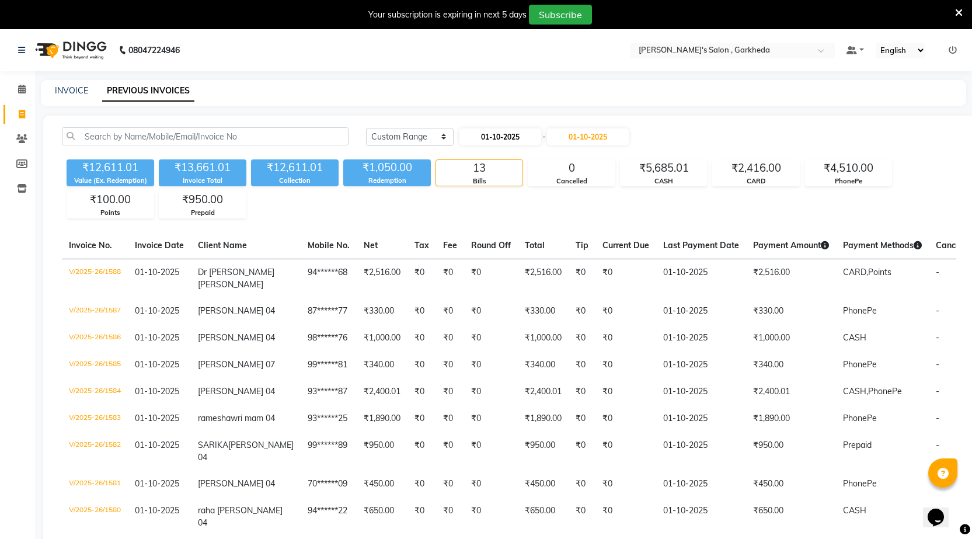
select select "2025"
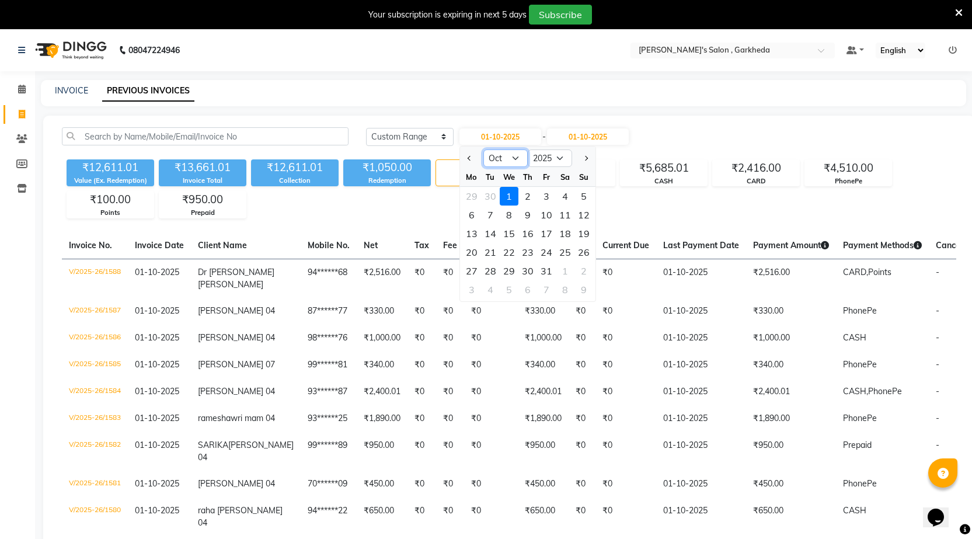
click at [503, 152] on select "Jan Feb Mar Apr May Jun [DATE] Aug Sep Oct Nov Dec" at bounding box center [505, 158] width 44 height 18
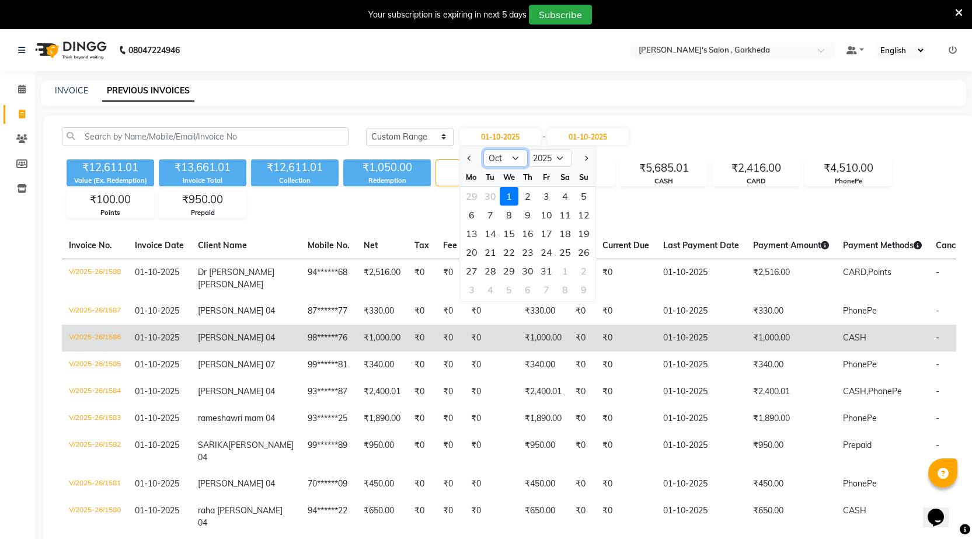
select select "9"
click at [483, 149] on select "Jan Feb Mar Apr May Jun [DATE] Aug Sep Oct Nov Dec" at bounding box center [505, 158] width 44 height 18
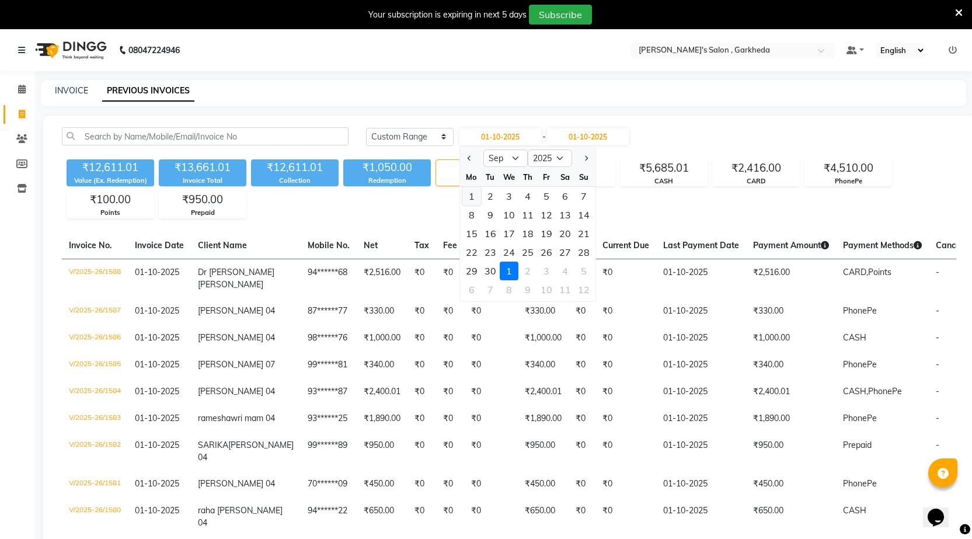
click at [472, 199] on div "1" at bounding box center [471, 196] width 19 height 19
type input "01-09-2025"
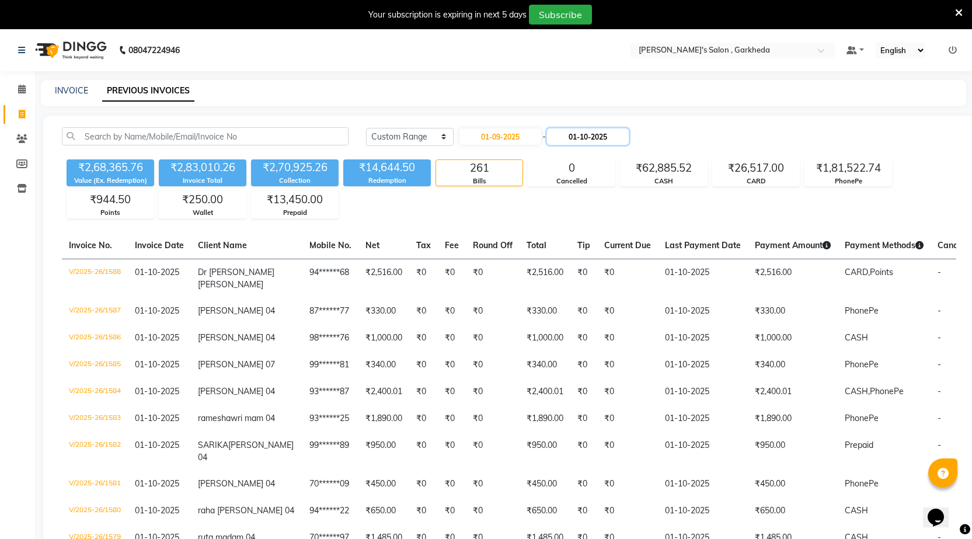
click at [620, 136] on input "01-10-2025" at bounding box center [588, 136] width 82 height 16
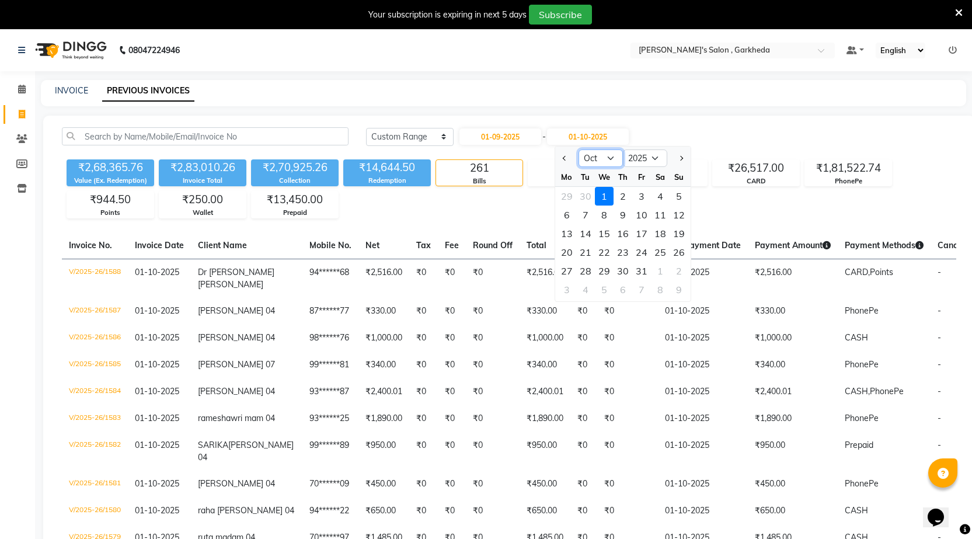
click at [613, 163] on select "Sep Oct Nov Dec" at bounding box center [600, 158] width 44 height 18
select select "9"
click at [578, 149] on select "Sep Oct Nov Dec" at bounding box center [600, 158] width 44 height 18
click at [573, 196] on div "1" at bounding box center [566, 196] width 19 height 19
type input "01-09-2025"
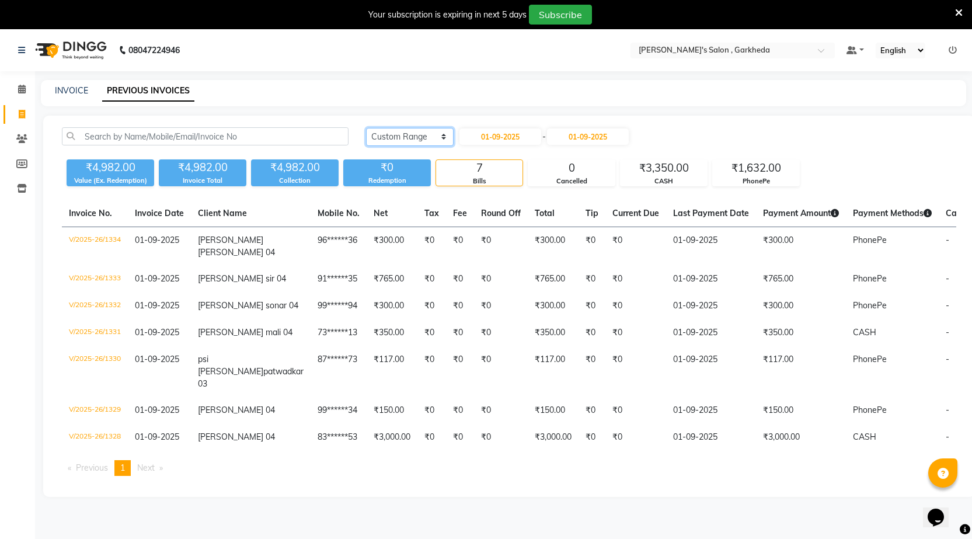
click at [413, 130] on select "[DATE] [DATE] Custom Range" at bounding box center [410, 137] width 88 height 18
click at [366, 128] on select "[DATE] [DATE] Custom Range" at bounding box center [410, 137] width 88 height 18
click at [22, 88] on icon at bounding box center [22, 89] width 8 height 9
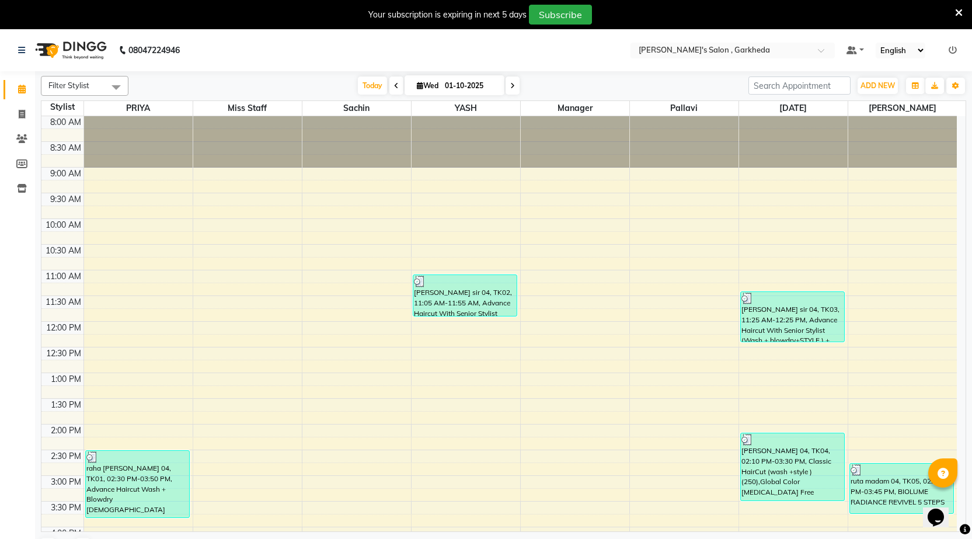
scroll to position [29, 0]
